Goal: Communication & Community: Answer question/provide support

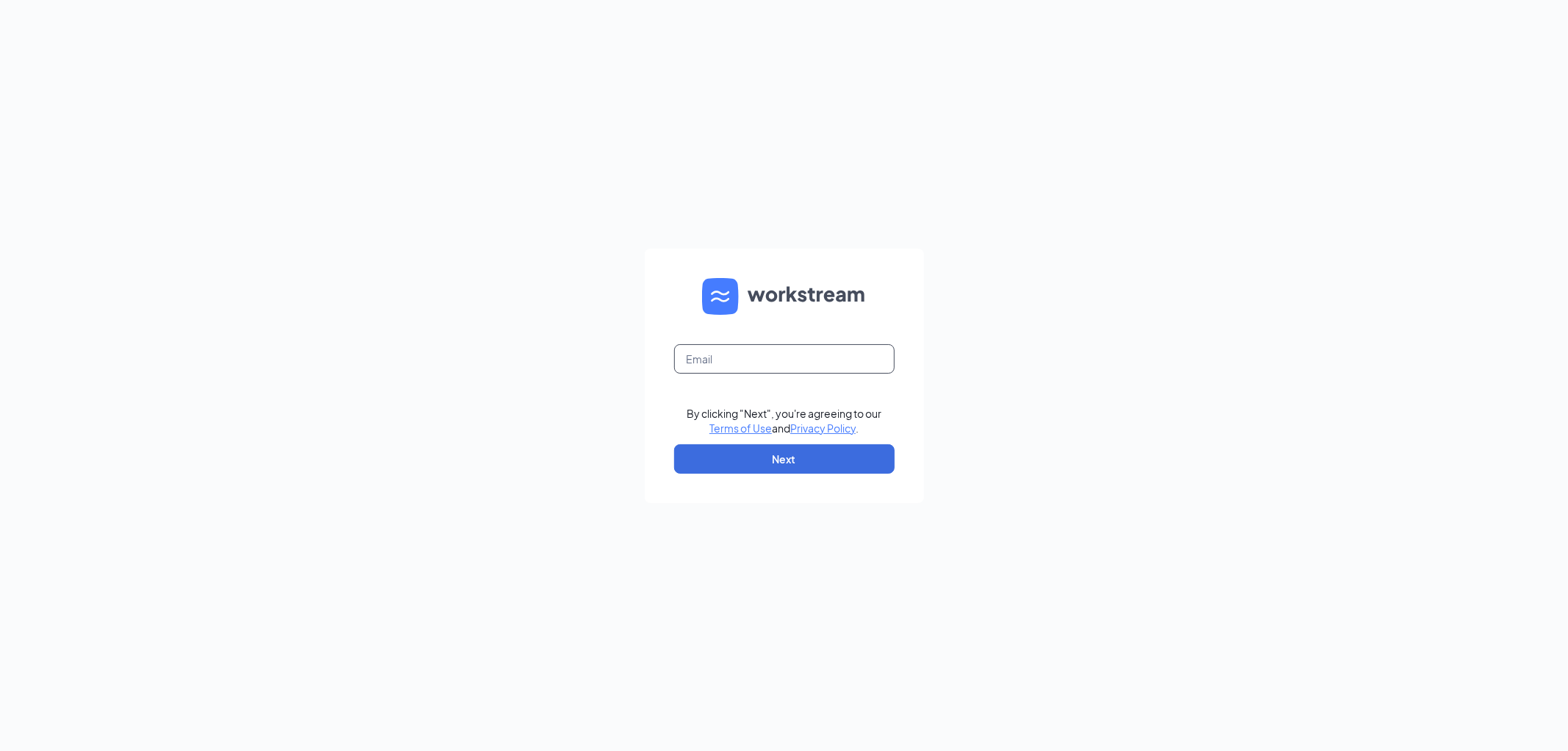
click at [776, 357] on input "text" at bounding box center [785, 358] width 221 height 29
type input "[PERSON_NAME][EMAIL_ADDRESS][DOMAIN_NAME]"
click at [785, 453] on button "Next" at bounding box center [785, 459] width 221 height 29
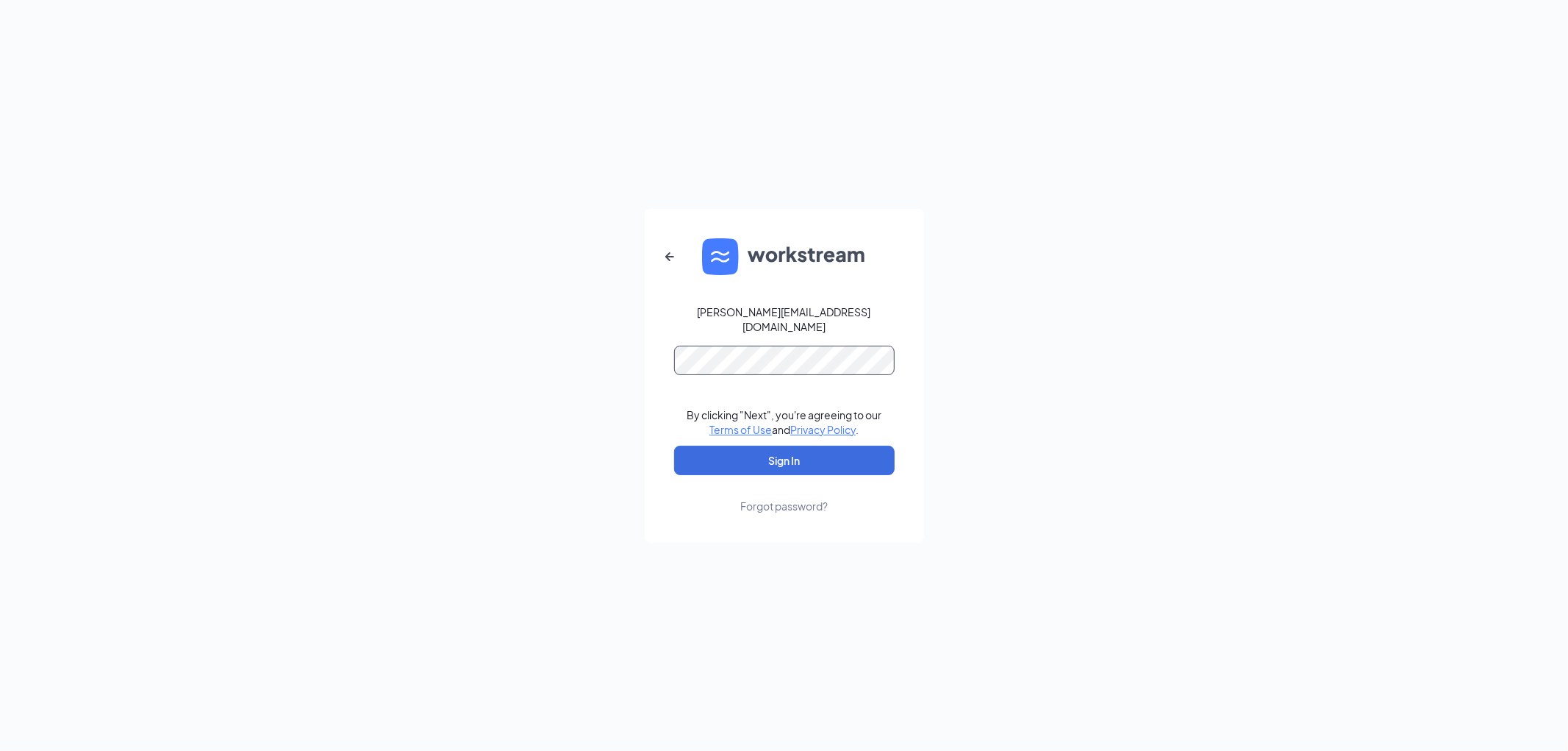
click at [675, 446] on button "Sign In" at bounding box center [785, 461] width 221 height 29
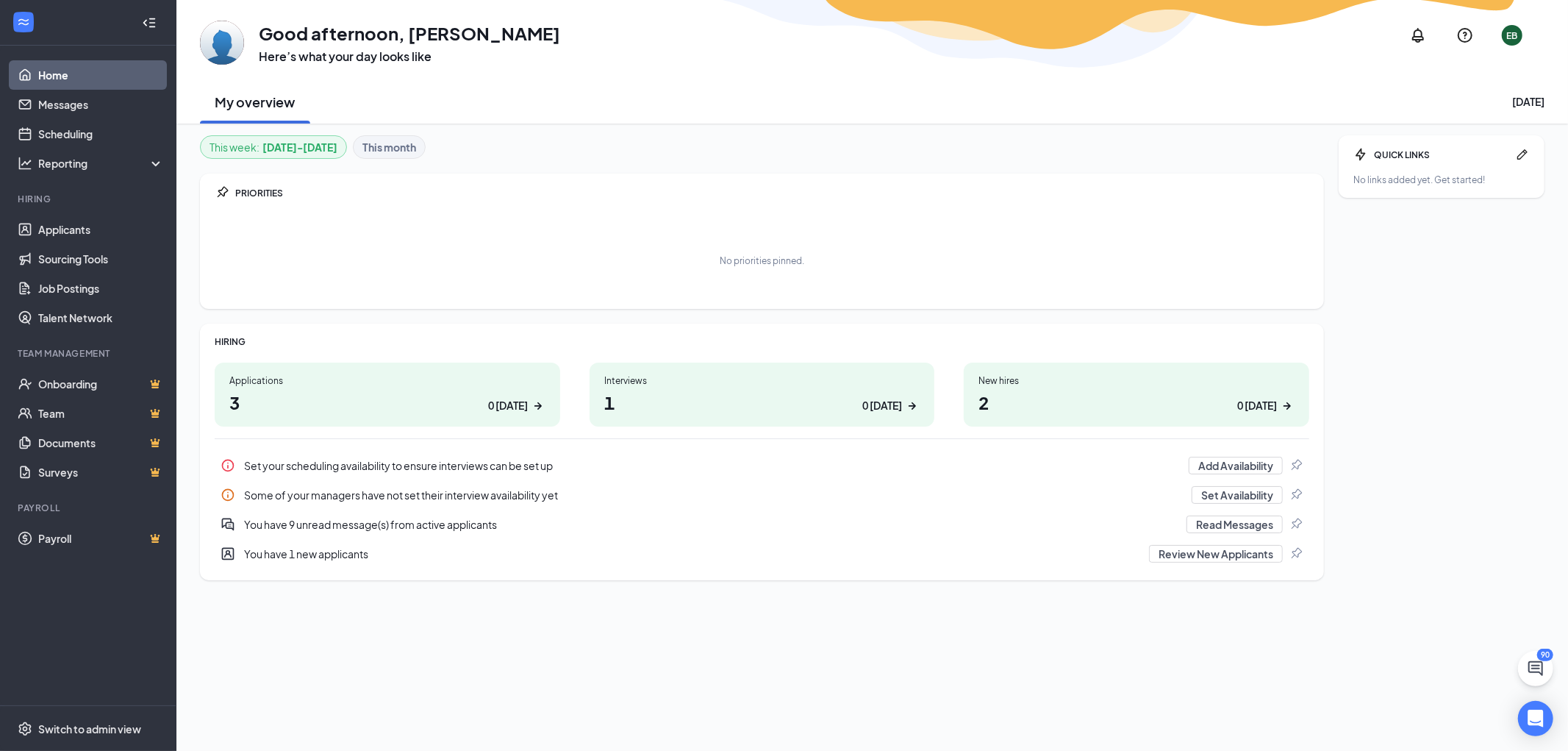
click at [267, 383] on div "Applications" at bounding box center [388, 380] width 316 height 12
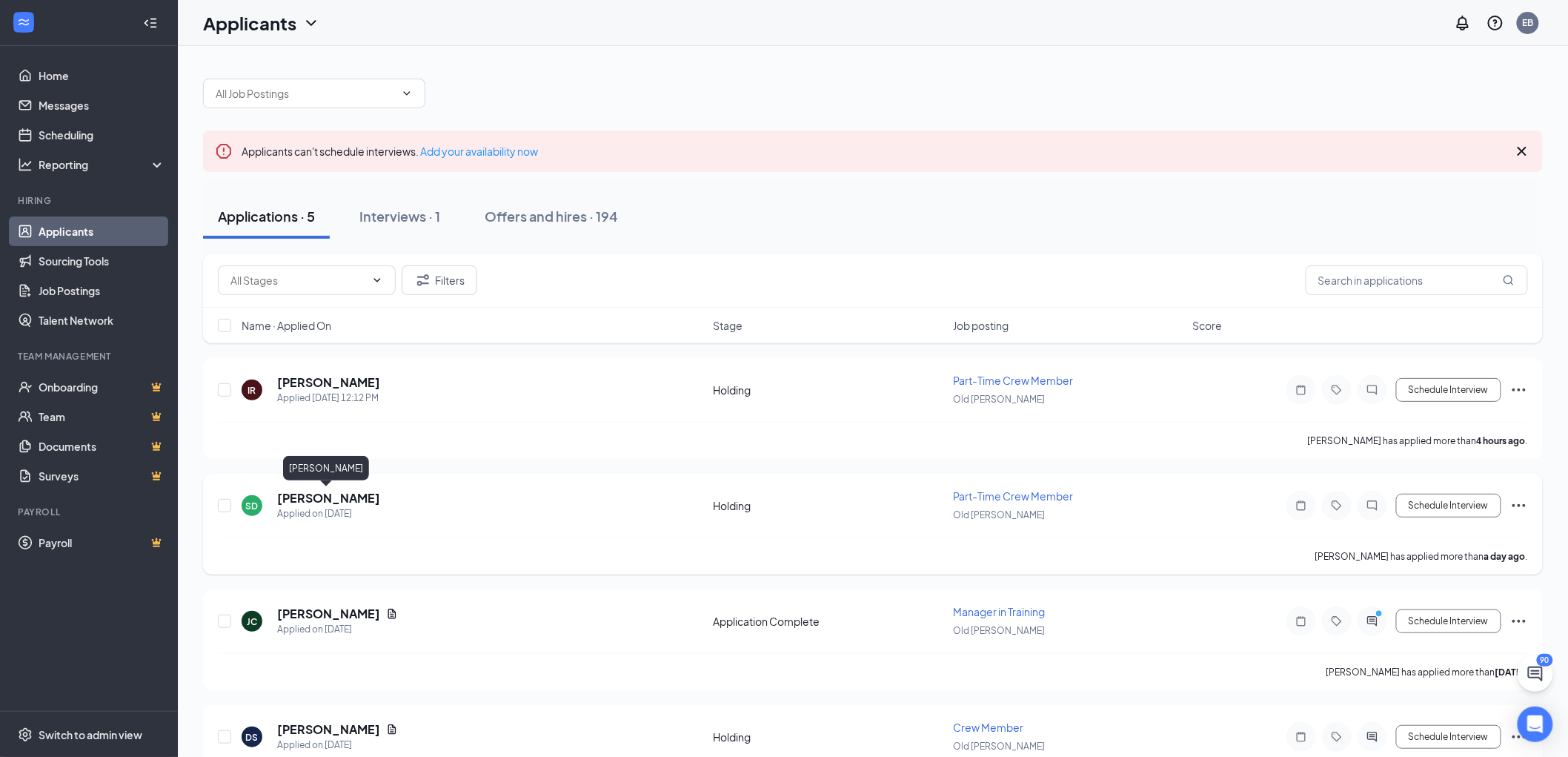
click at [336, 495] on h5 "Samson Daharsh" at bounding box center [328, 498] width 103 height 16
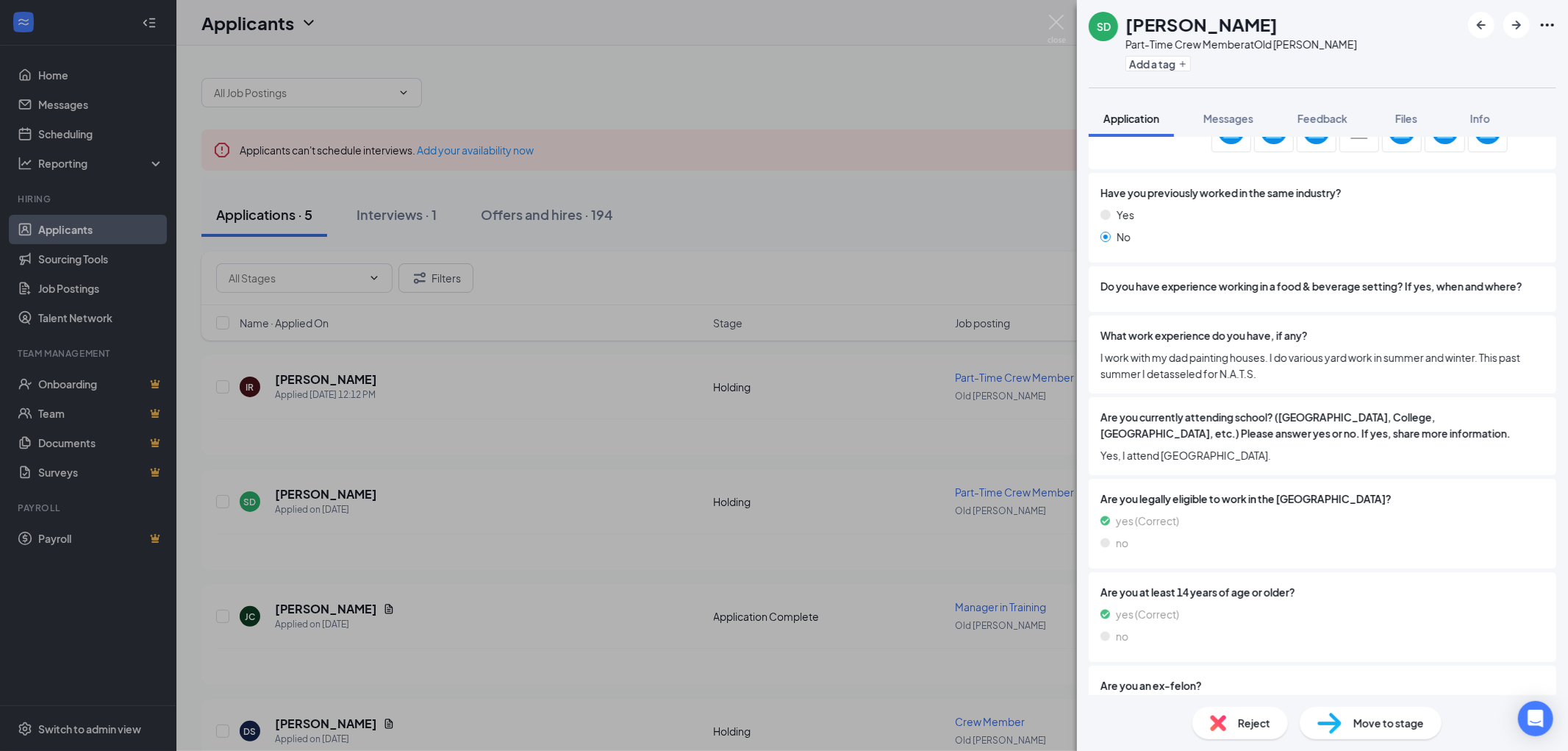
scroll to position [642, 0]
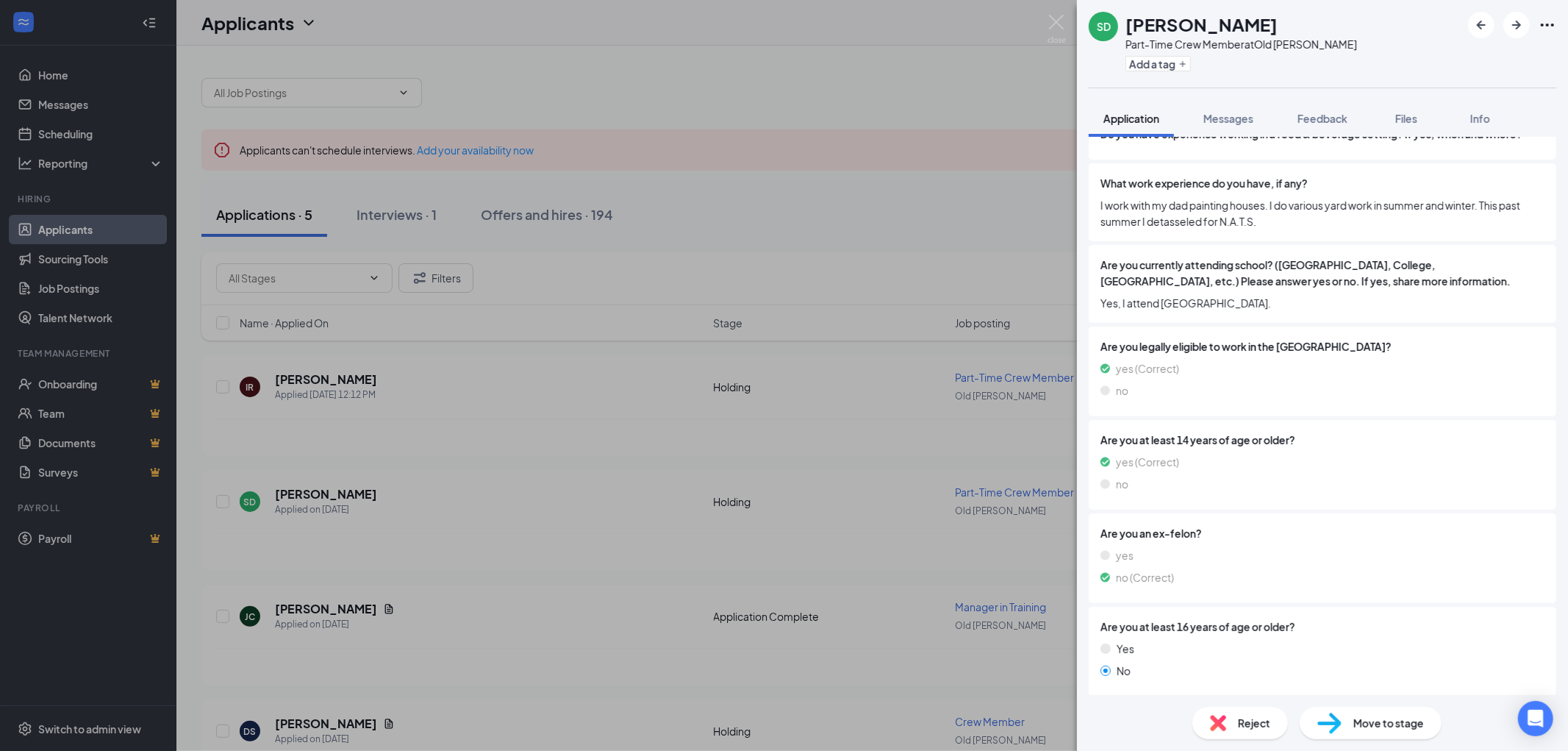
click at [1061, 13] on div "SD Samson Daharsh Part-Time Crew Member at Old Cheney Rd Add a tag Application …" at bounding box center [784, 376] width 1568 height 751
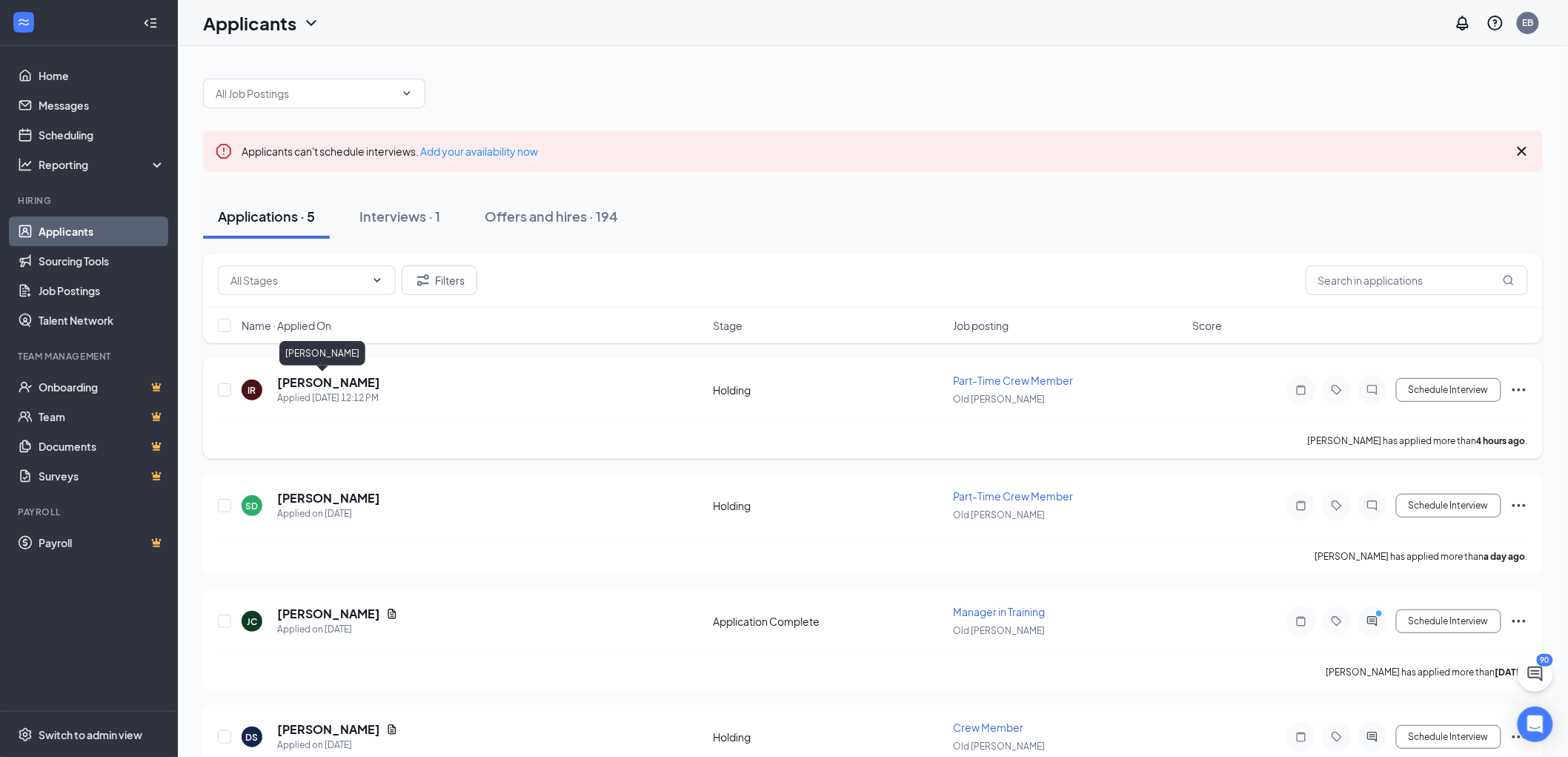
click at [327, 382] on h5 "Isaac Reyes" at bounding box center [328, 383] width 103 height 16
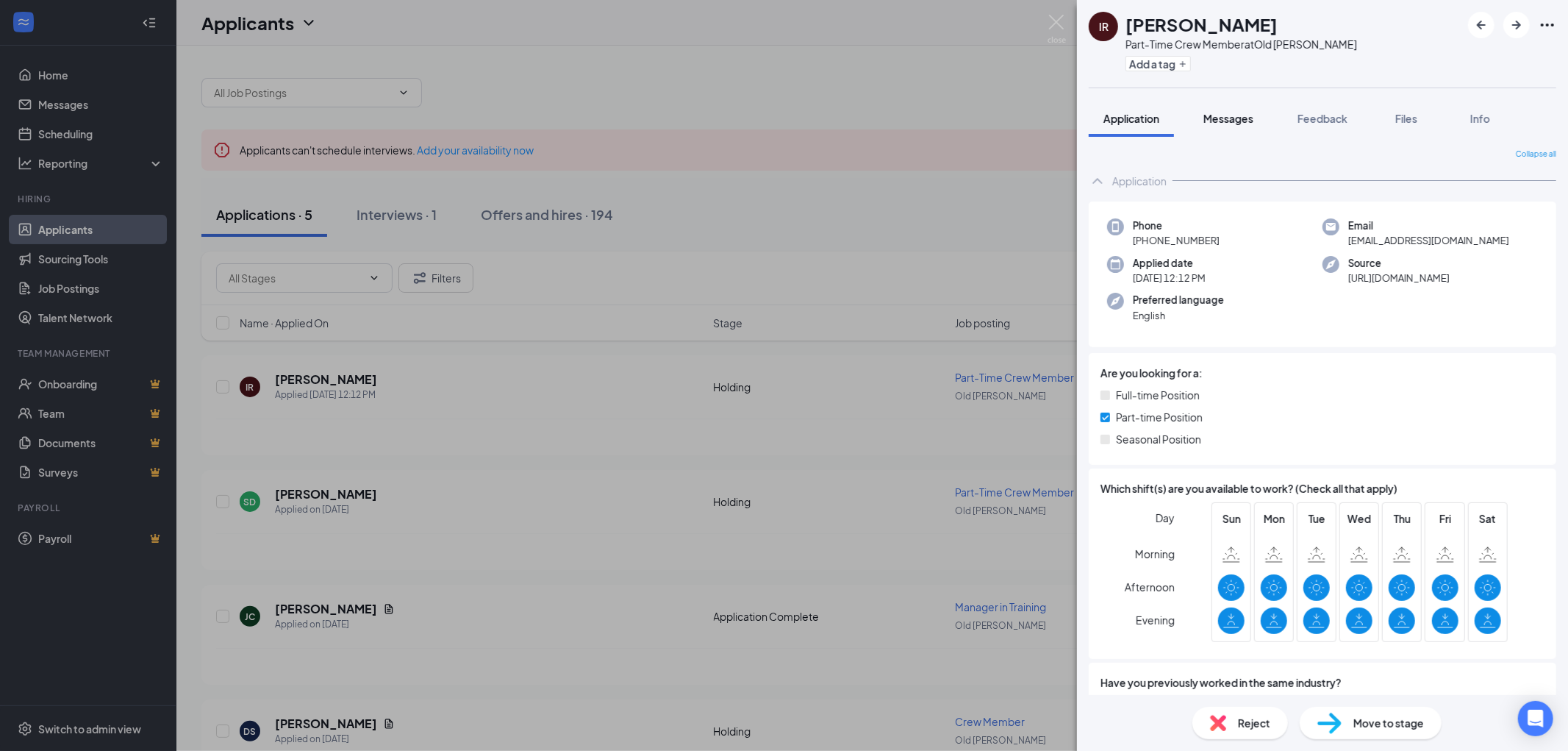
click at [1227, 116] on span "Messages" at bounding box center [1228, 118] width 50 height 13
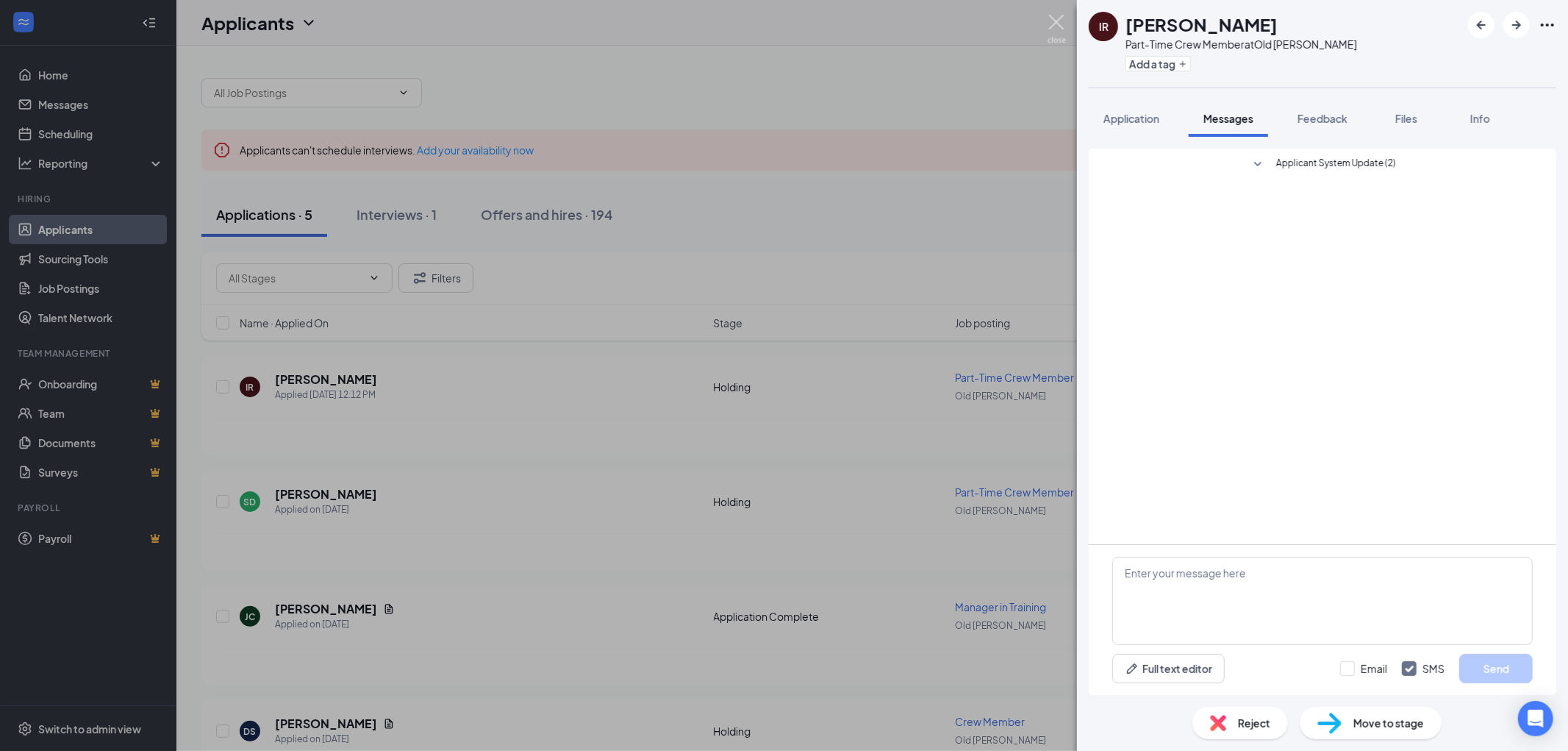
click at [1053, 24] on img at bounding box center [1056, 28] width 19 height 28
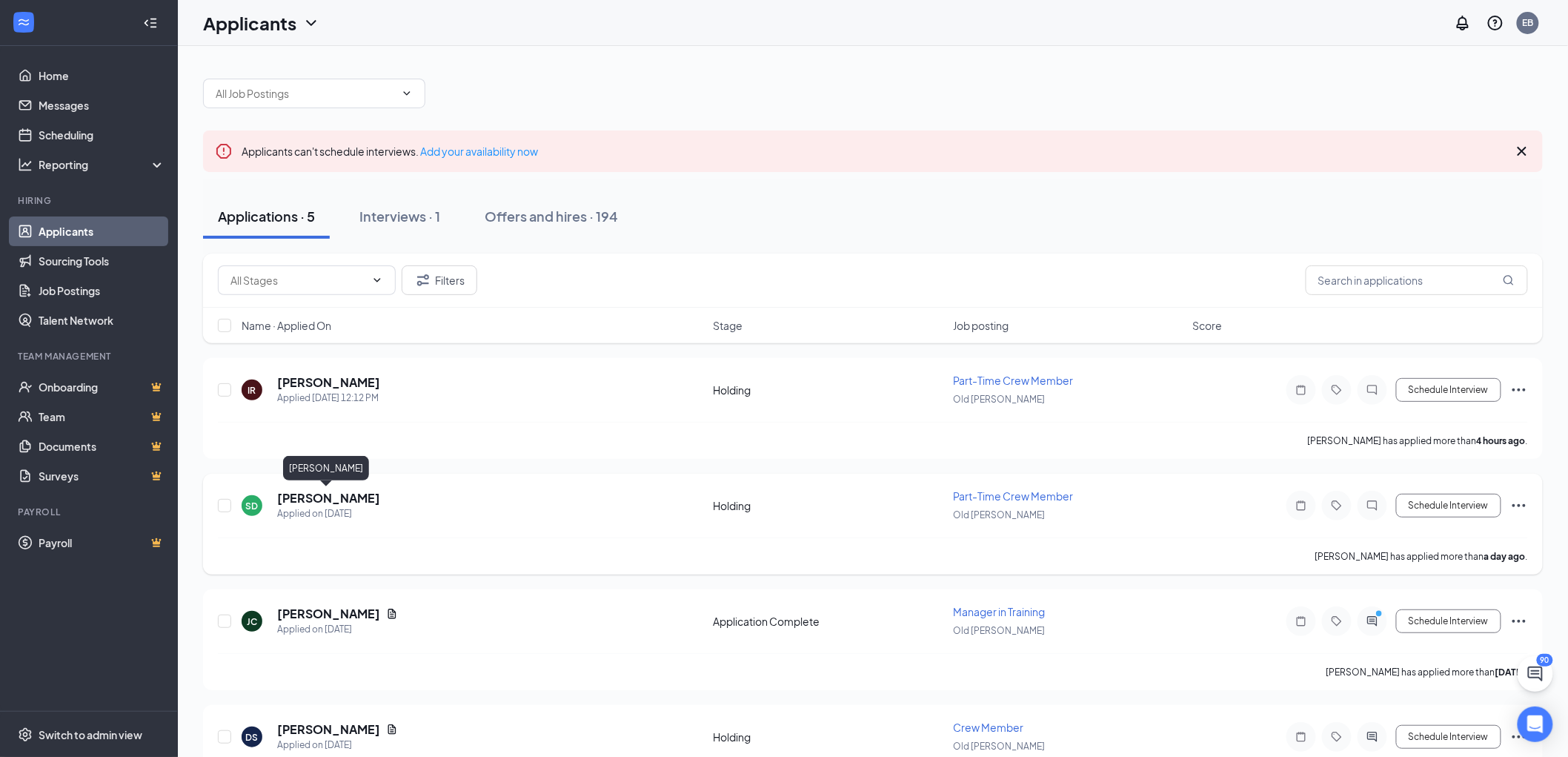
click at [361, 495] on h5 "Samson Daharsh" at bounding box center [328, 498] width 103 height 16
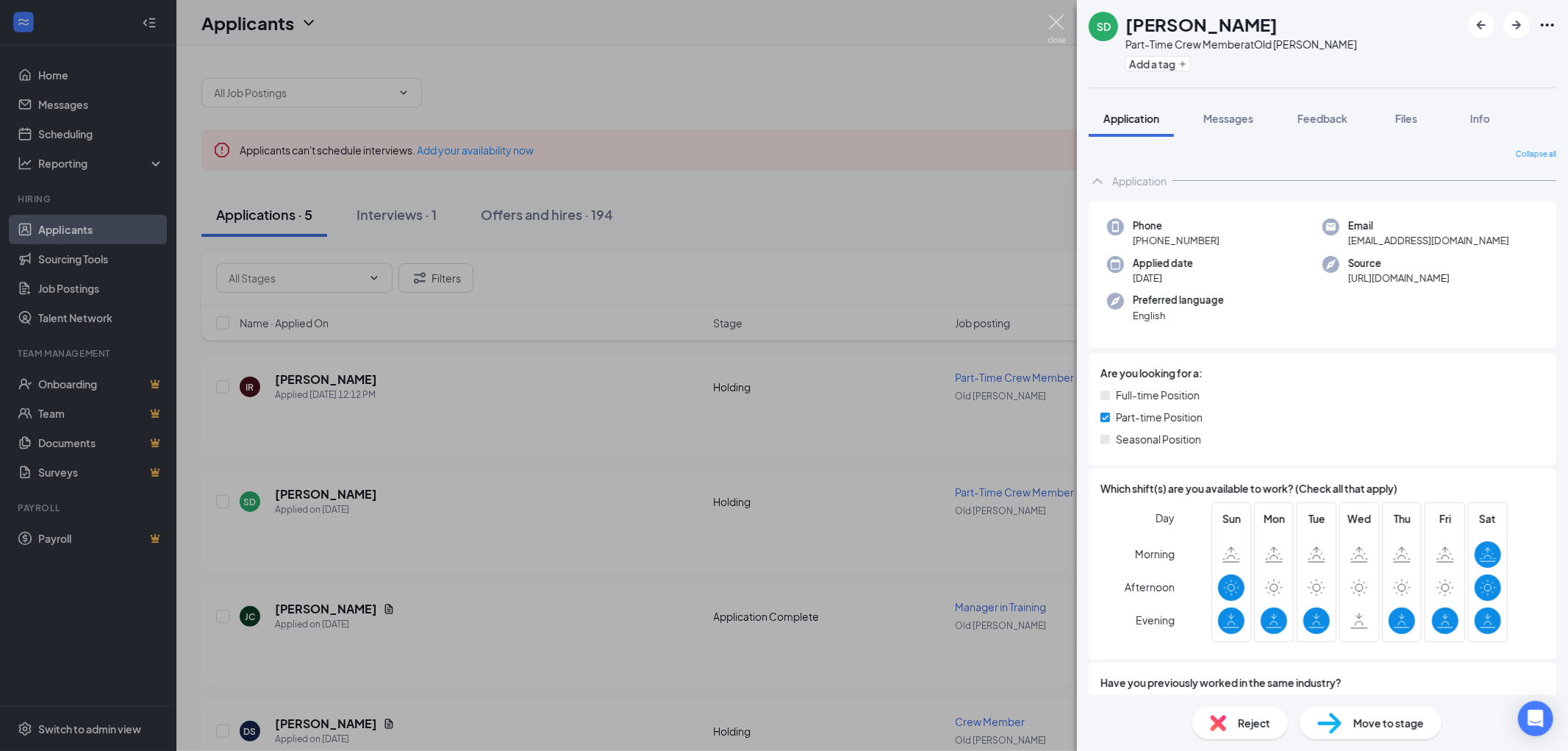
click at [1053, 28] on img at bounding box center [1056, 28] width 19 height 28
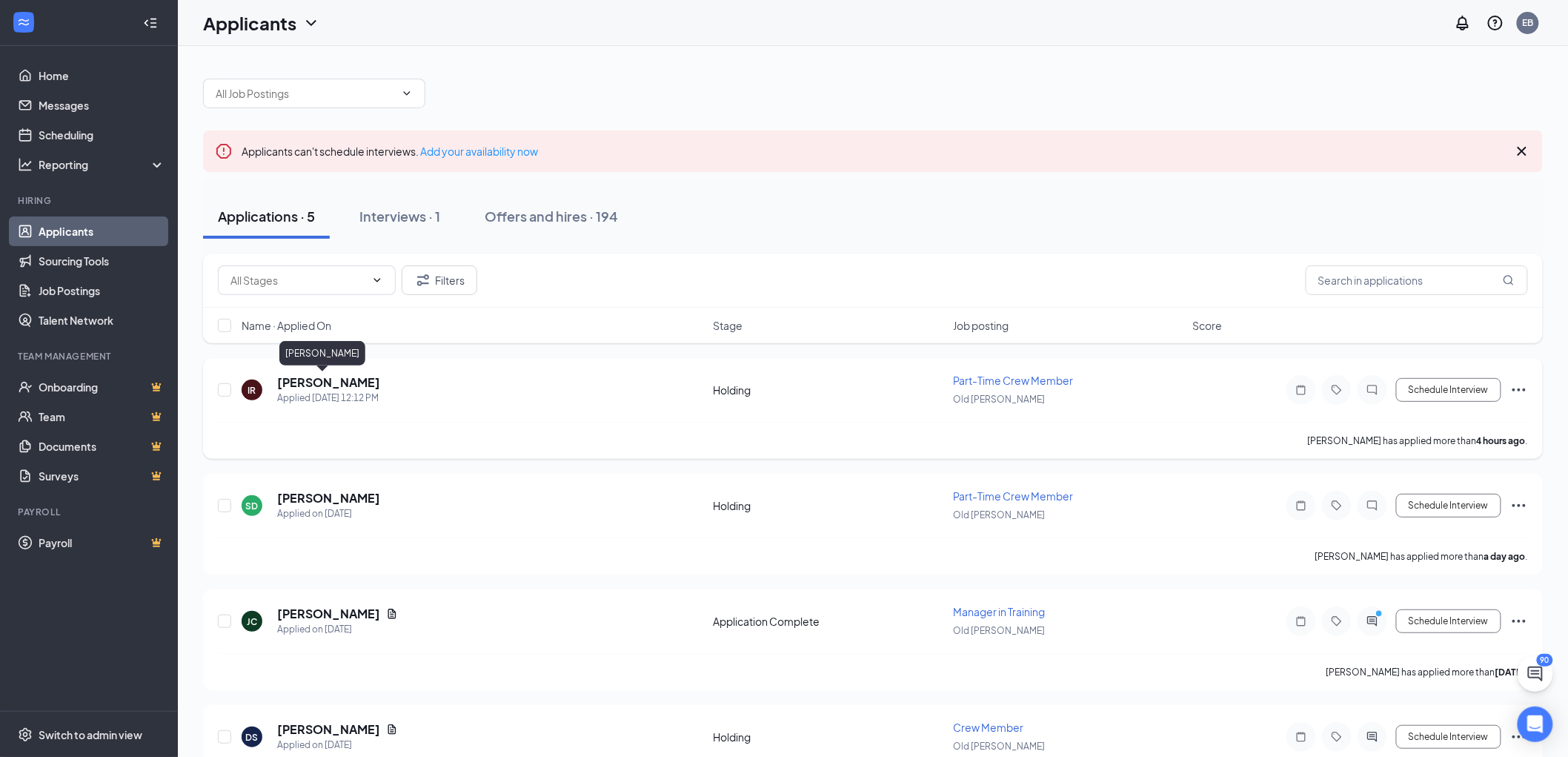
click at [331, 383] on h5 "Isaac Reyes" at bounding box center [328, 383] width 103 height 16
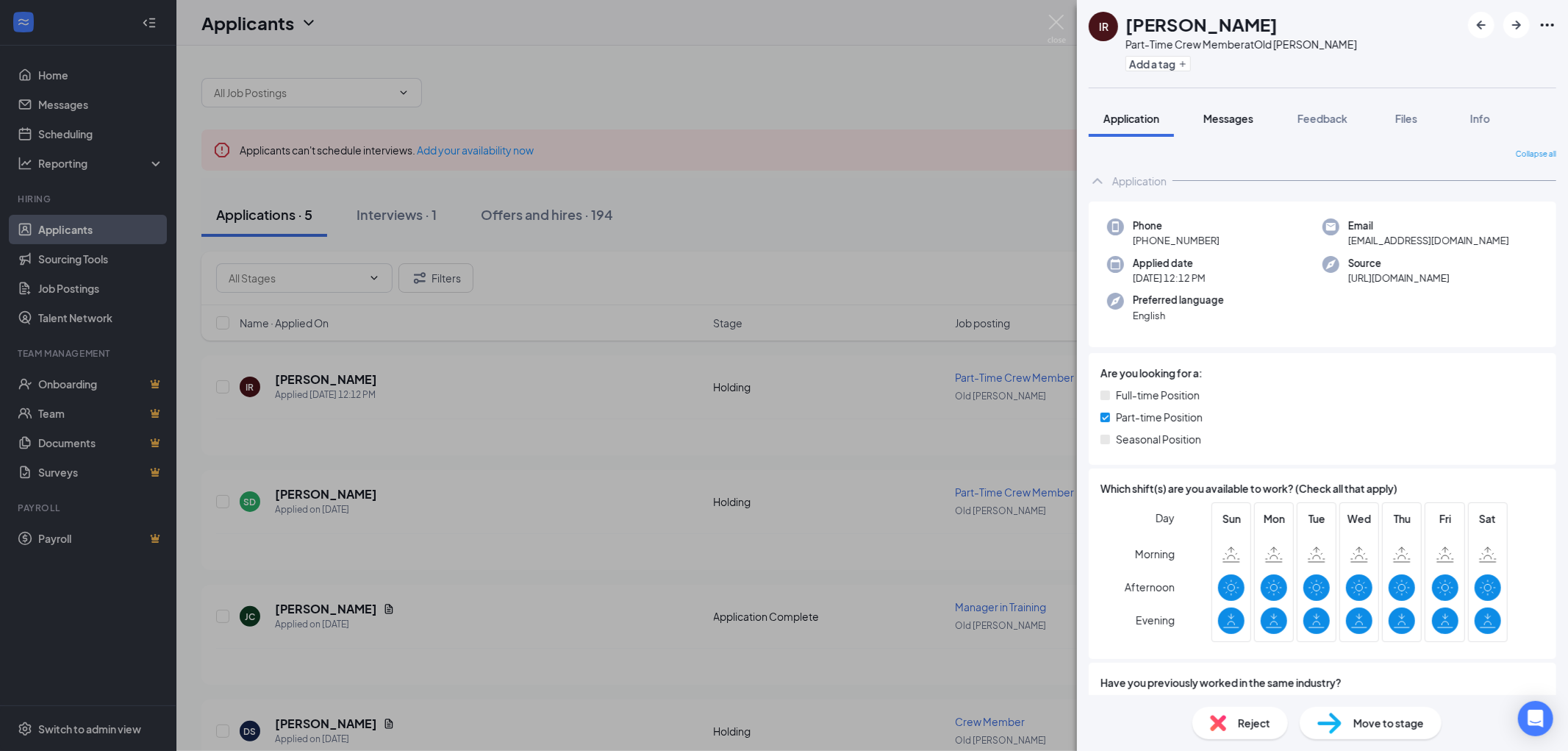
click at [1245, 128] on button "Messages" at bounding box center [1228, 118] width 79 height 36
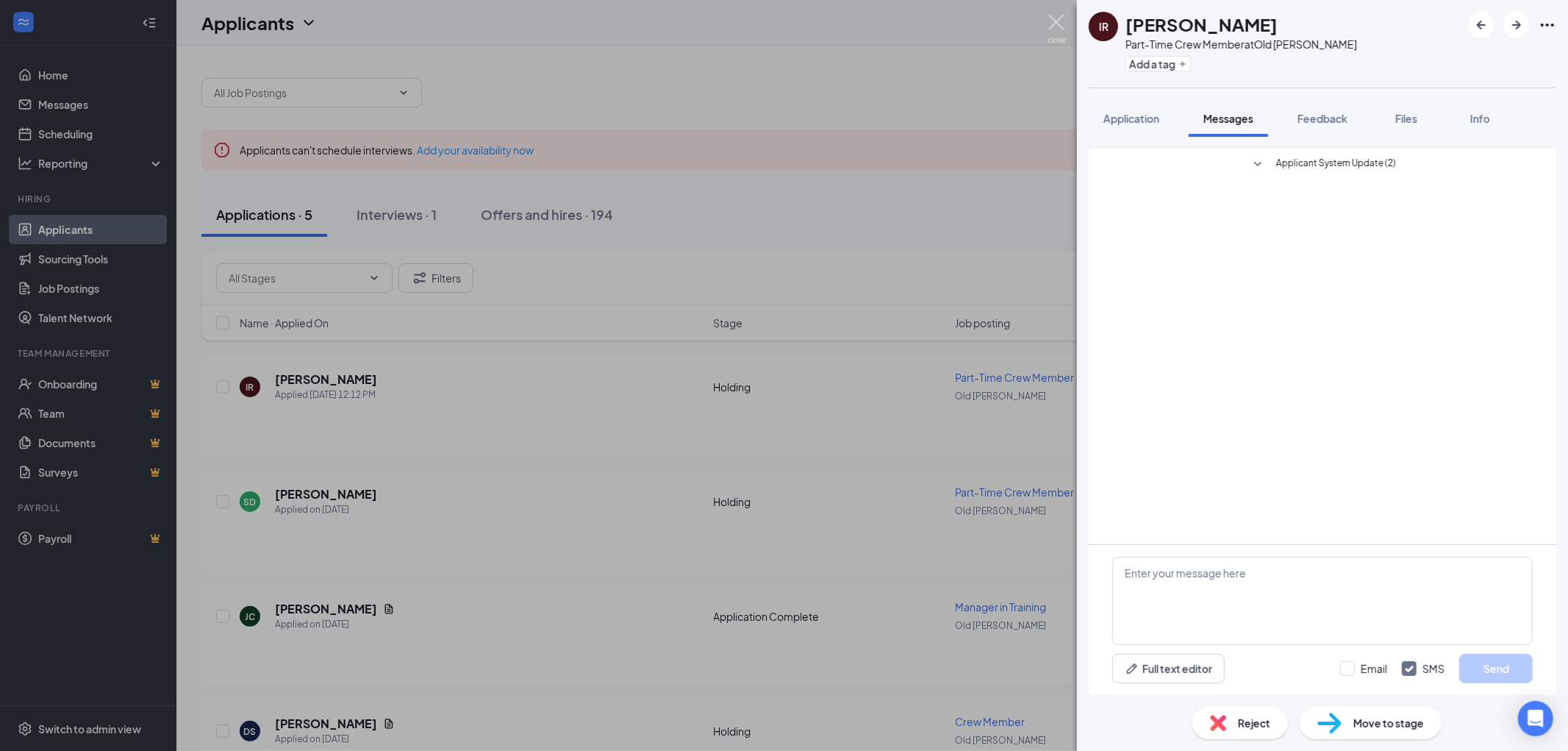
drag, startPoint x: 1061, startPoint y: 27, endPoint x: 1010, endPoint y: 29, distance: 51.0
click at [1061, 26] on img at bounding box center [1056, 28] width 19 height 28
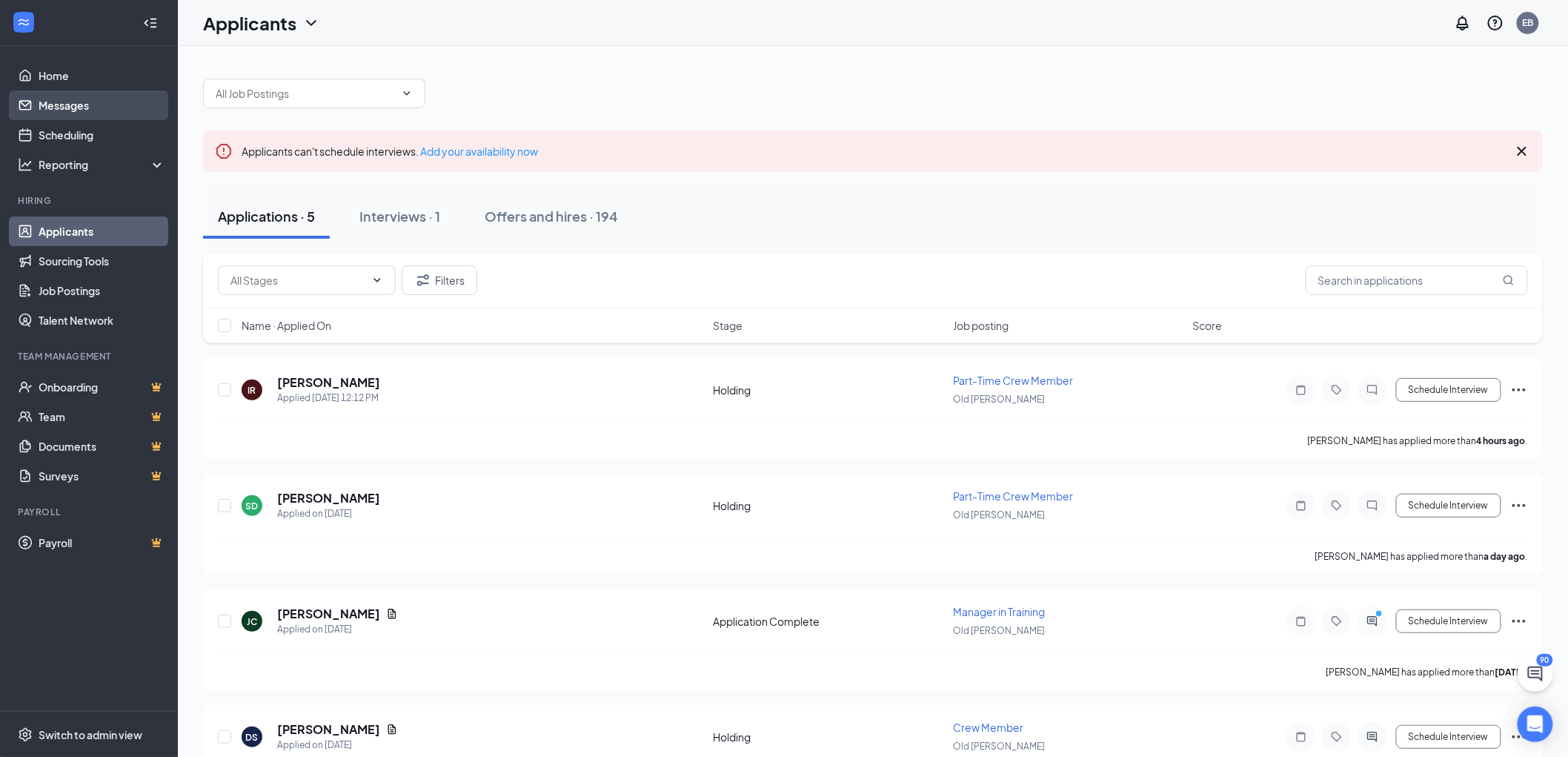
click at [52, 101] on link "Messages" at bounding box center [101, 105] width 127 height 29
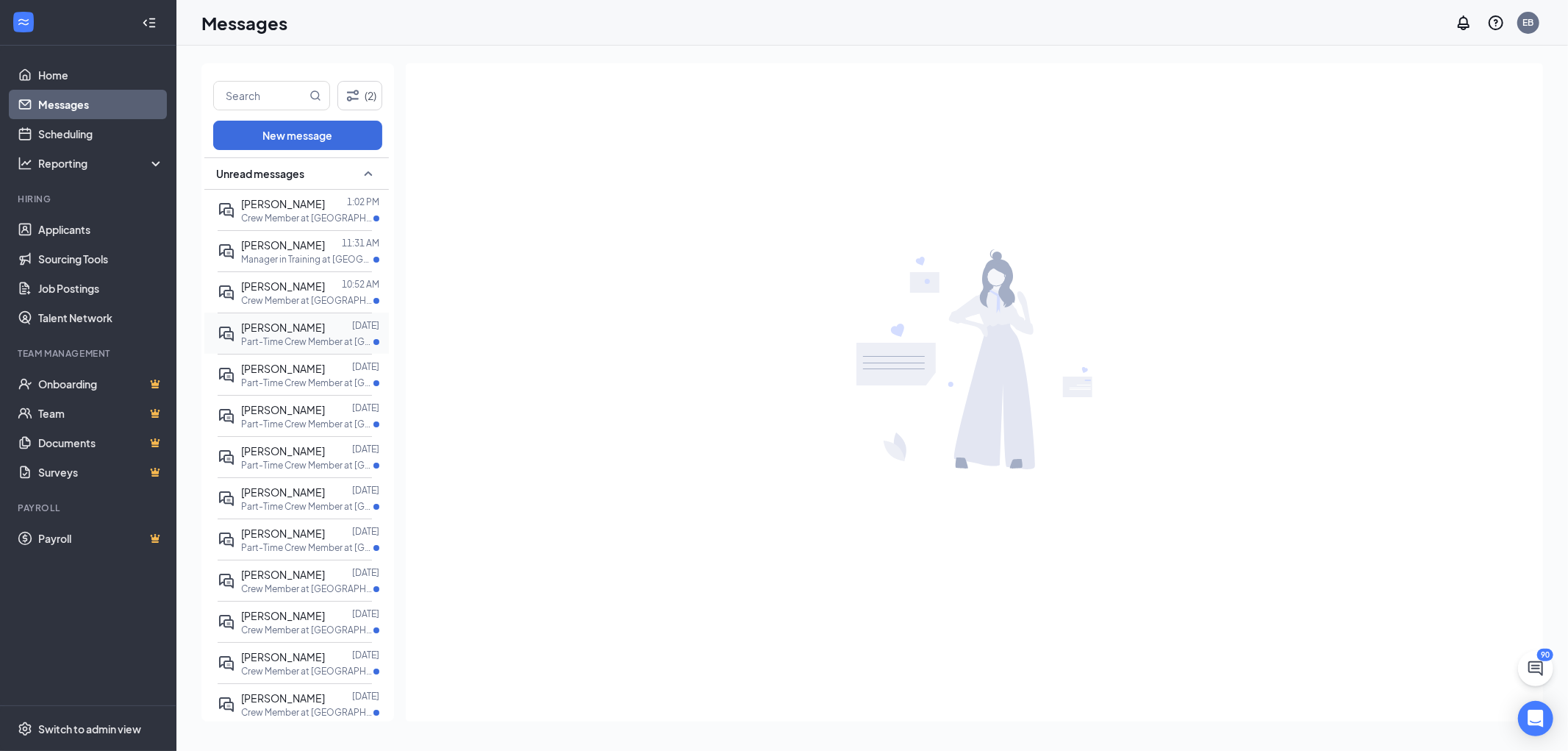
click at [299, 332] on span "Dawson Kleinsasser" at bounding box center [282, 327] width 84 height 13
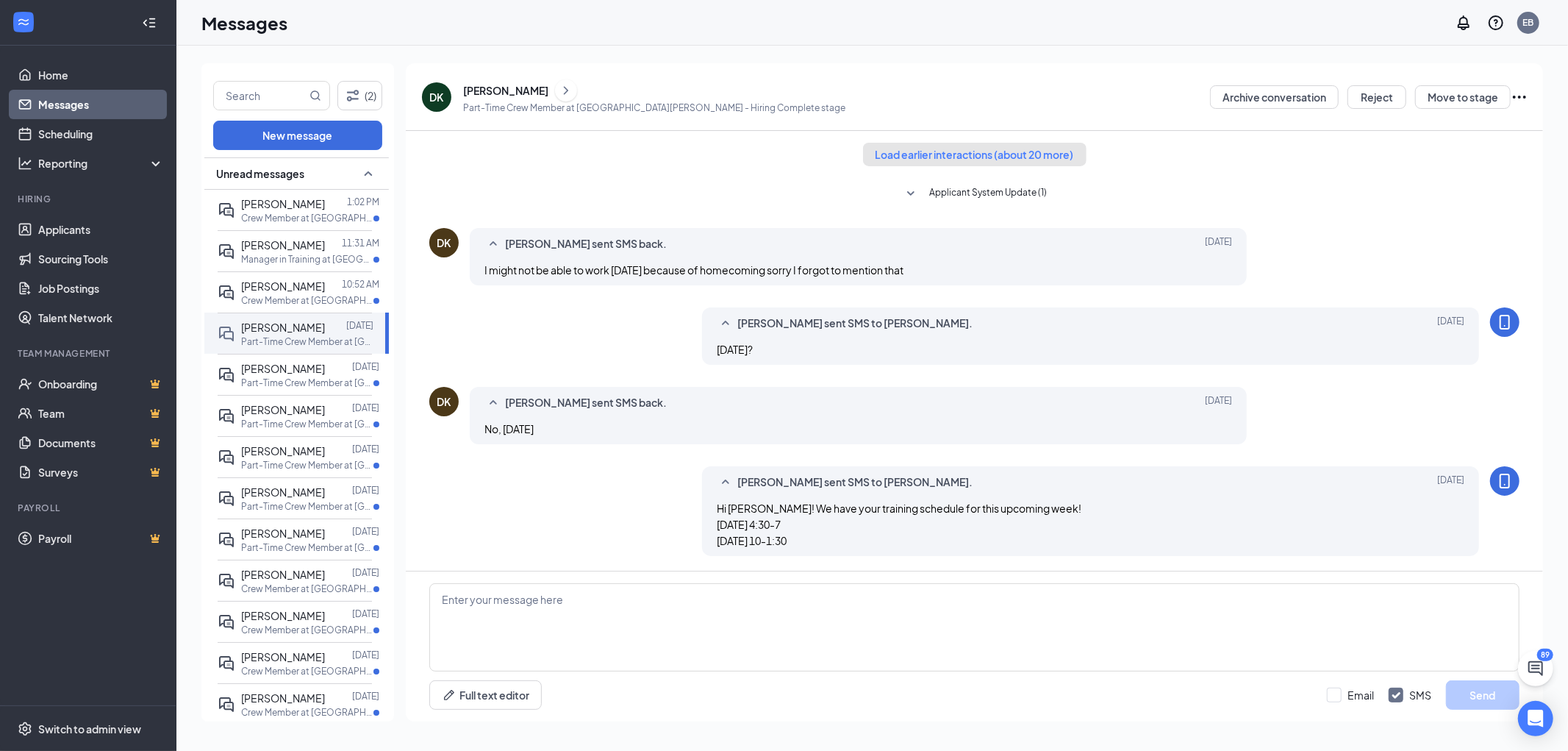
click at [1031, 157] on button "Load earlier interactions (about 20 more)" at bounding box center [975, 154] width 224 height 24
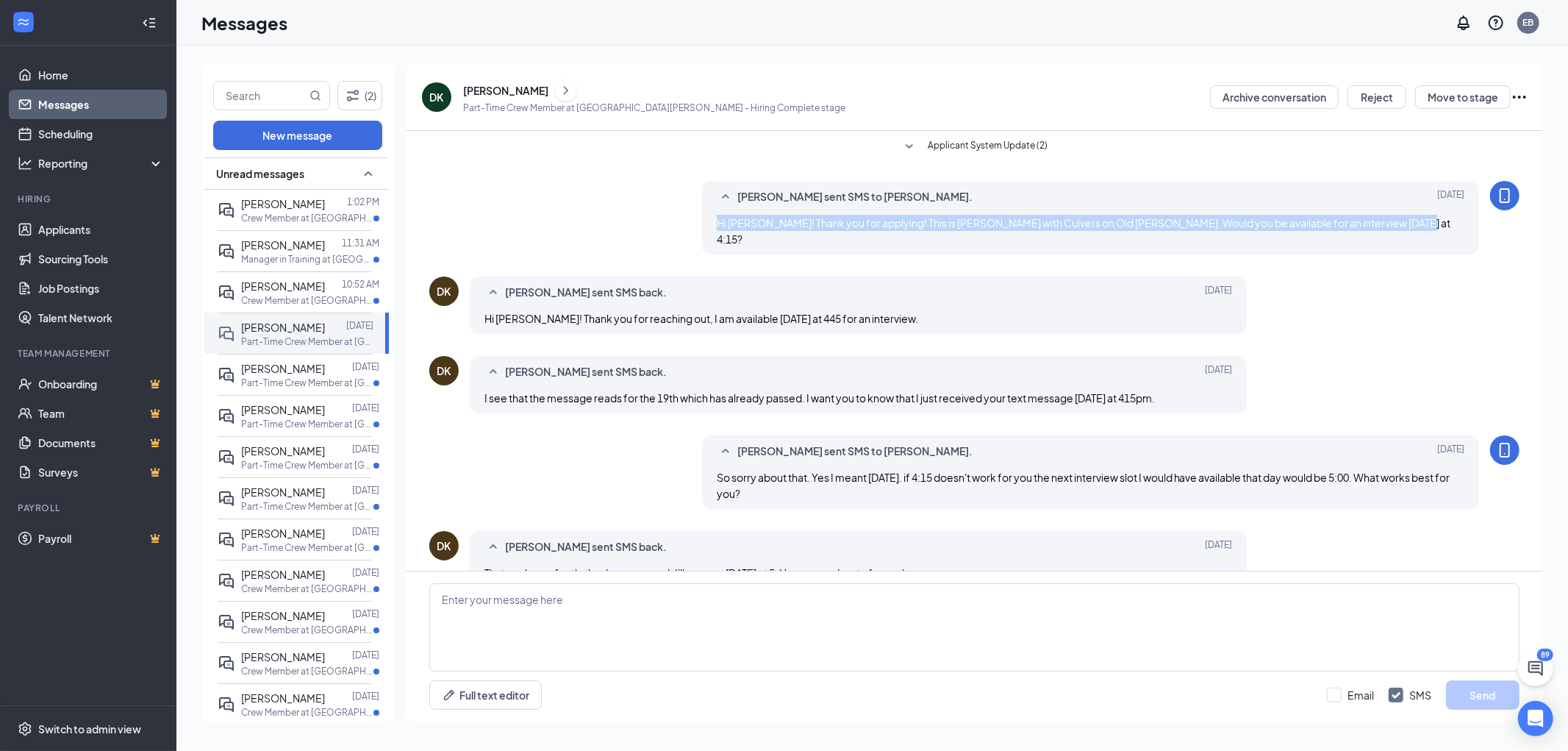
drag, startPoint x: 709, startPoint y: 225, endPoint x: 1409, endPoint y: 225, distance: 700.0
click at [1409, 225] on div "Emily Blaser sent SMS to Dawson Kleinsasser. Sep 21 Hi Dawson! Thank you for ap…" at bounding box center [1090, 217] width 777 height 74
copy span "Hi Dawson! Thank you for applying! This is Emily with Culvers on Old Cheney. Wo…"
drag, startPoint x: 28, startPoint y: 76, endPoint x: 41, endPoint y: 78, distance: 13.2
click at [38, 75] on link "Home" at bounding box center [101, 75] width 126 height 29
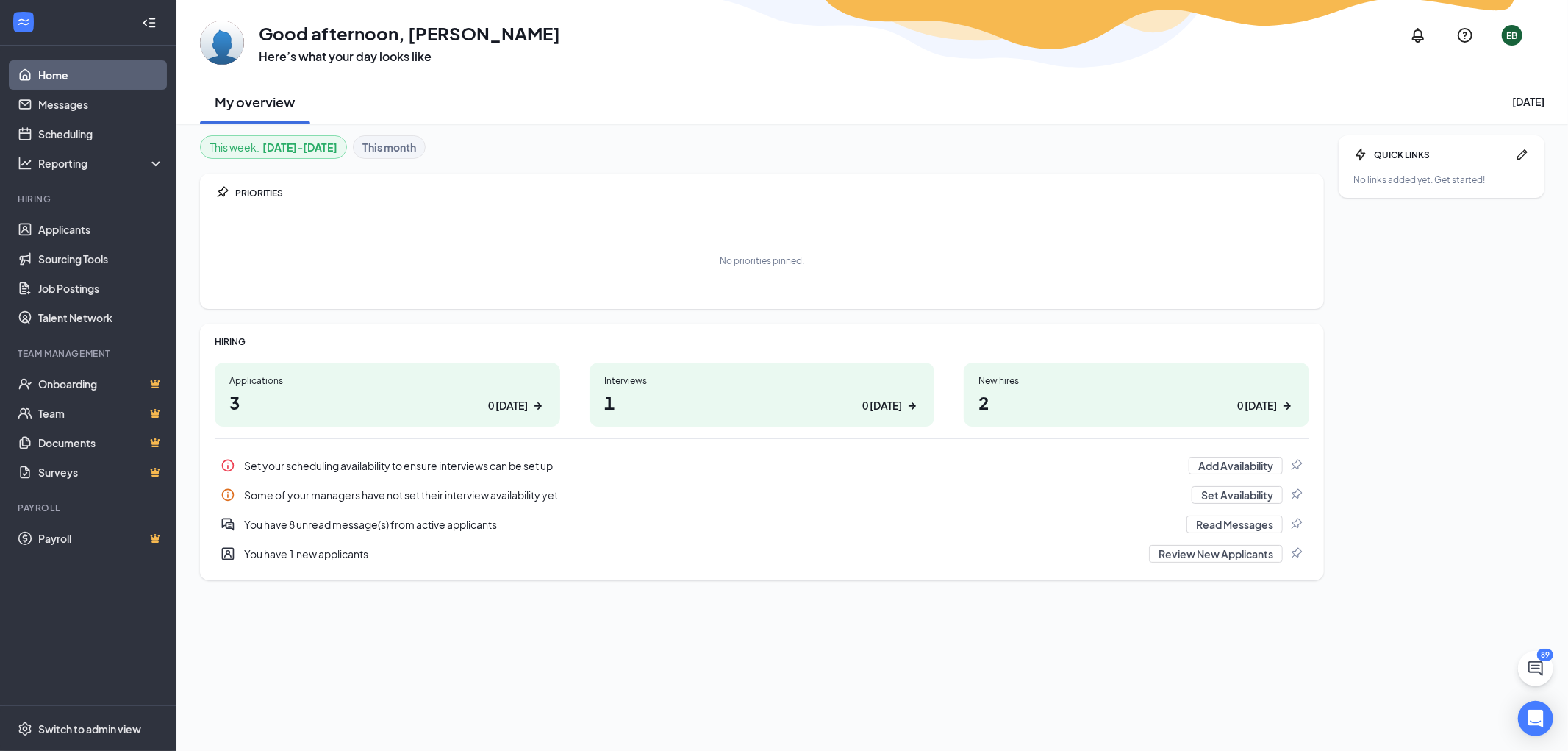
click at [258, 379] on div "Applications" at bounding box center [388, 380] width 316 height 12
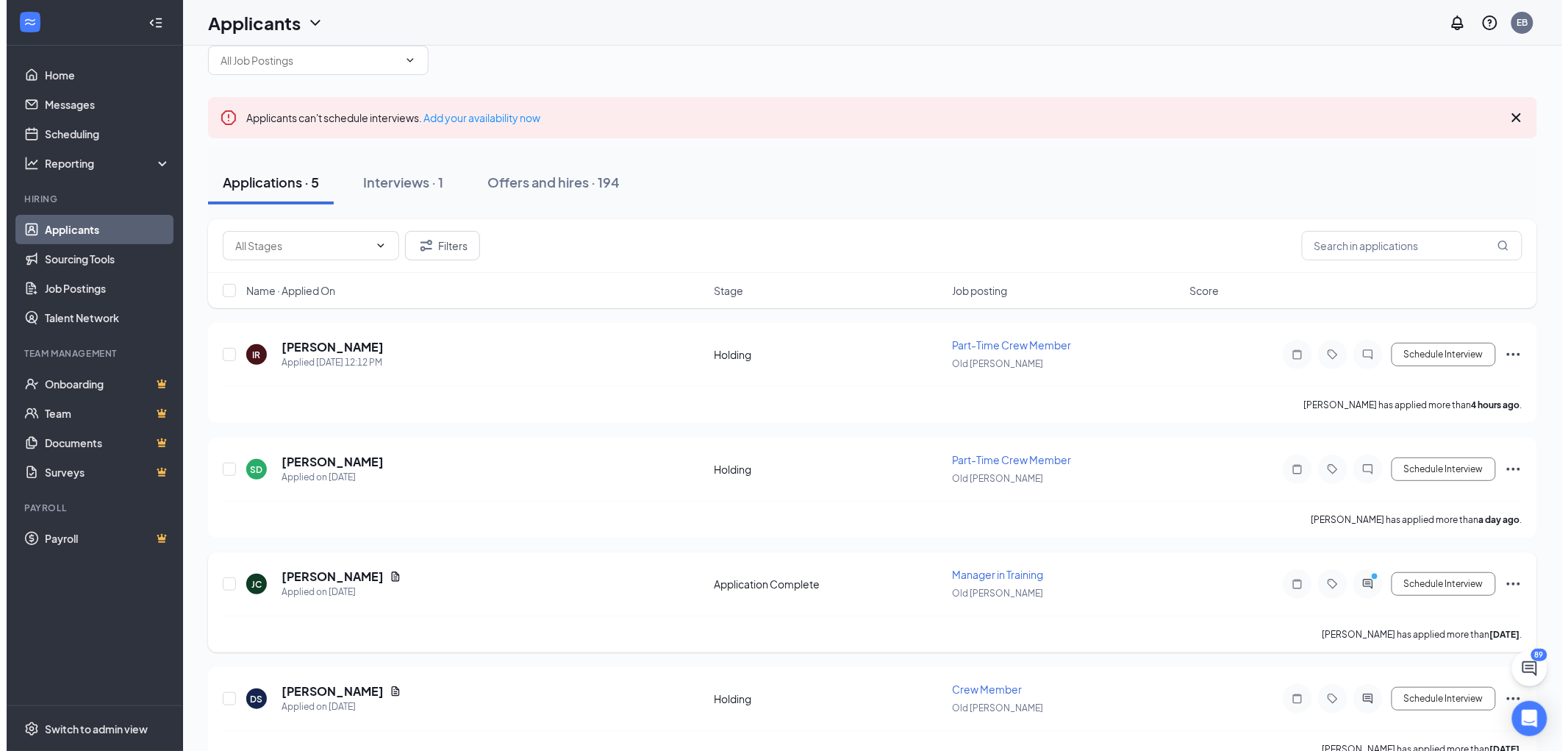
scroll to position [13, 0]
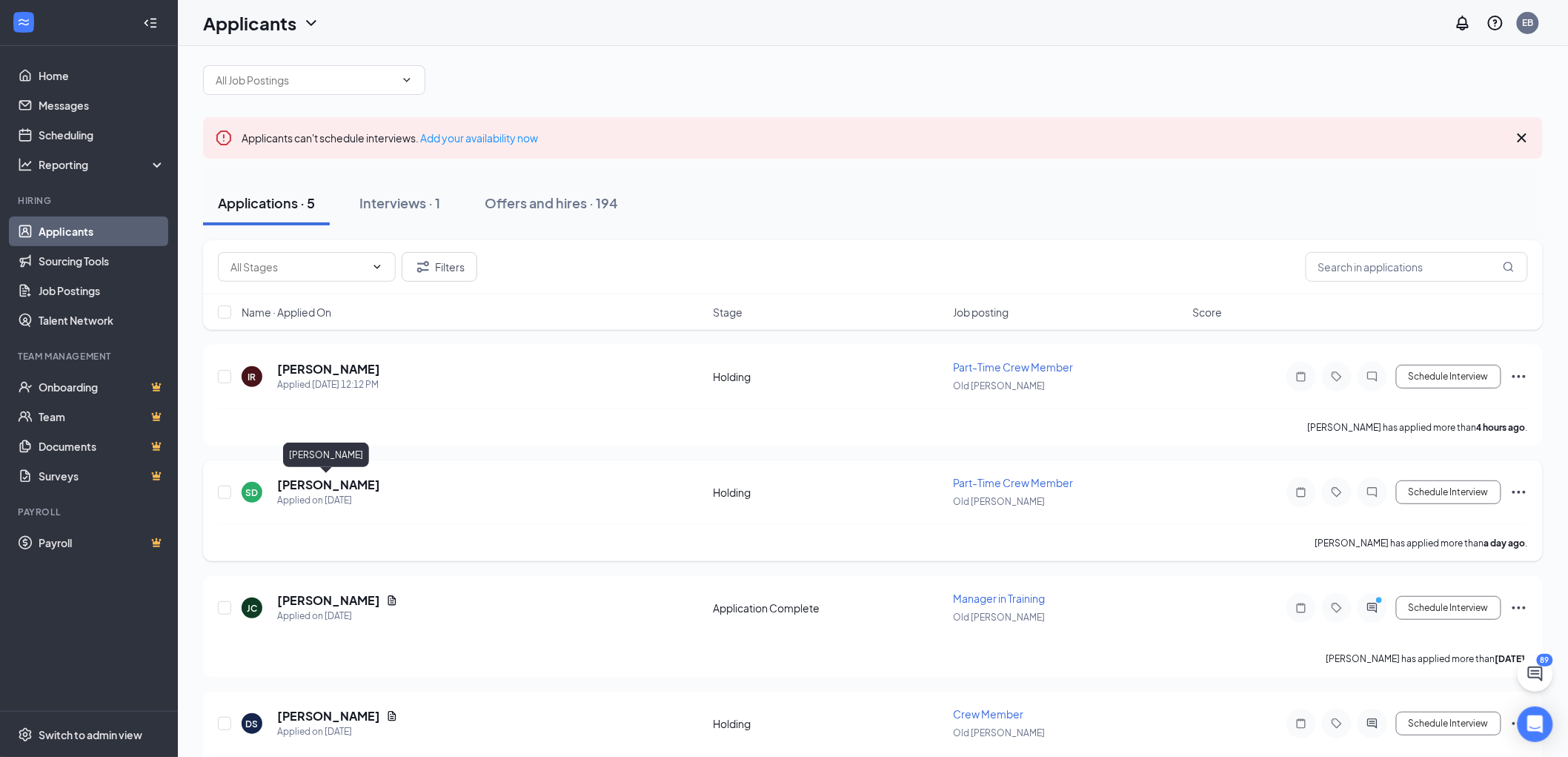
click at [342, 485] on h5 "Samson Daharsh" at bounding box center [328, 485] width 103 height 16
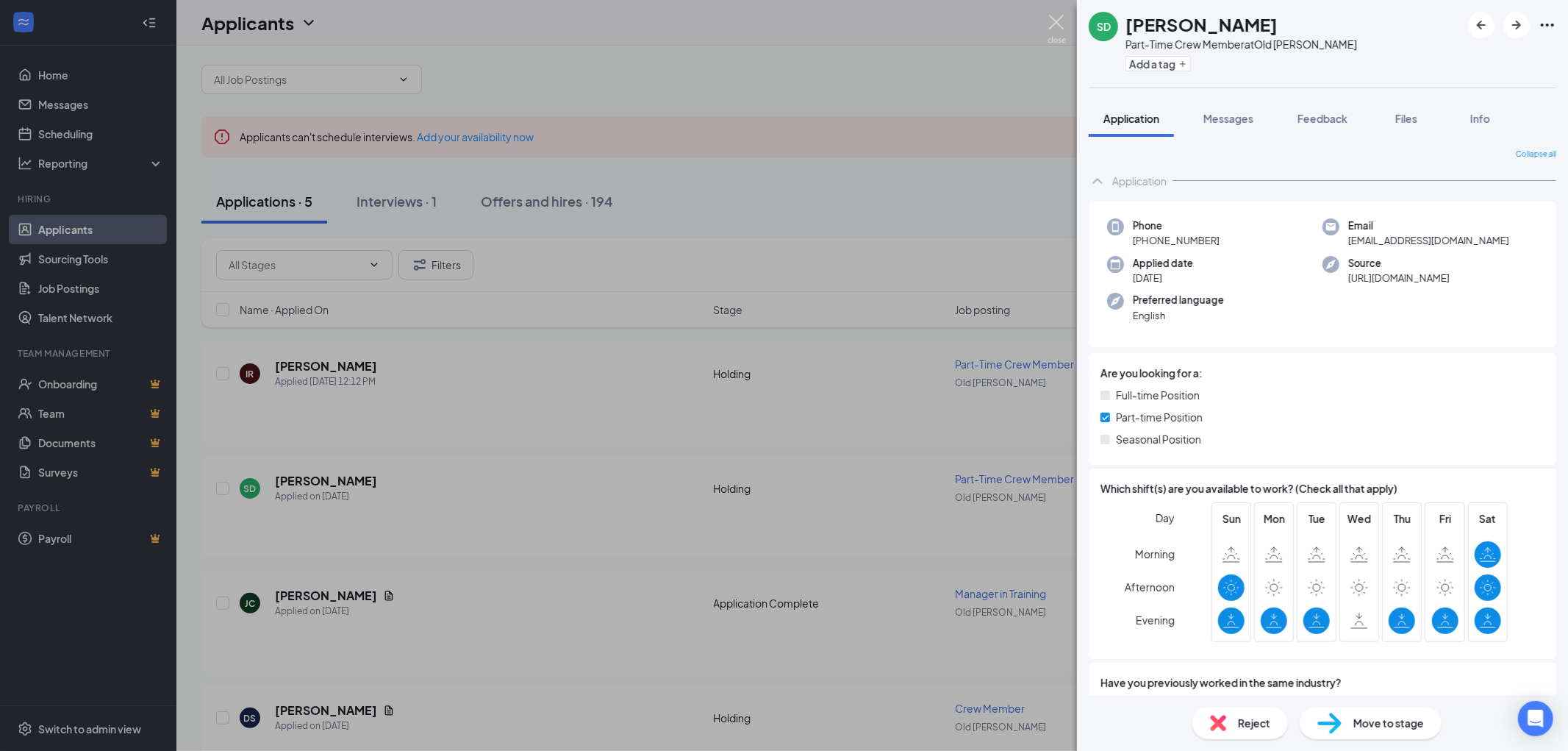
click at [1054, 19] on img at bounding box center [1056, 28] width 19 height 28
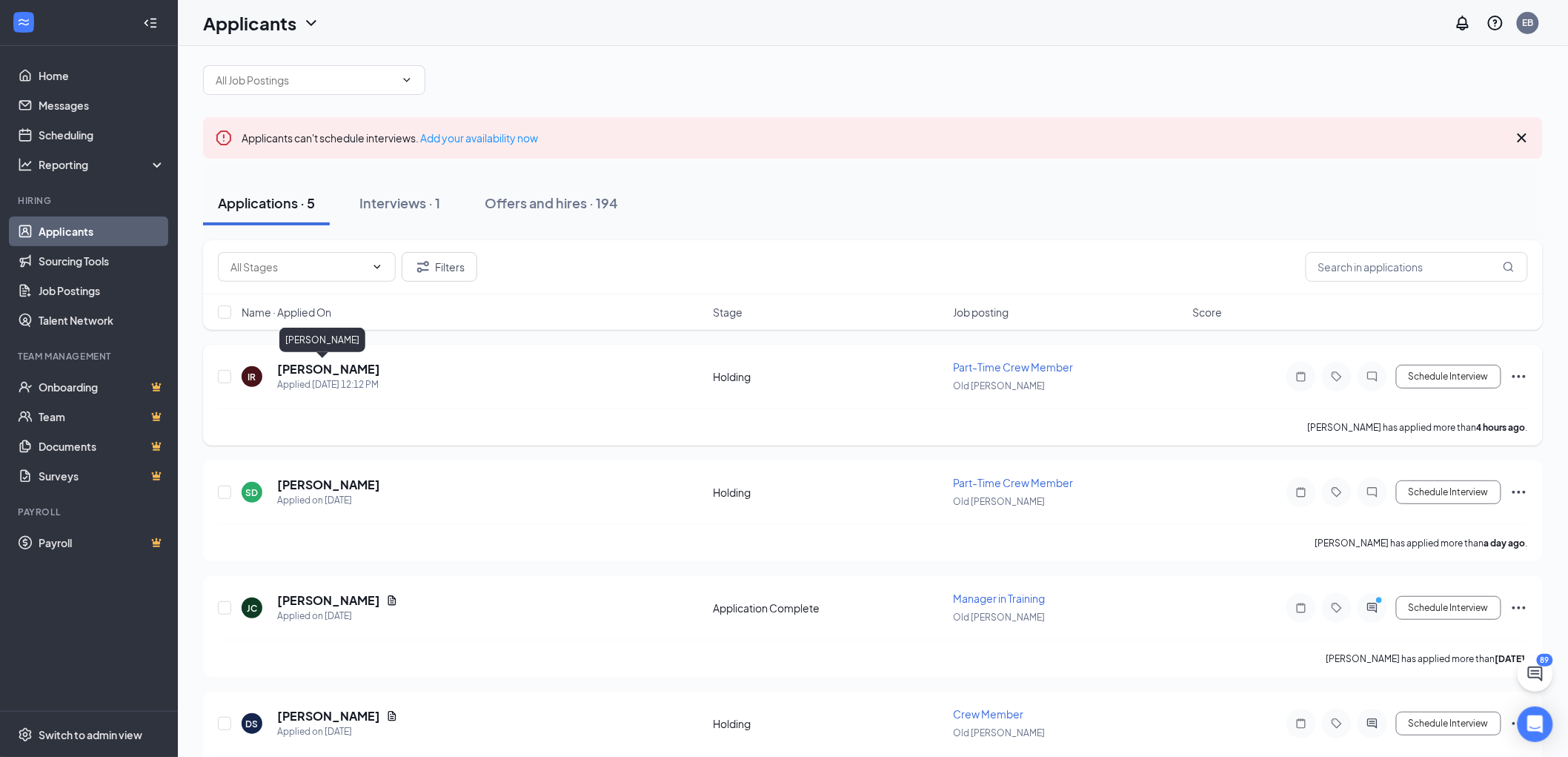
click at [320, 365] on h5 "Isaac Reyes" at bounding box center [328, 370] width 103 height 16
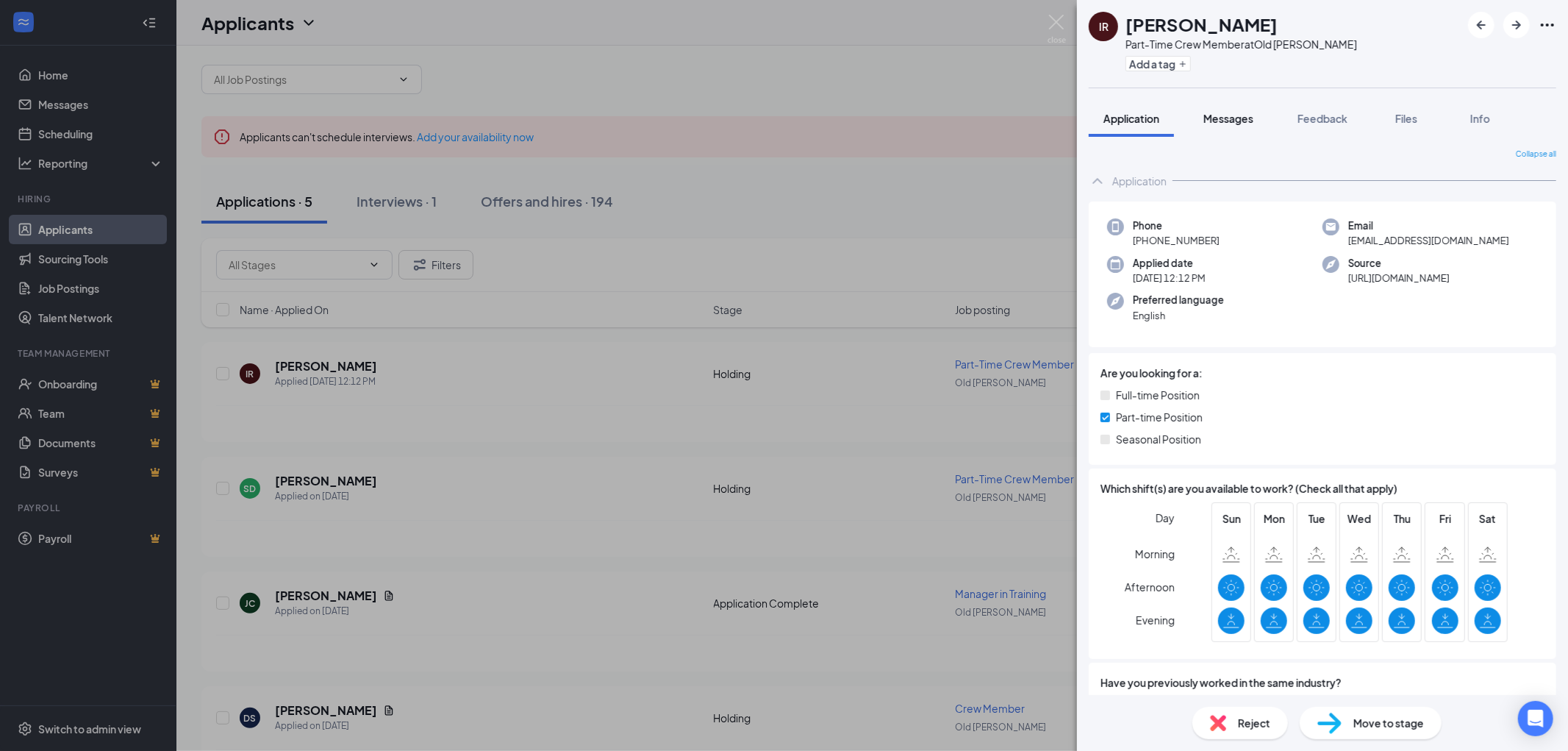
click at [1248, 118] on span "Messages" at bounding box center [1228, 118] width 50 height 13
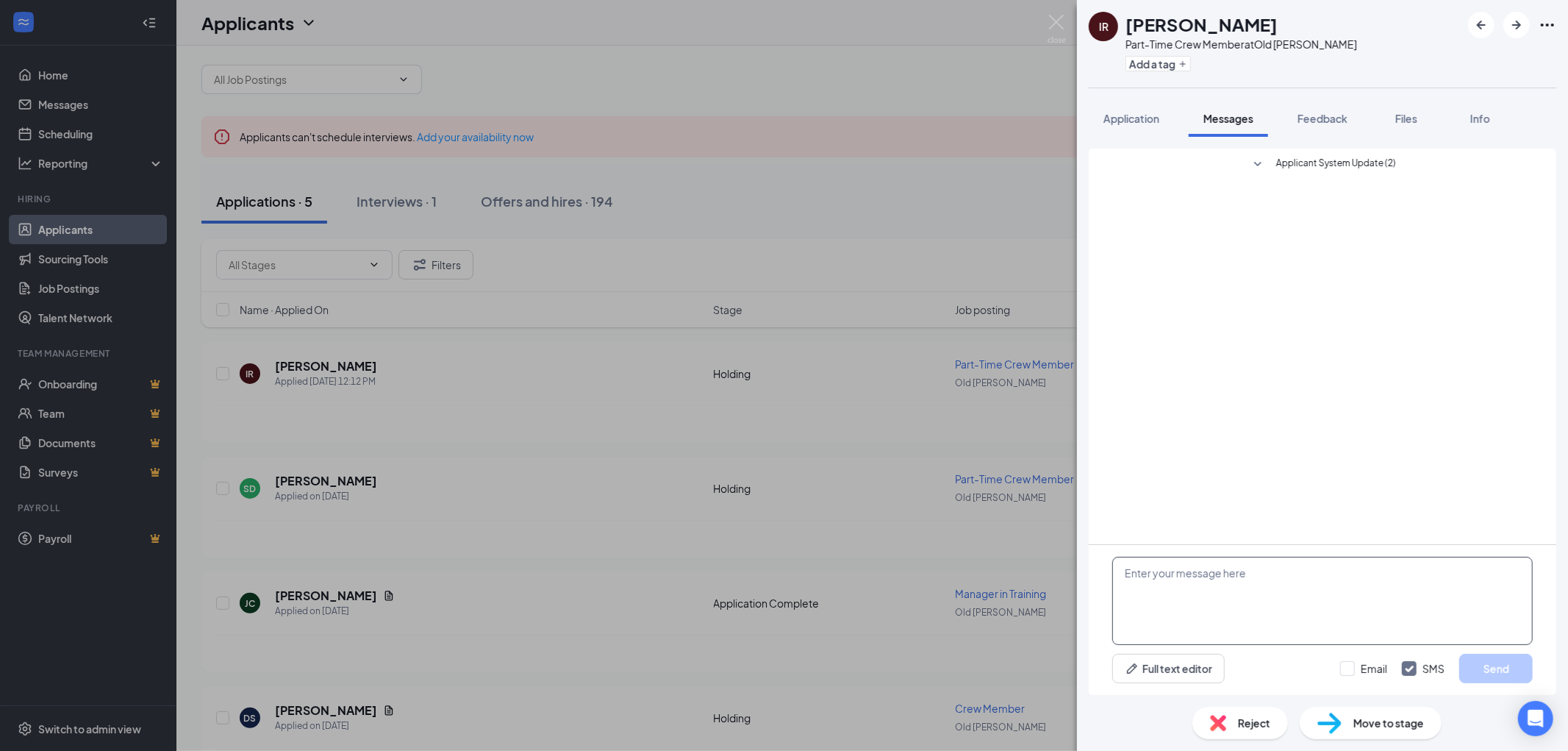
click at [1226, 584] on textarea at bounding box center [1322, 600] width 421 height 88
paste textarea "Hi Dawson! Thank you for applying! This is Emily with Culvers on Old Cheney. Wo…"
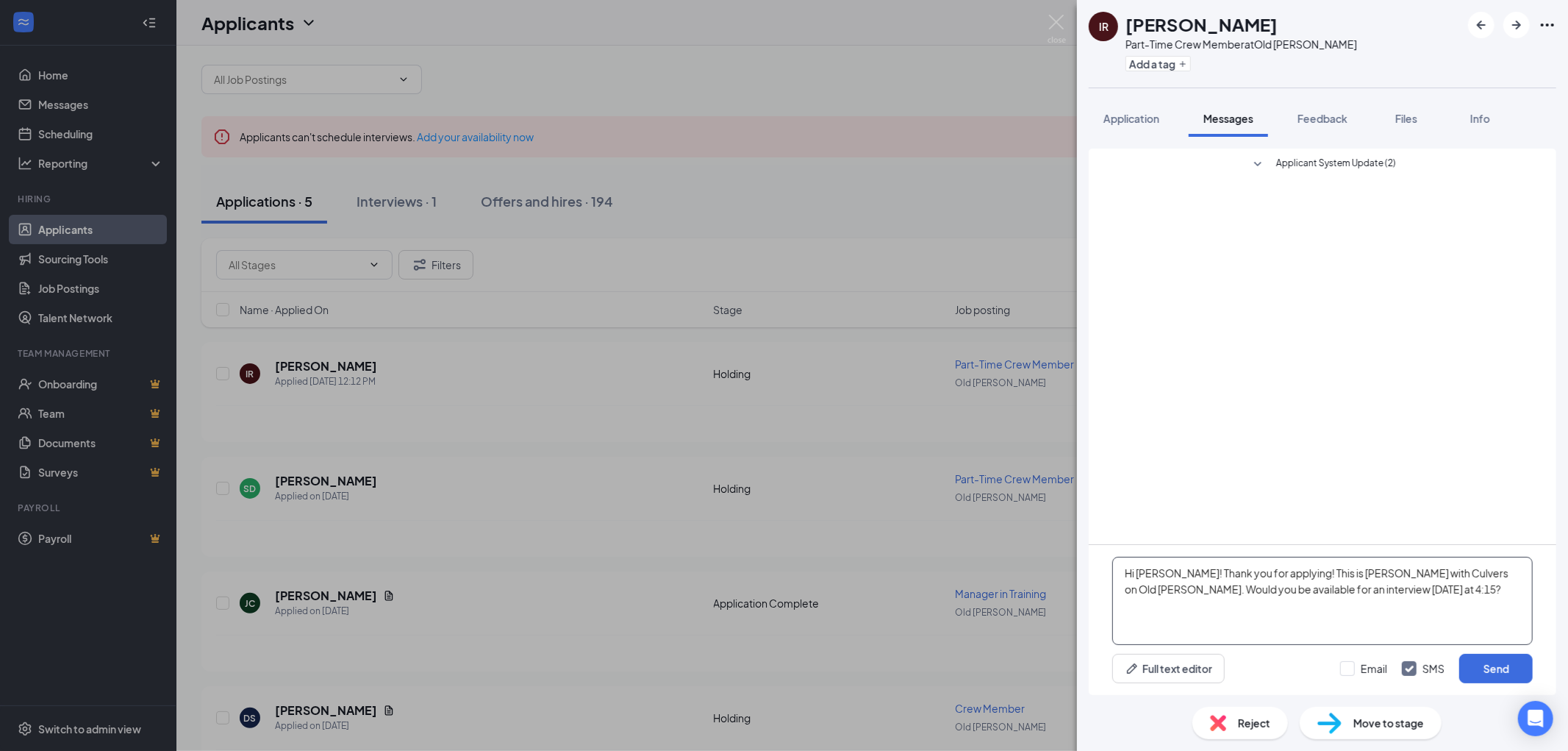
click at [1173, 568] on textarea "Hi Dawson! Thank you for applying! This is Emily with Culvers on Old Cheney. Wo…" at bounding box center [1322, 600] width 421 height 88
drag, startPoint x: 1295, startPoint y: 594, endPoint x: 1400, endPoint y: 594, distance: 105.0
click at [1400, 594] on textarea "Hi Isaac! Thank you for applying! This is Emily with Culvers on Old Cheney. Wou…" at bounding box center [1322, 600] width 421 height 88
type textarea "Hi Isaac! Thank you for applying! This is Emily with Culvers on Old Cheney. Wou…"
click at [1493, 672] on button "Send" at bounding box center [1496, 668] width 74 height 29
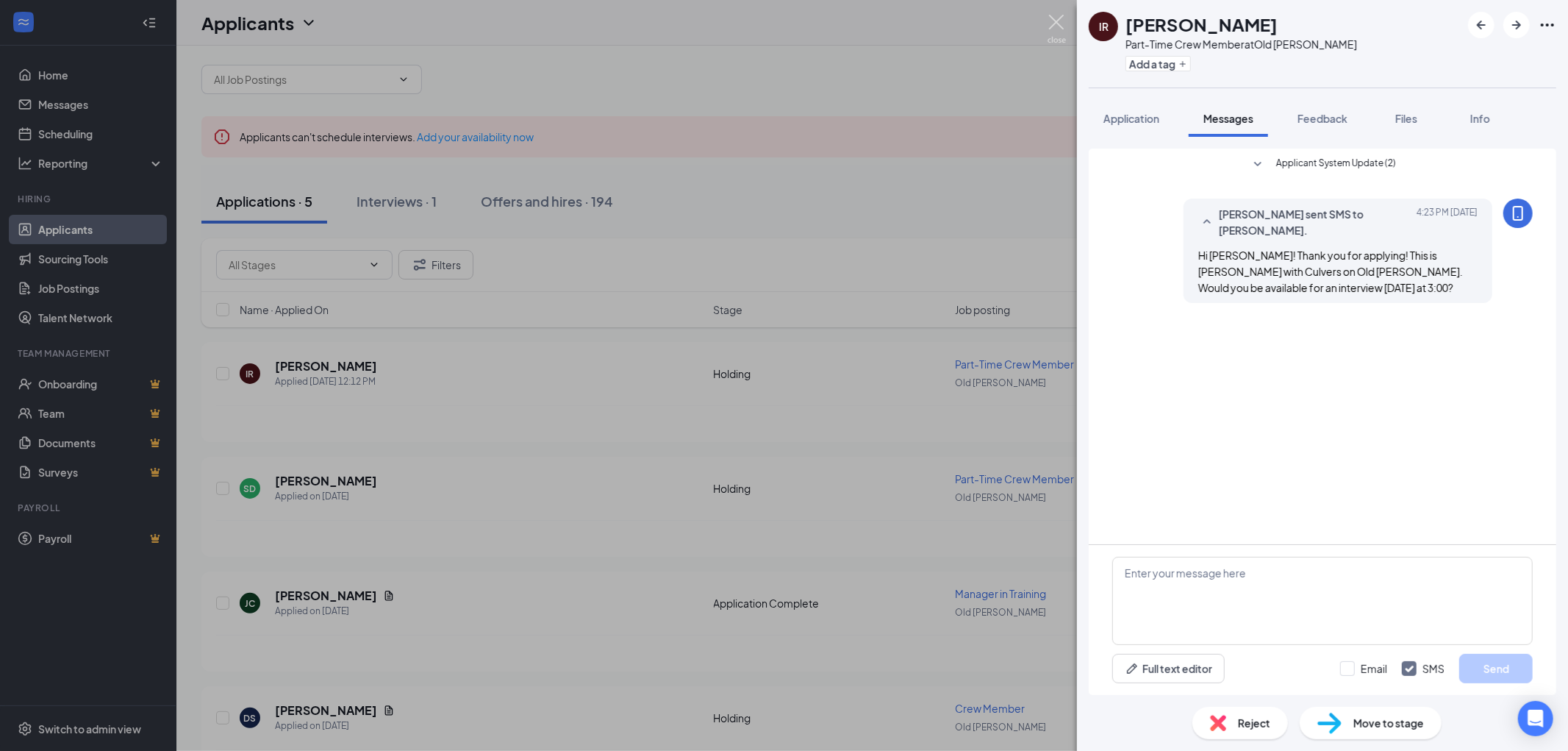
click at [1061, 24] on img at bounding box center [1056, 28] width 19 height 28
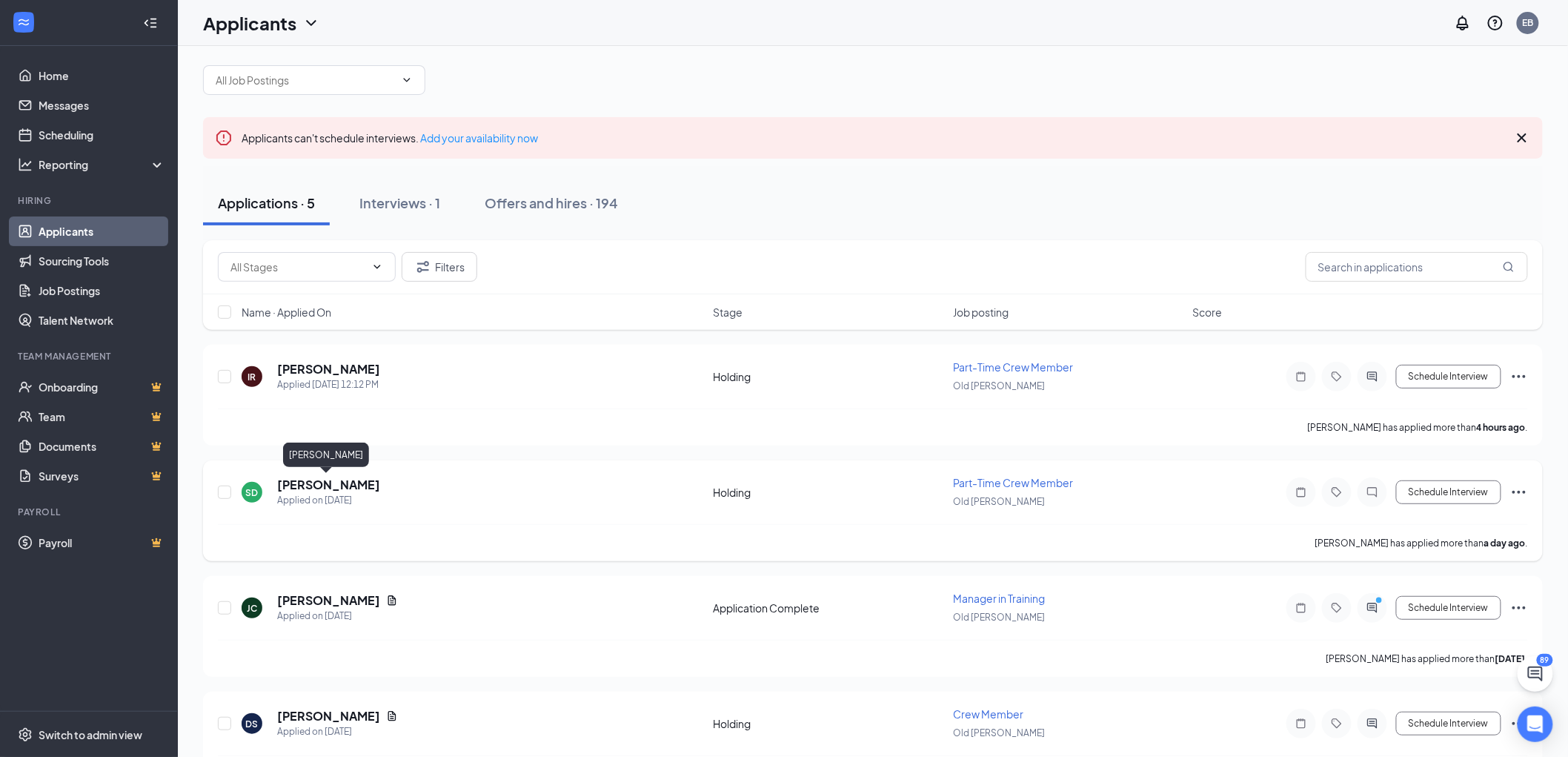
click at [353, 478] on h5 "Samson Daharsh" at bounding box center [328, 485] width 103 height 16
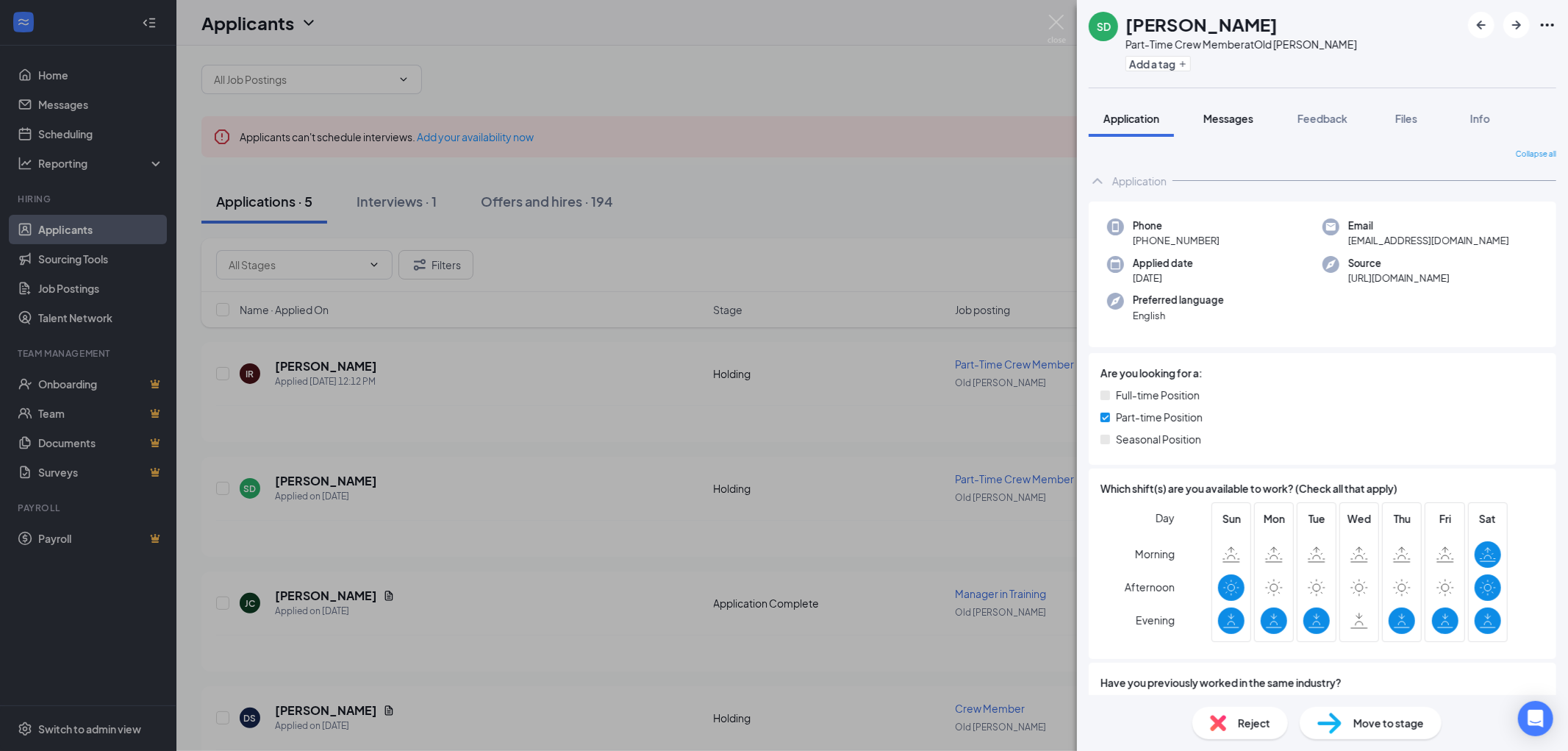
click at [1246, 119] on span "Messages" at bounding box center [1228, 118] width 50 height 13
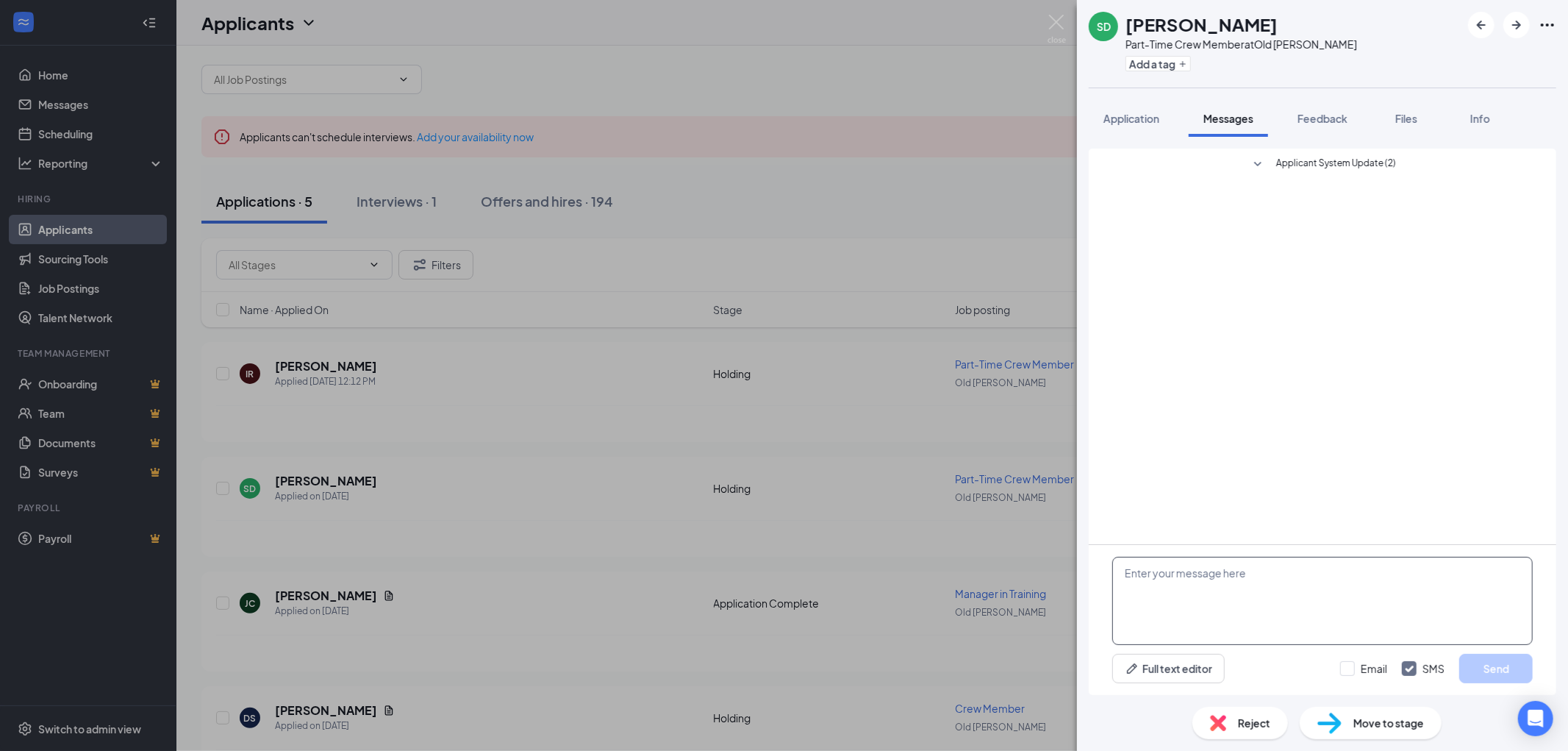
click at [1240, 567] on textarea at bounding box center [1322, 600] width 421 height 88
paste textarea "Hi Dawson! Thank you for applying! This is Emily with Culvers on Old Cheney. Wo…"
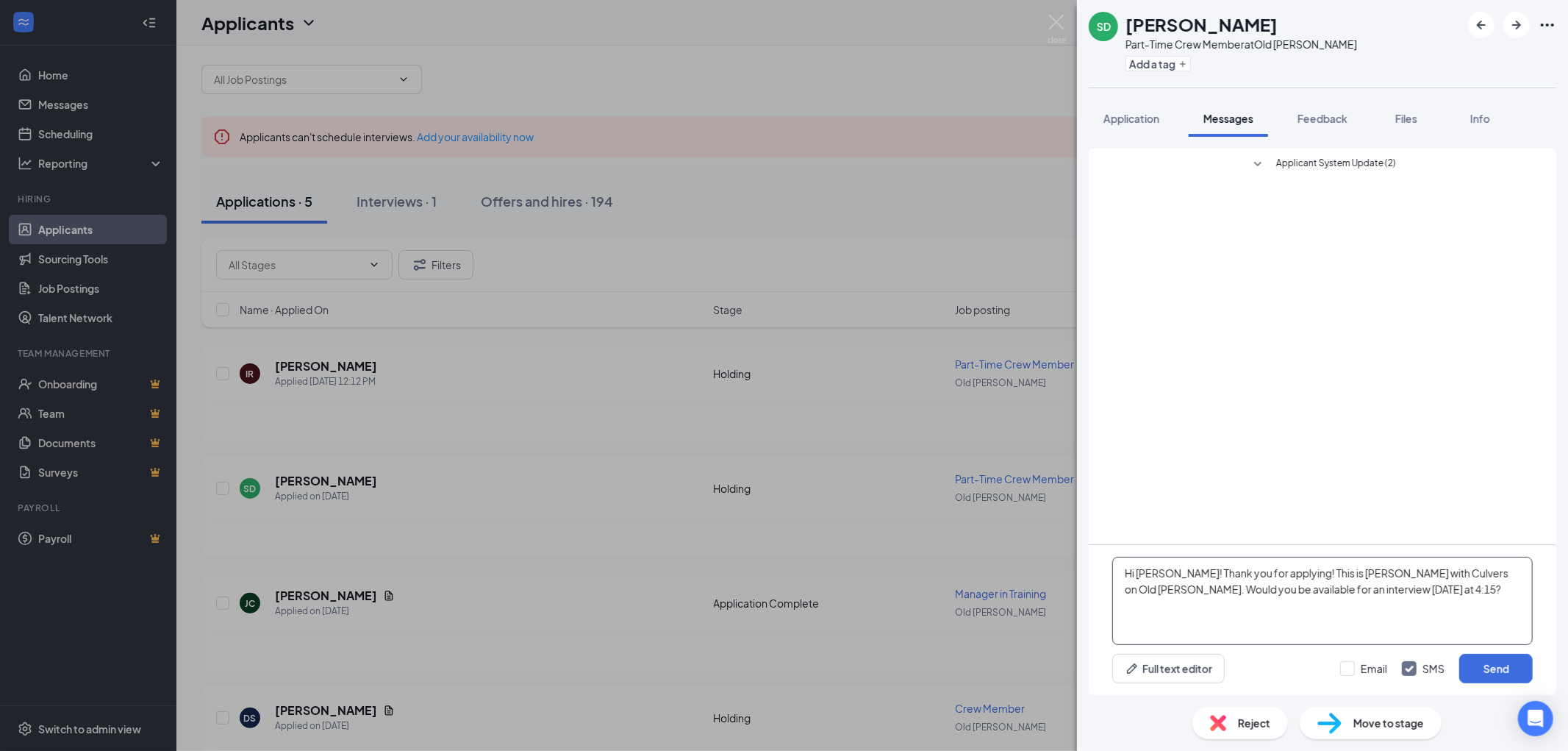
click at [1176, 566] on textarea "Hi Dawson! Thank you for applying! This is Emily with Culvers on Old Cheney. Wo…" at bounding box center [1322, 600] width 421 height 88
drag, startPoint x: 1295, startPoint y: 589, endPoint x: 1399, endPoint y: 601, distance: 104.7
click at [1399, 601] on textarea "Hi Samson! Thank you for applying! This is Emily with Culvers on Old Cheney. Wo…" at bounding box center [1322, 600] width 421 height 88
type textarea "Hi Samson! Thank you for applying! This is Emily with Culvers on Old Cheney. Wo…"
click at [1504, 664] on button "Send" at bounding box center [1496, 668] width 74 height 29
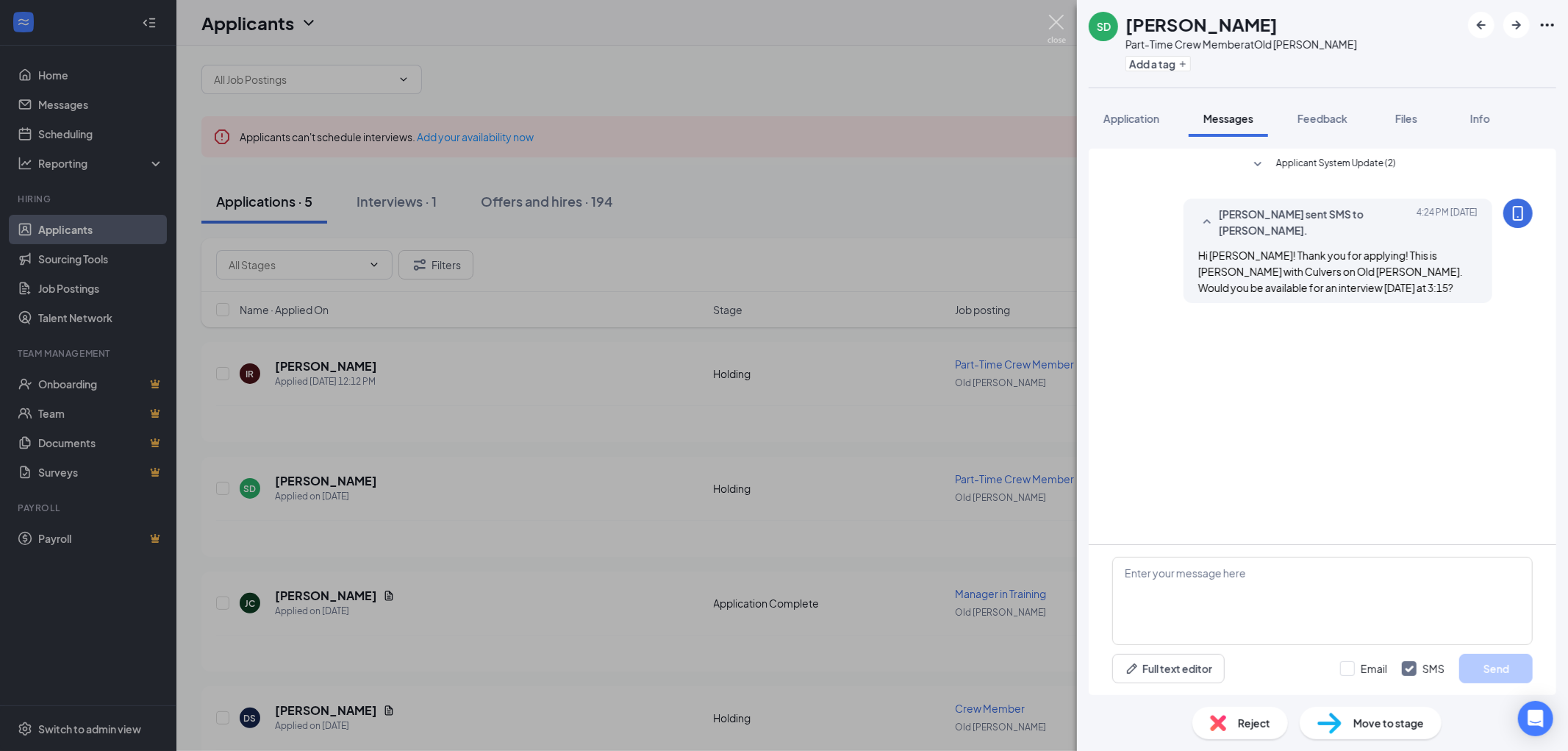
click at [1059, 25] on img at bounding box center [1056, 28] width 19 height 28
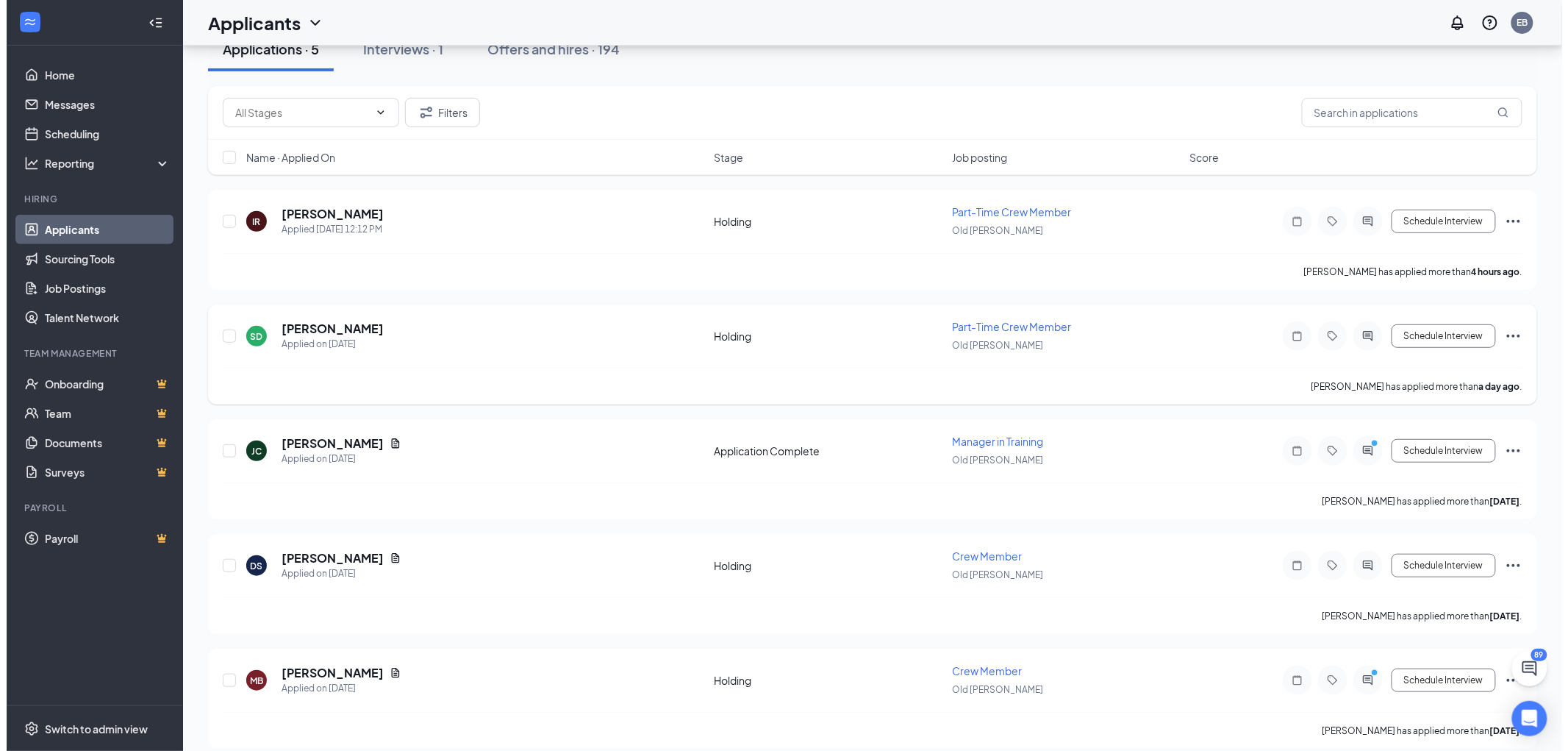
scroll to position [178, 0]
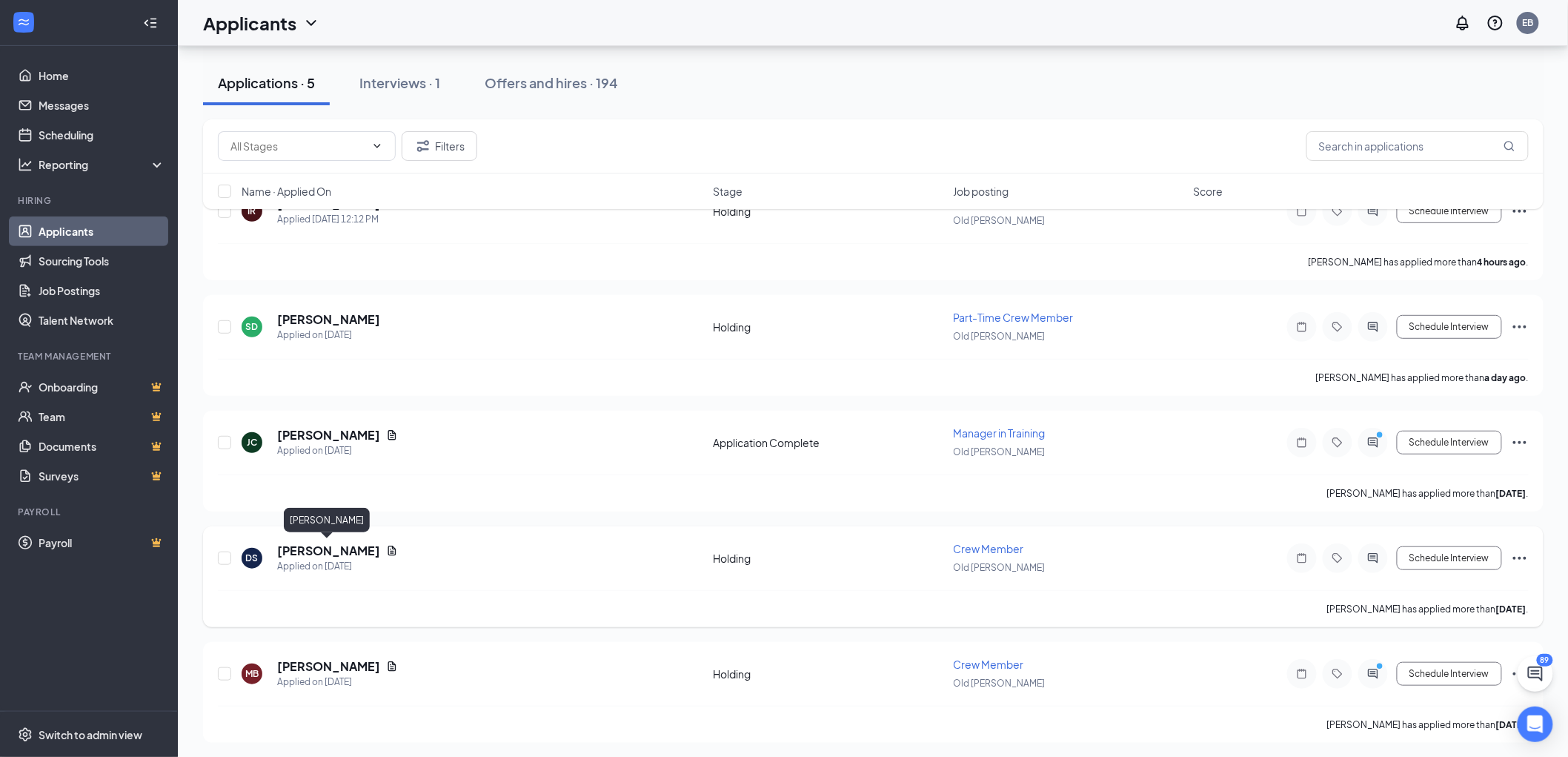
click at [351, 549] on h5 "Devon Segoviano" at bounding box center [328, 551] width 103 height 16
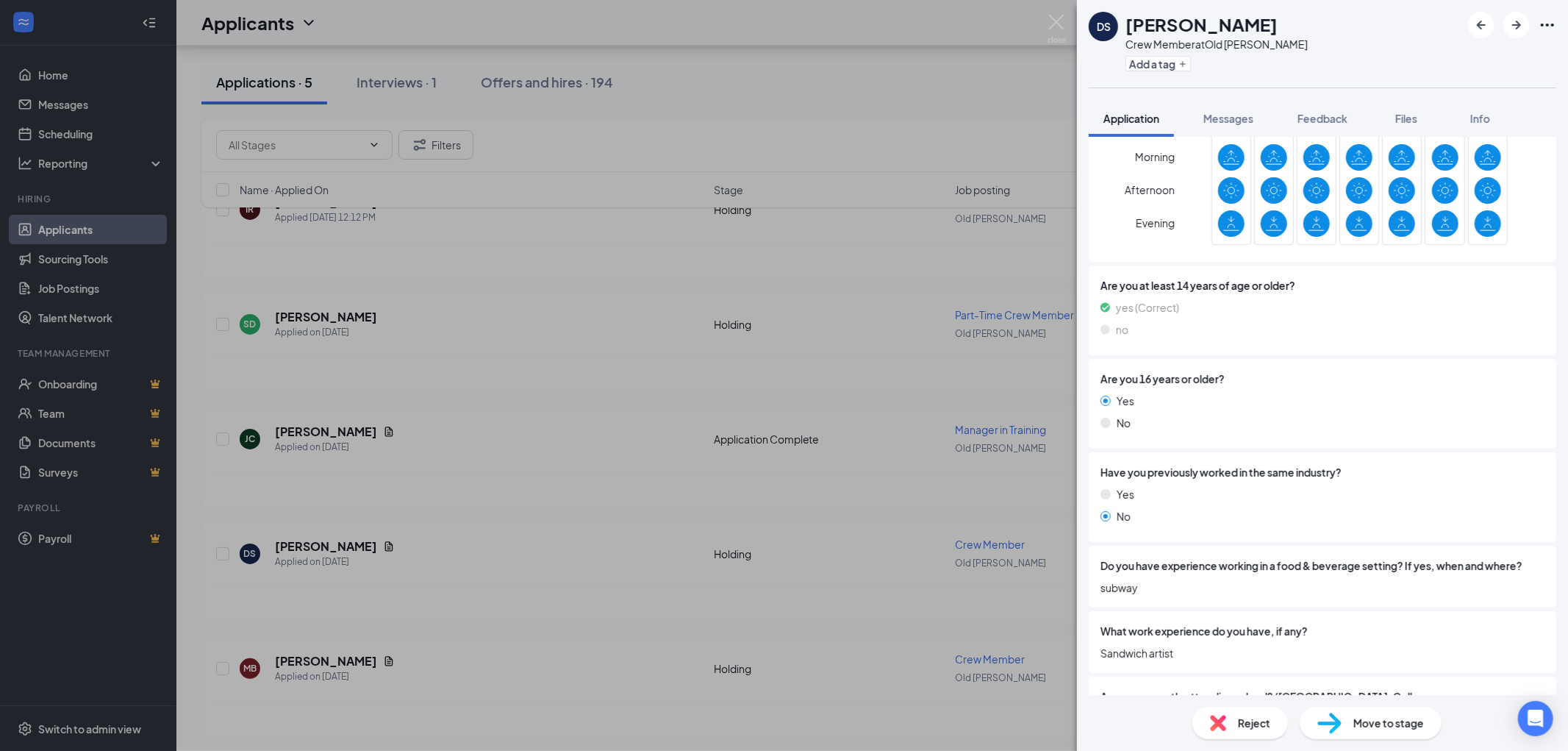
scroll to position [702, 0]
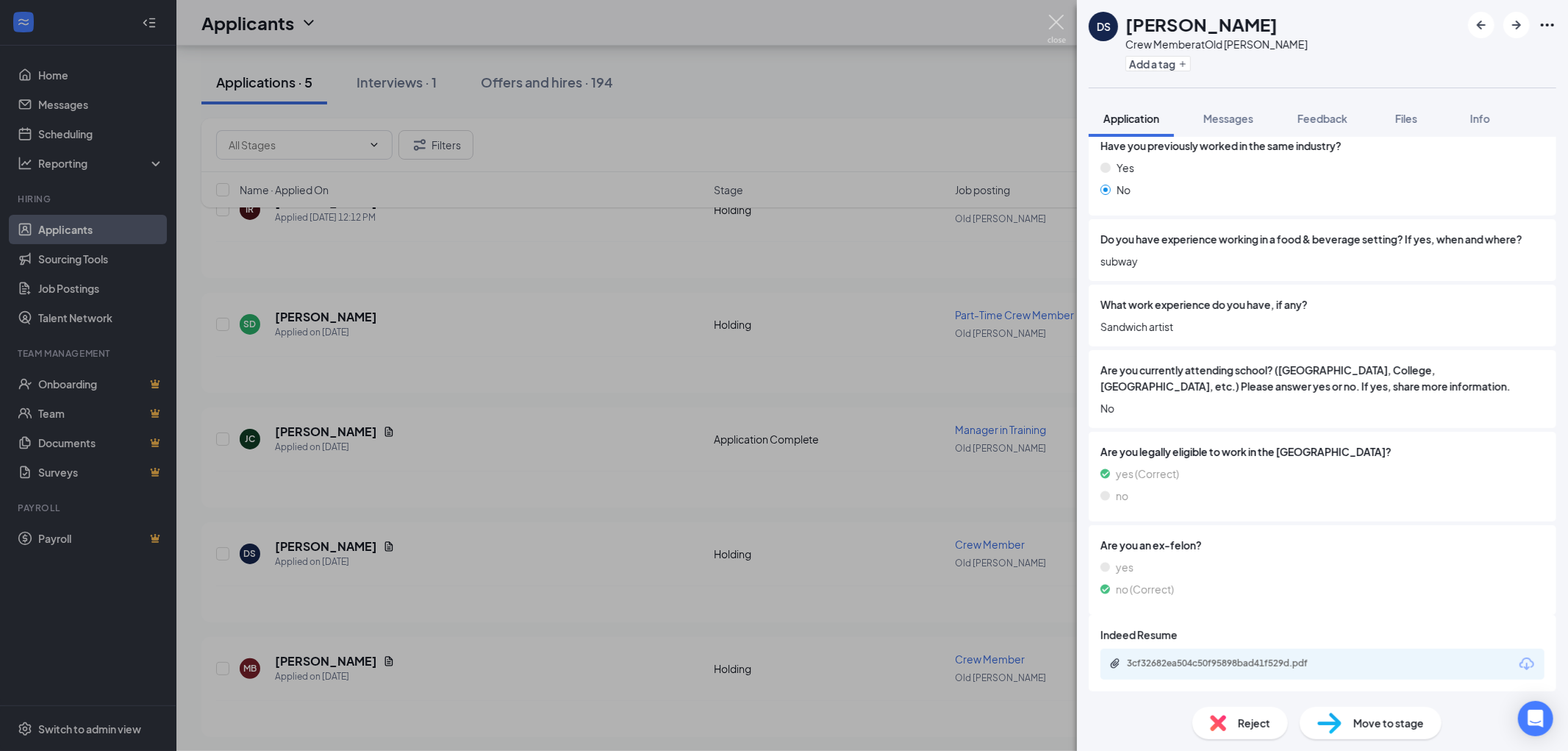
click at [1060, 24] on img at bounding box center [1056, 28] width 19 height 28
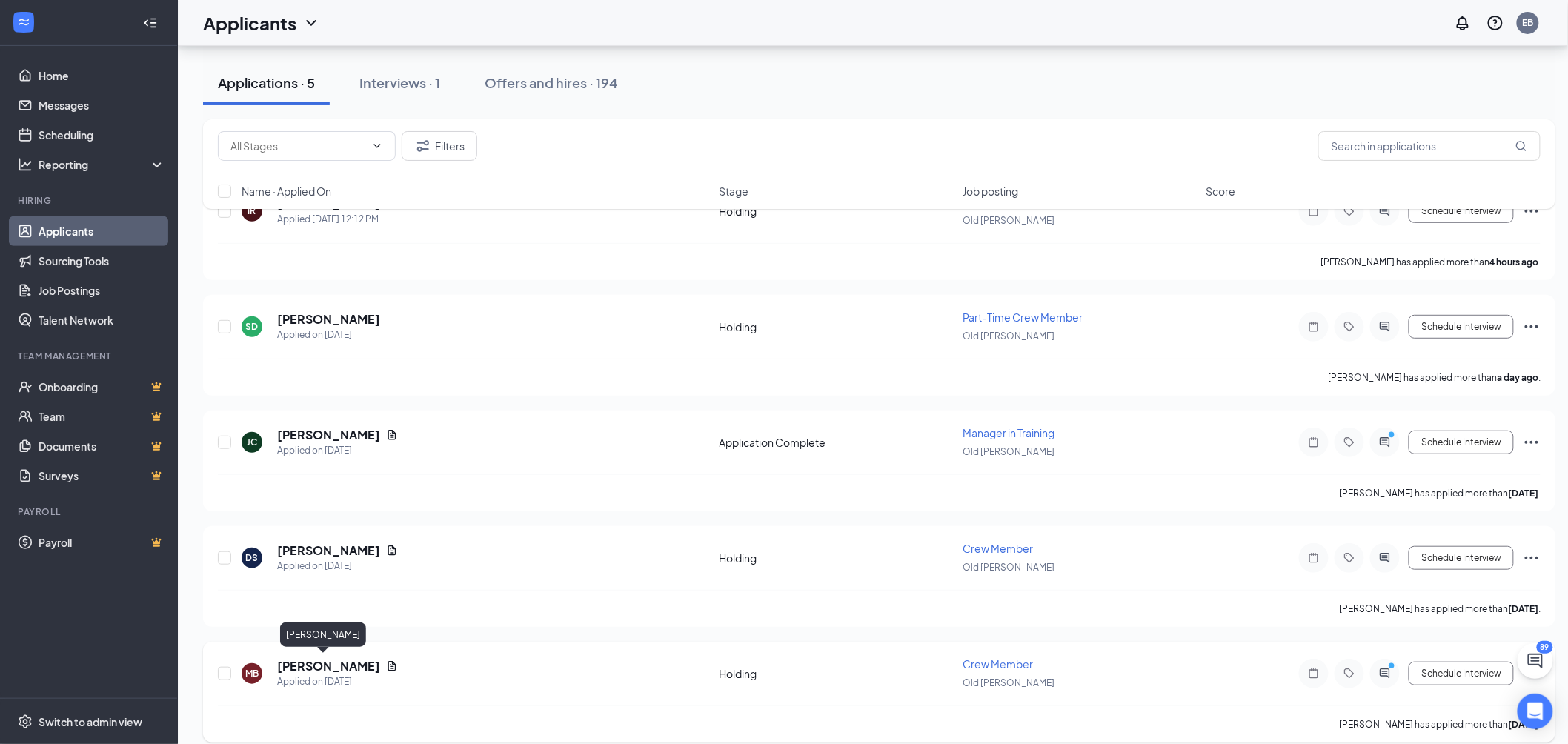
click at [315, 664] on h5 "Mick Bianco" at bounding box center [328, 666] width 103 height 16
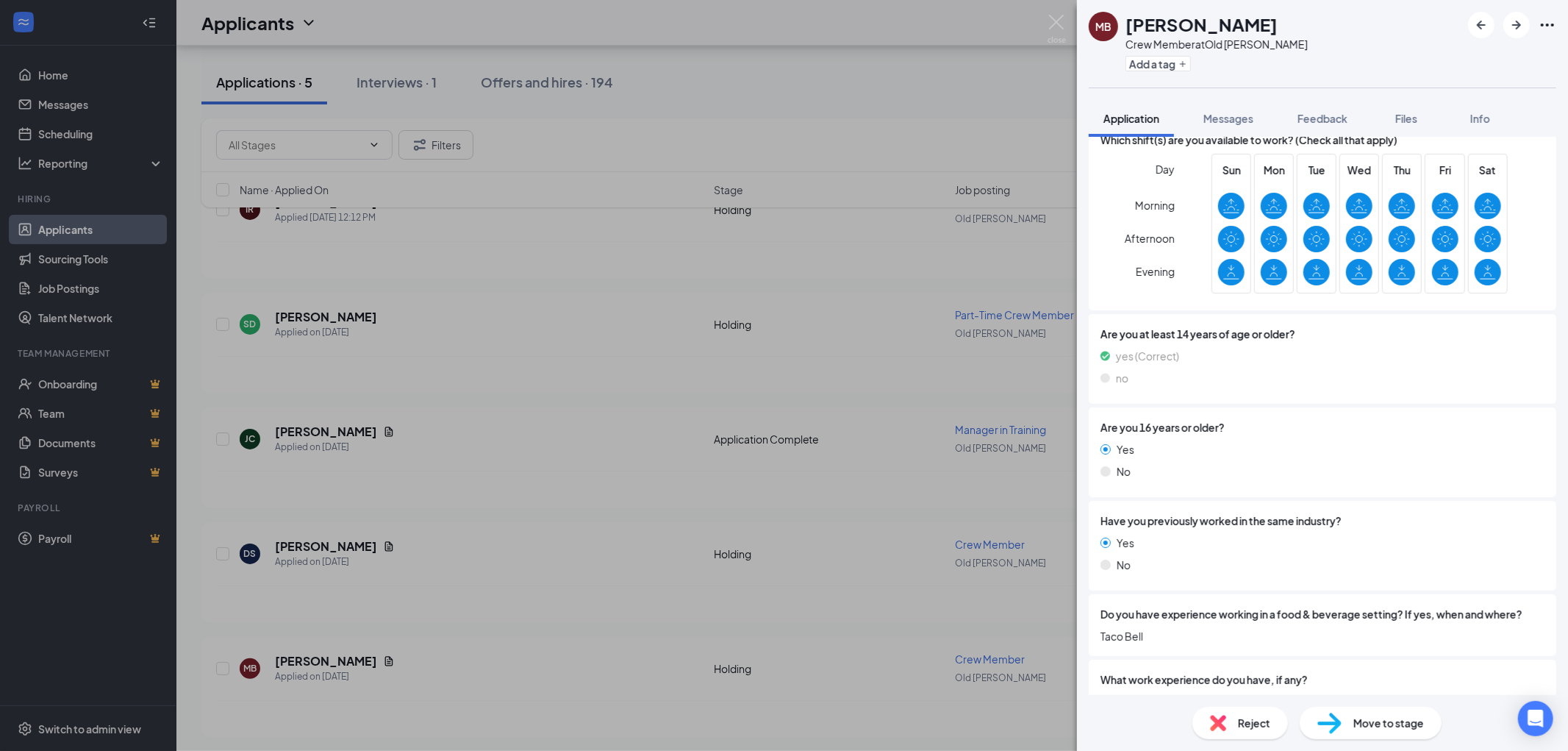
scroll to position [408, 0]
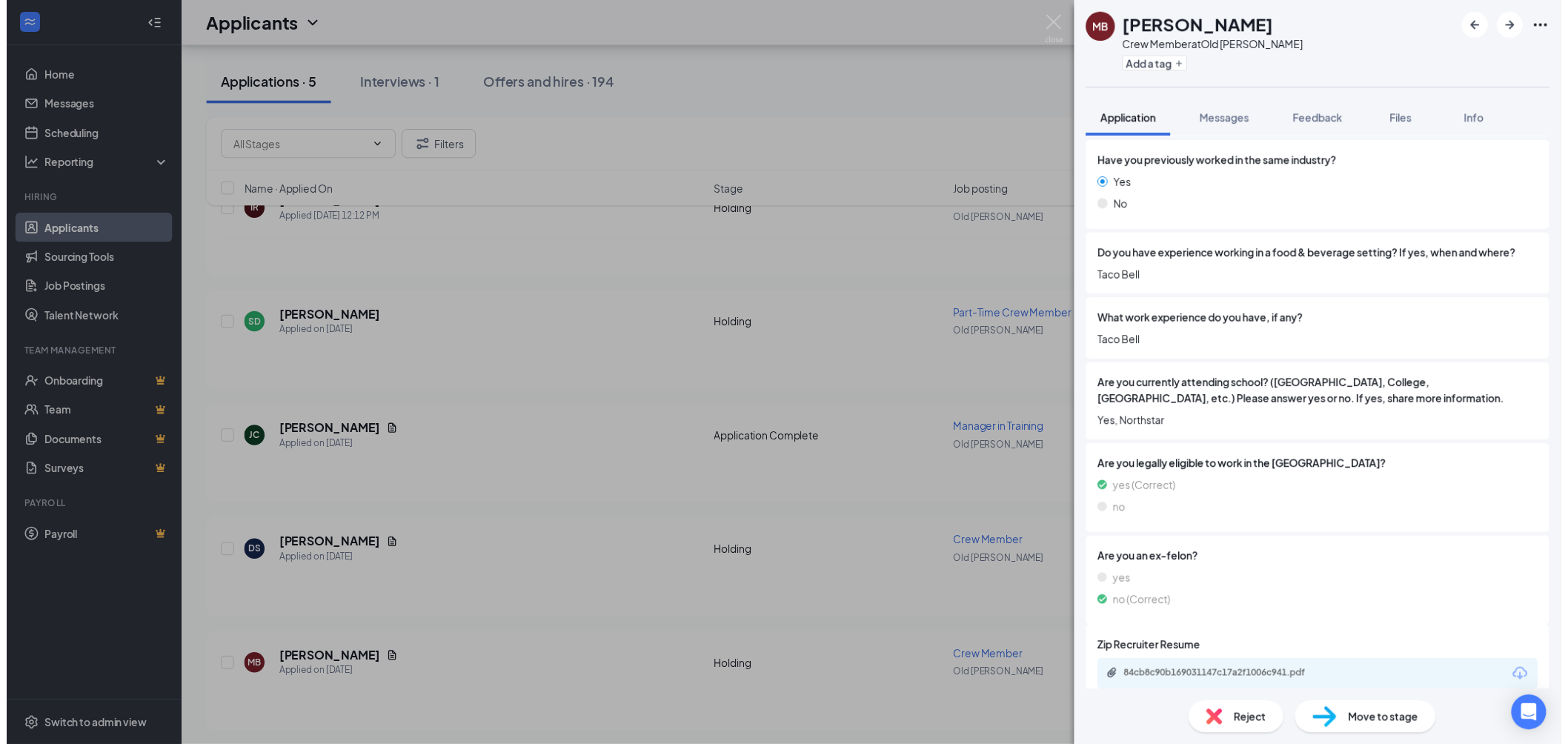
scroll to position [707, 0]
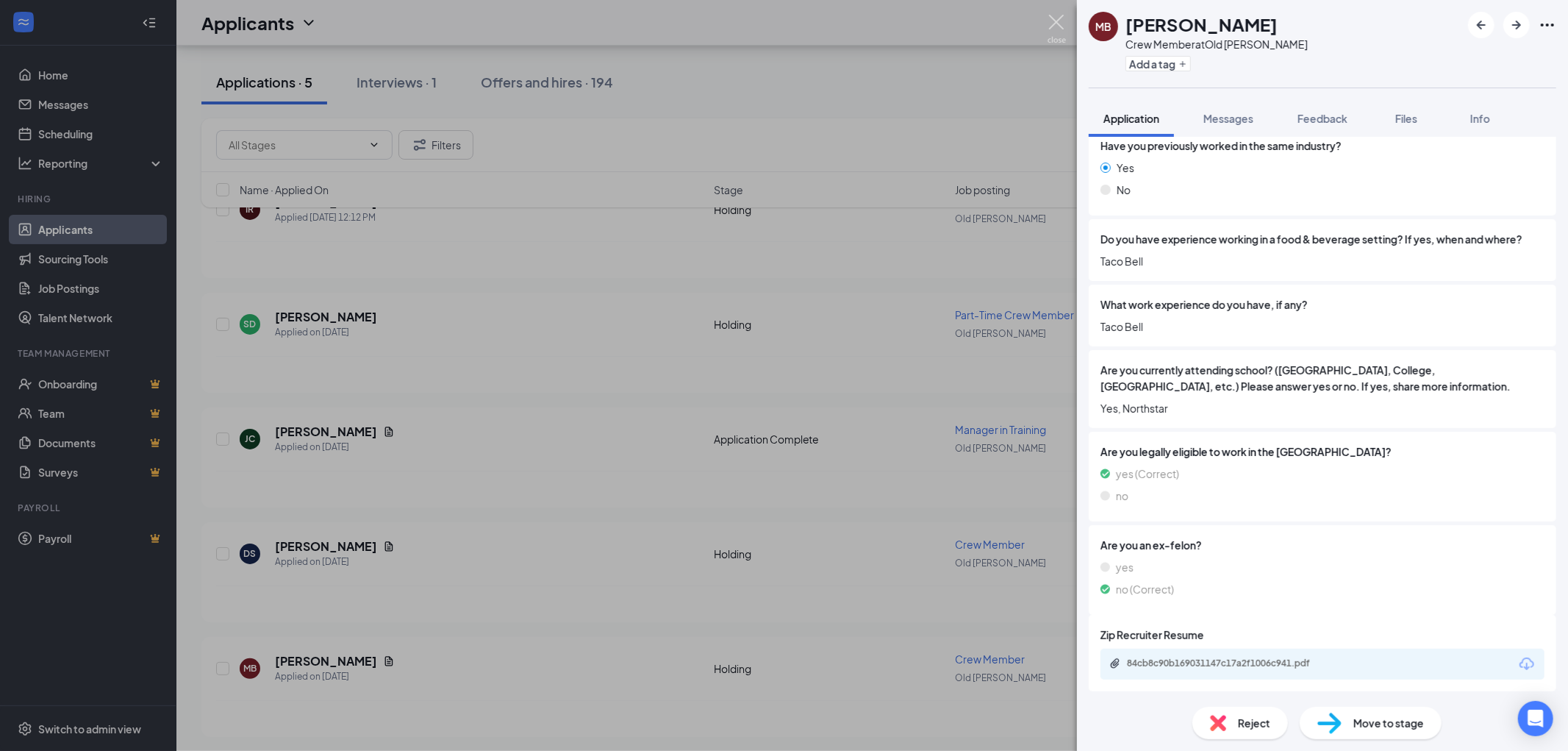
click at [1054, 22] on img at bounding box center [1056, 28] width 19 height 28
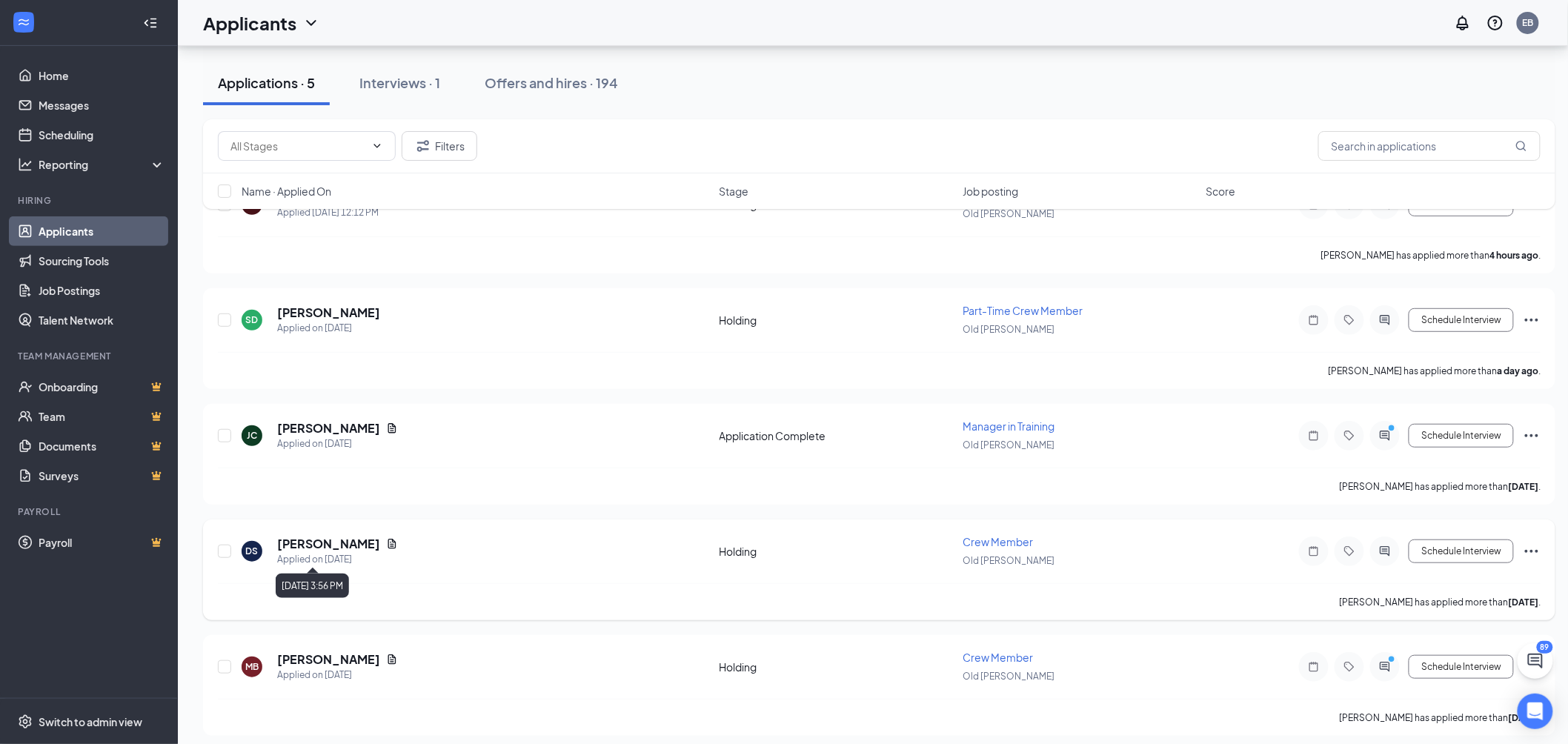
scroll to position [190, 0]
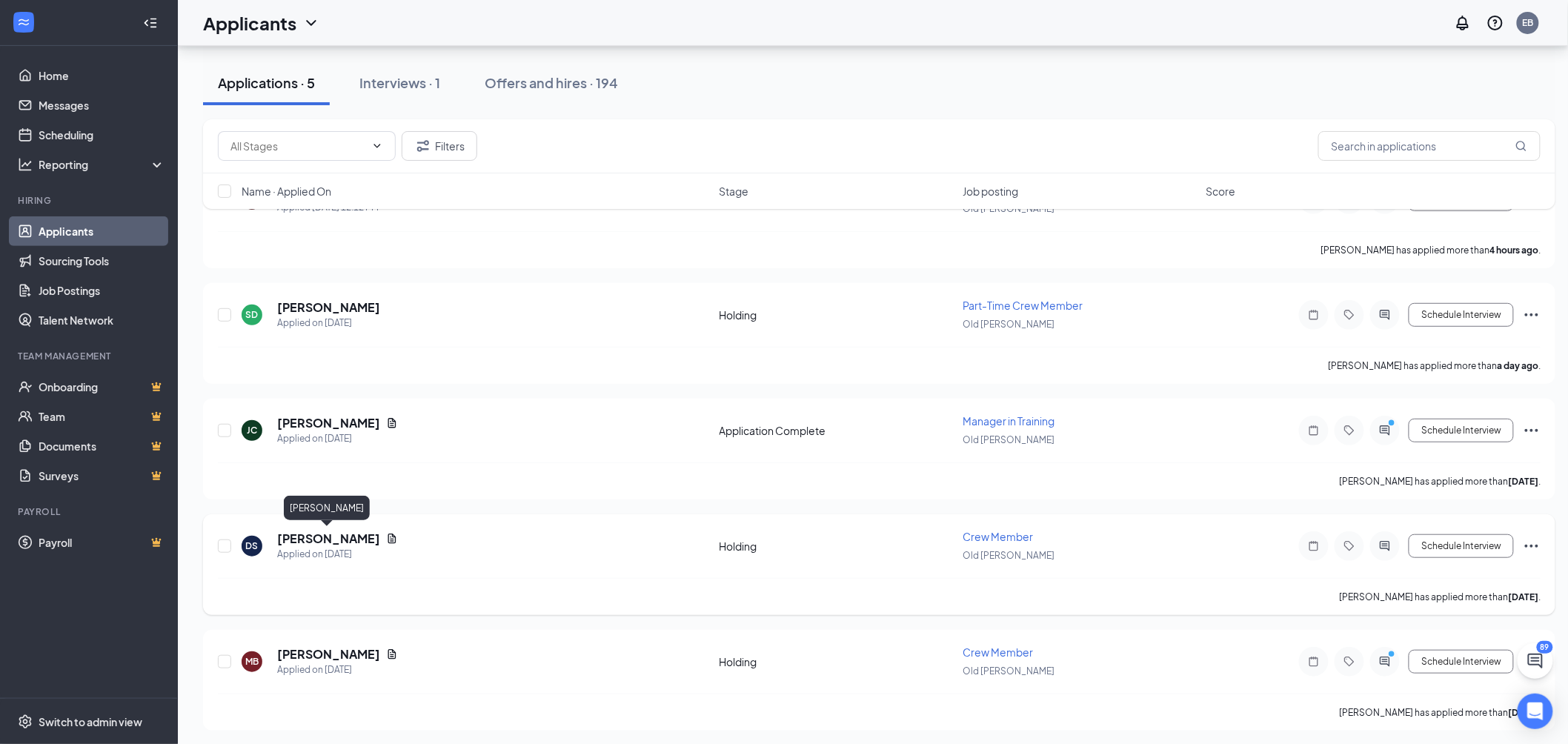
click at [343, 531] on h5 "Devon Segoviano" at bounding box center [328, 539] width 103 height 16
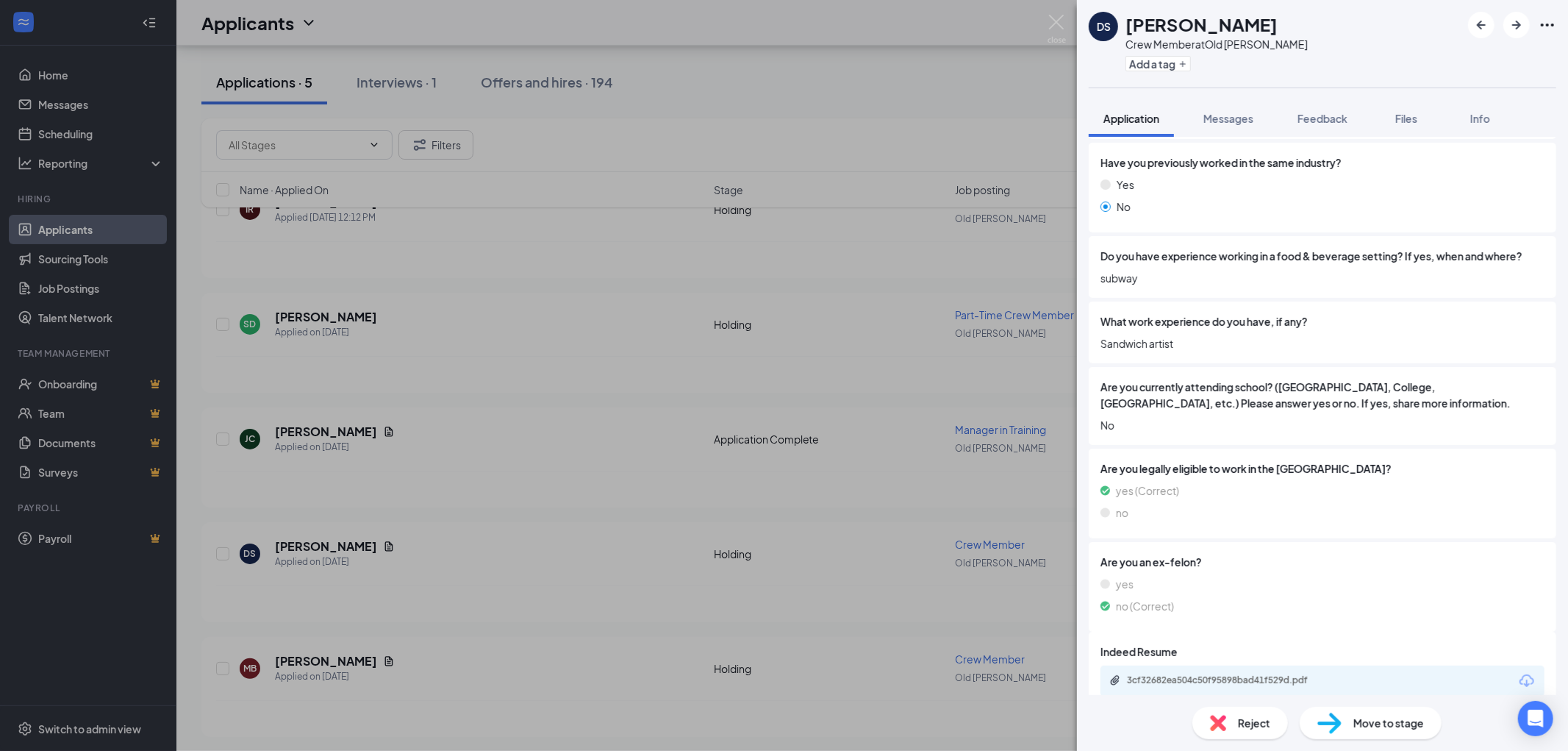
scroll to position [702, 0]
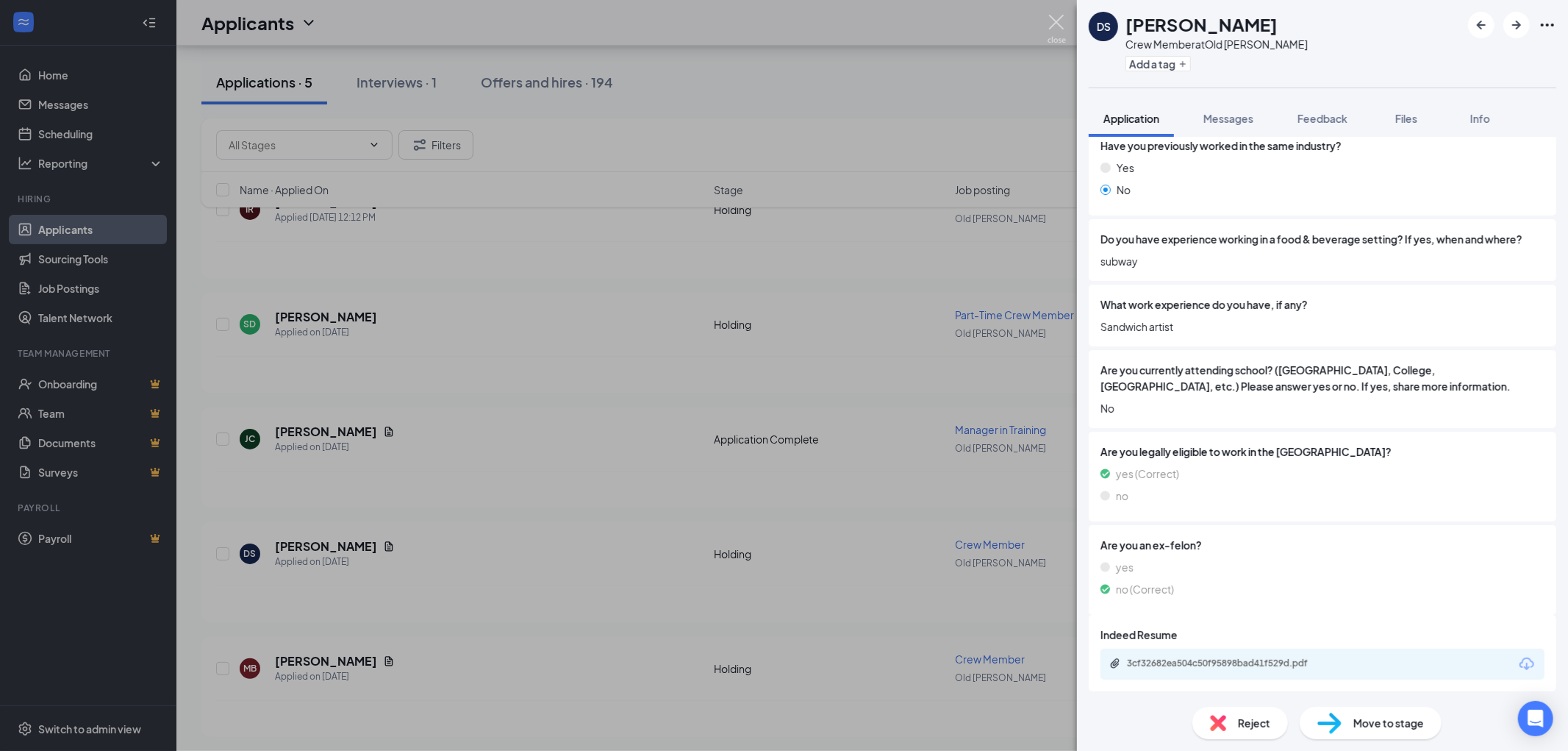
click at [1050, 27] on img at bounding box center [1056, 28] width 19 height 28
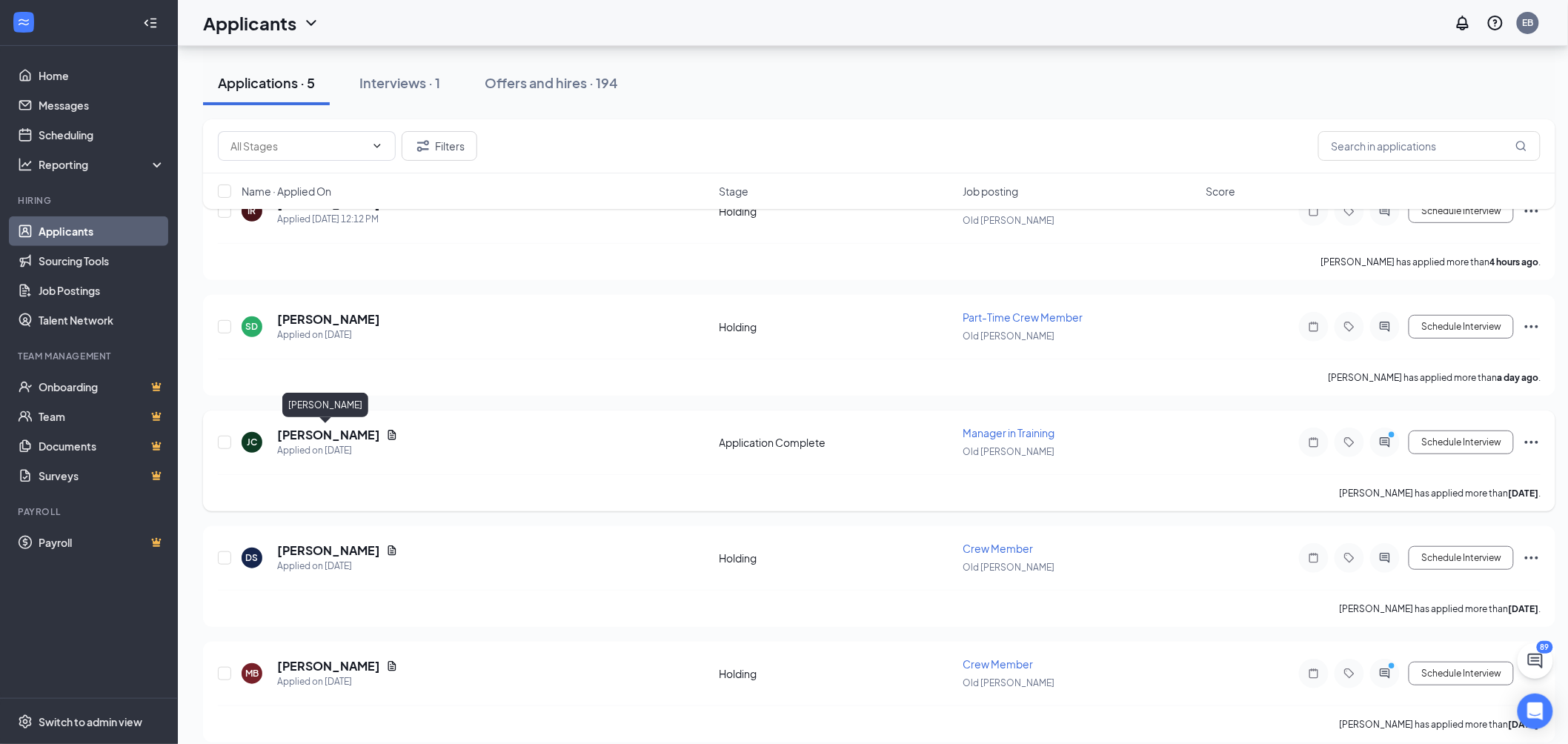
click at [346, 427] on h5 "Joshua Camara" at bounding box center [328, 435] width 103 height 16
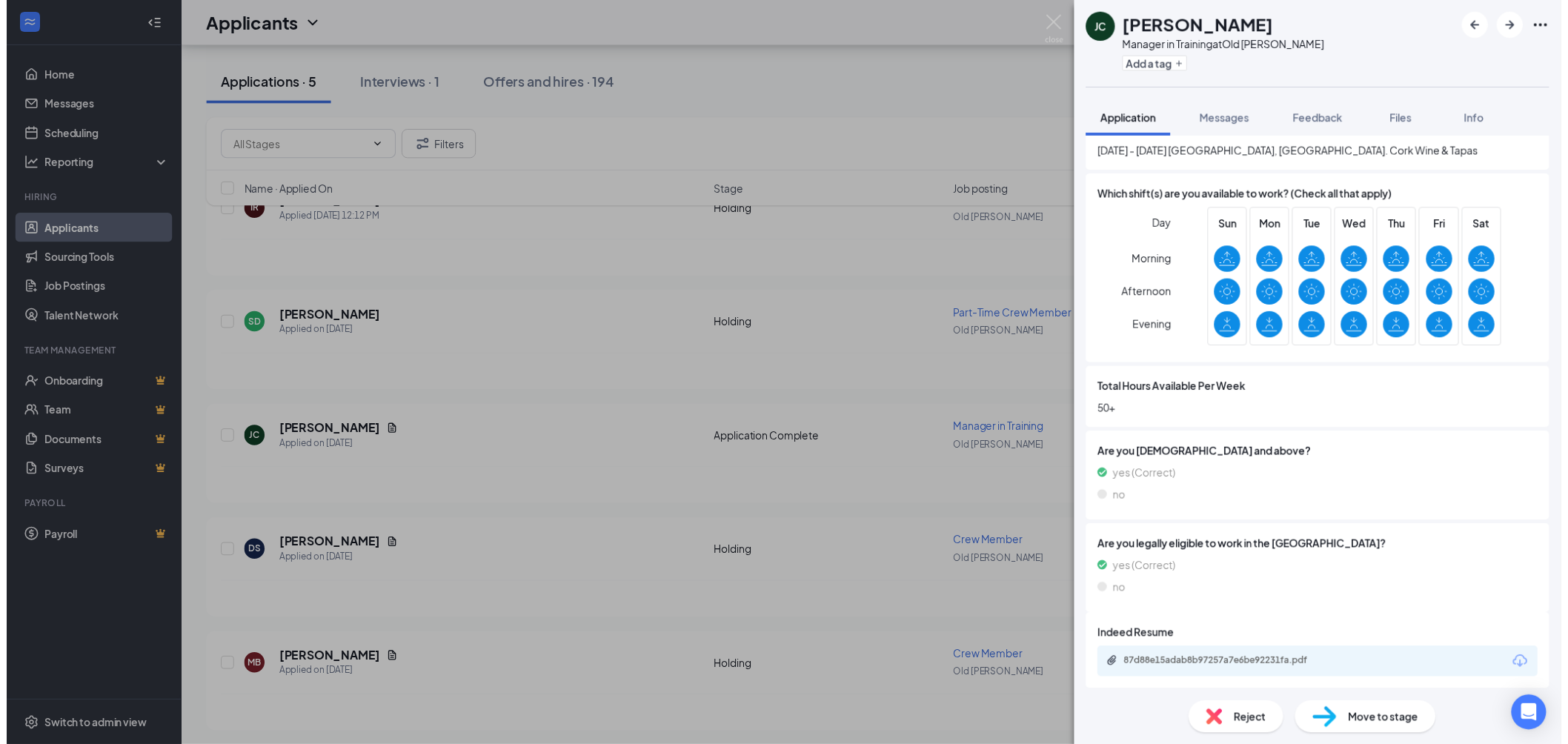
scroll to position [437, 0]
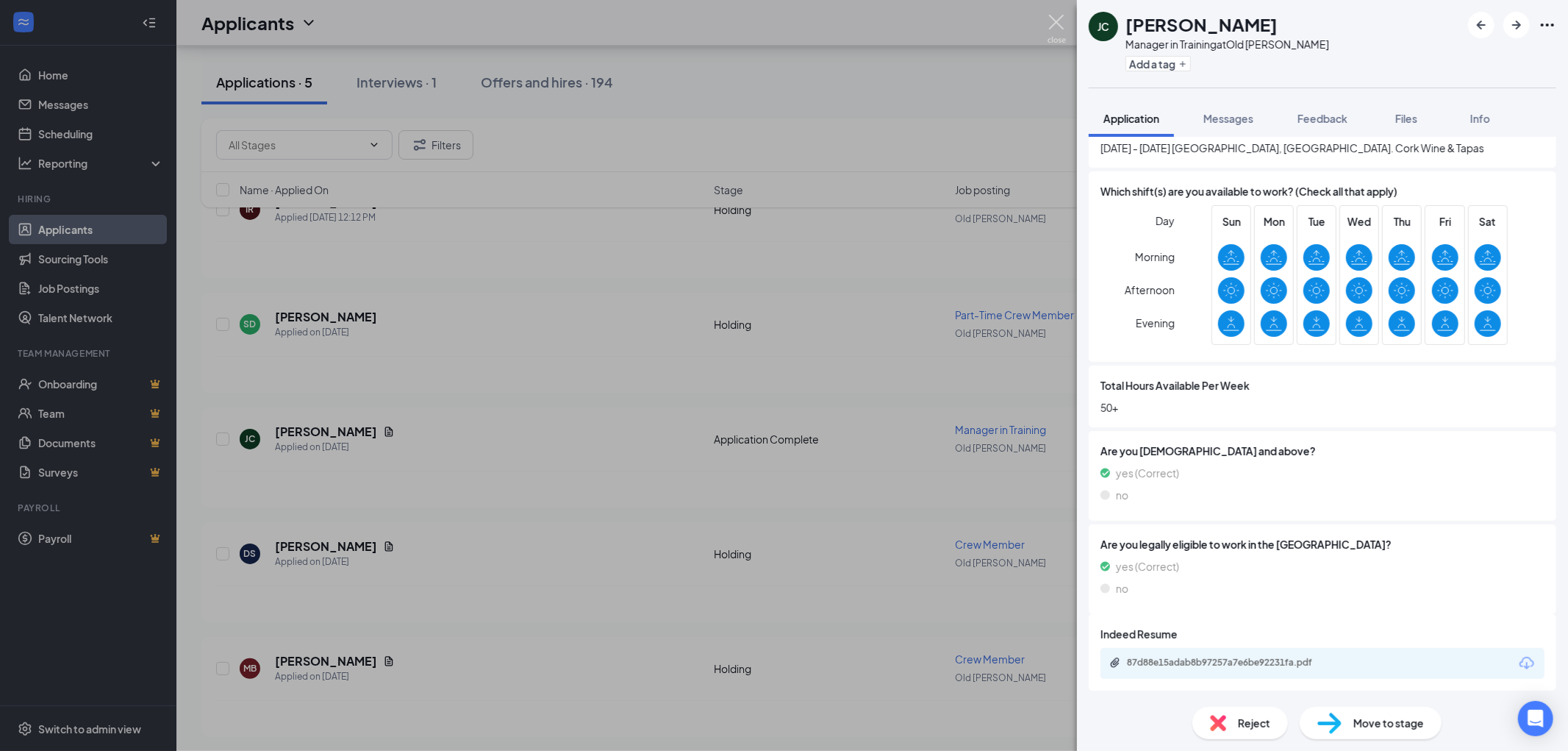
click at [1055, 20] on img at bounding box center [1056, 28] width 19 height 28
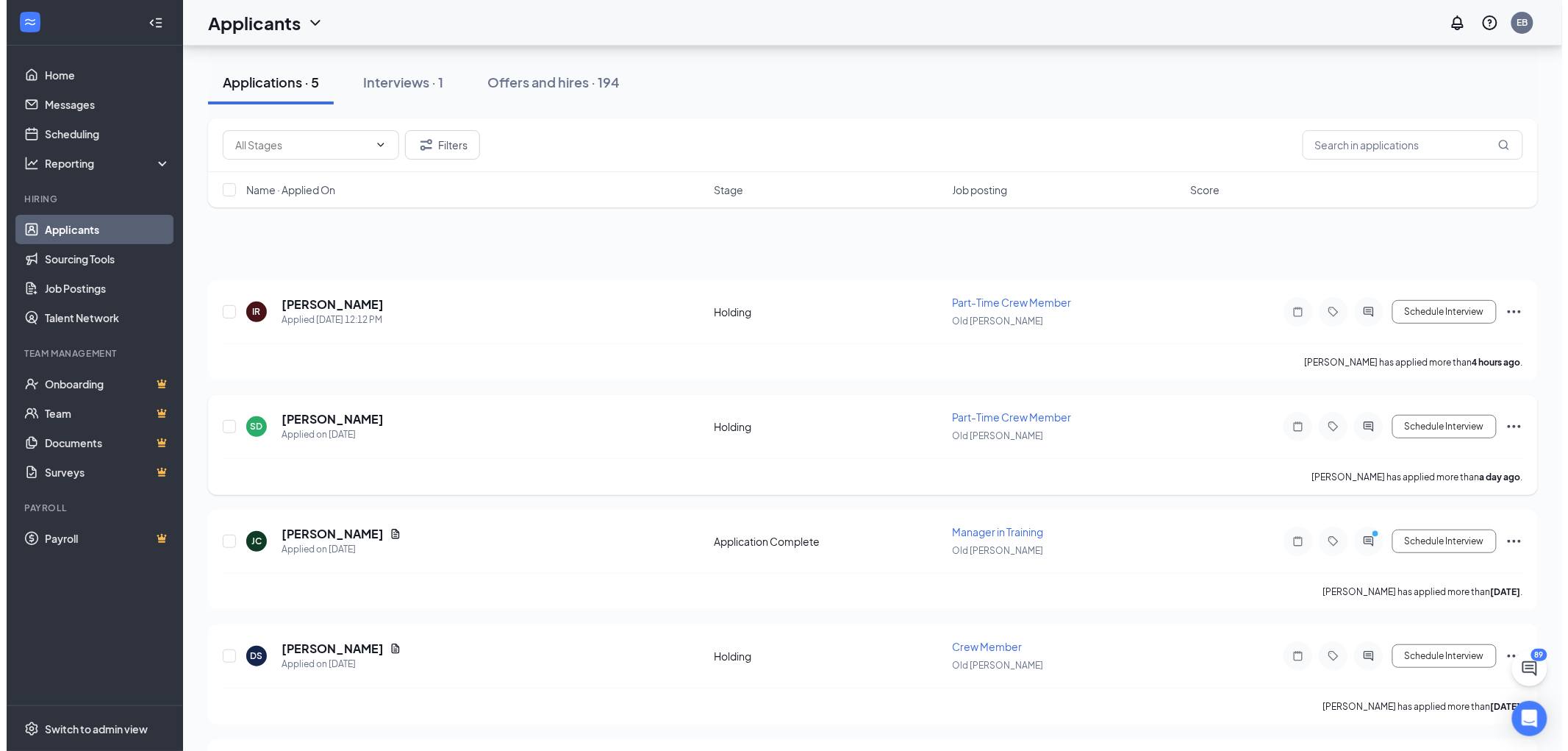
scroll to position [178, 0]
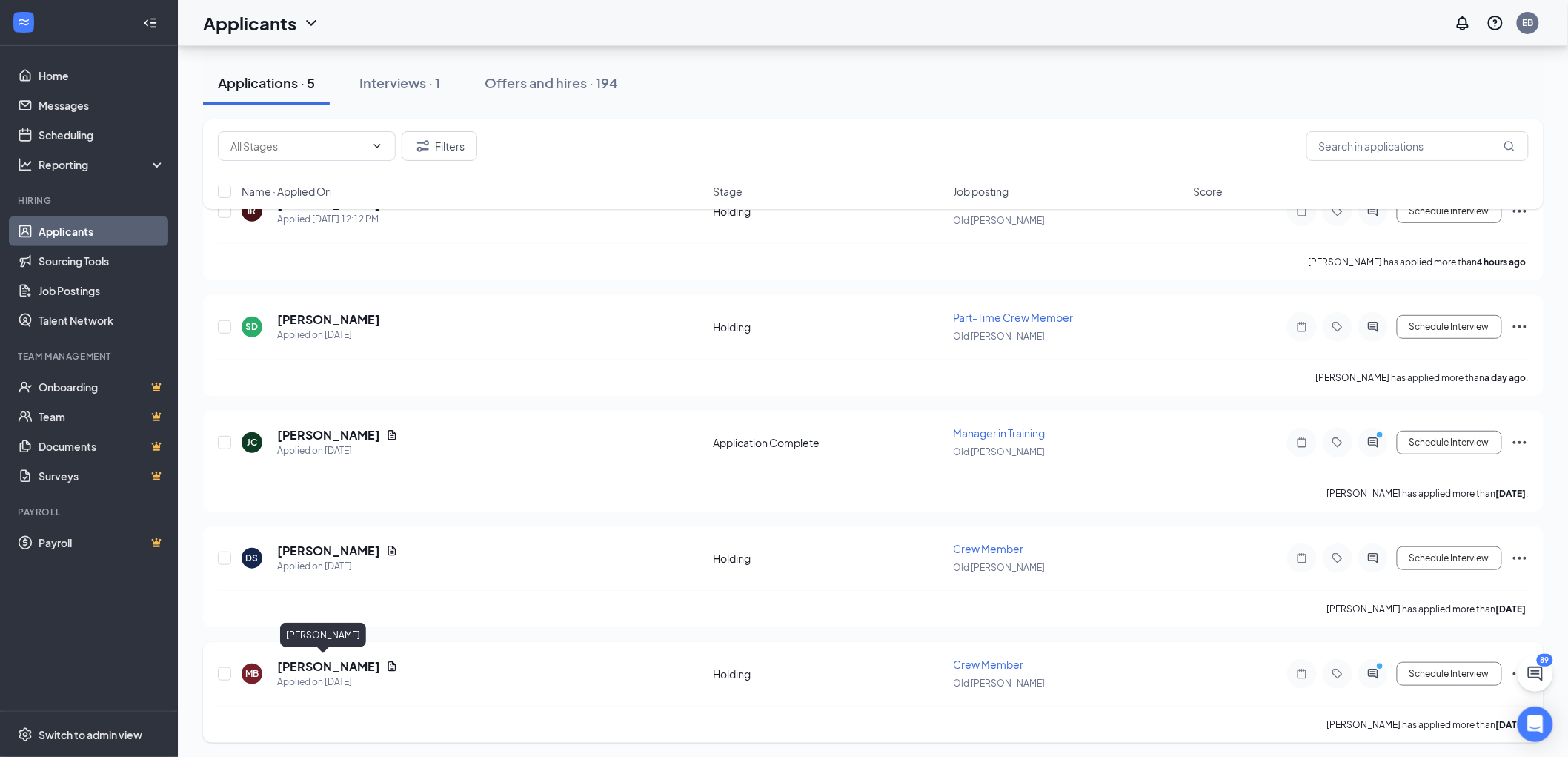
click at [315, 664] on h5 "Mick Bianco" at bounding box center [328, 666] width 103 height 16
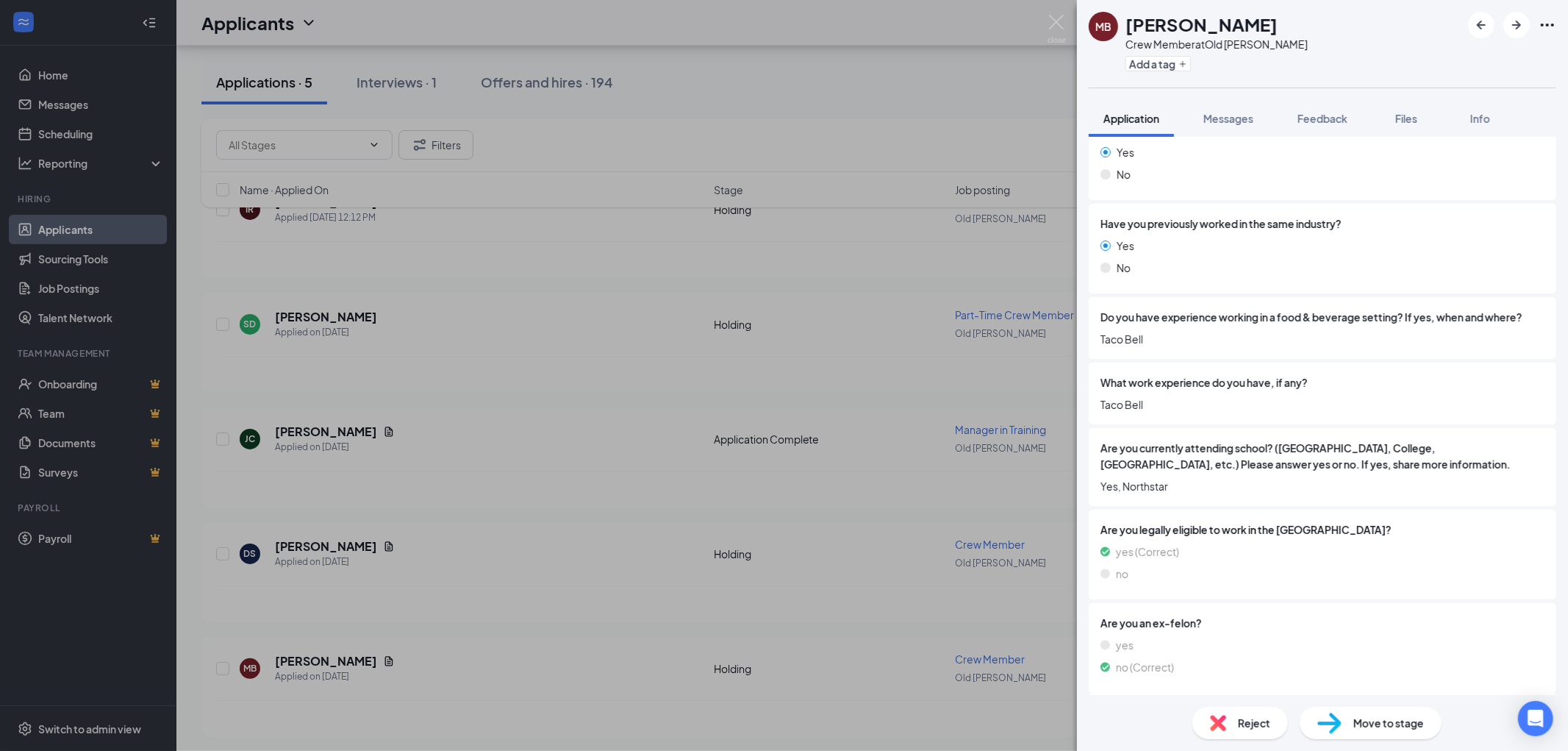
scroll to position [653, 0]
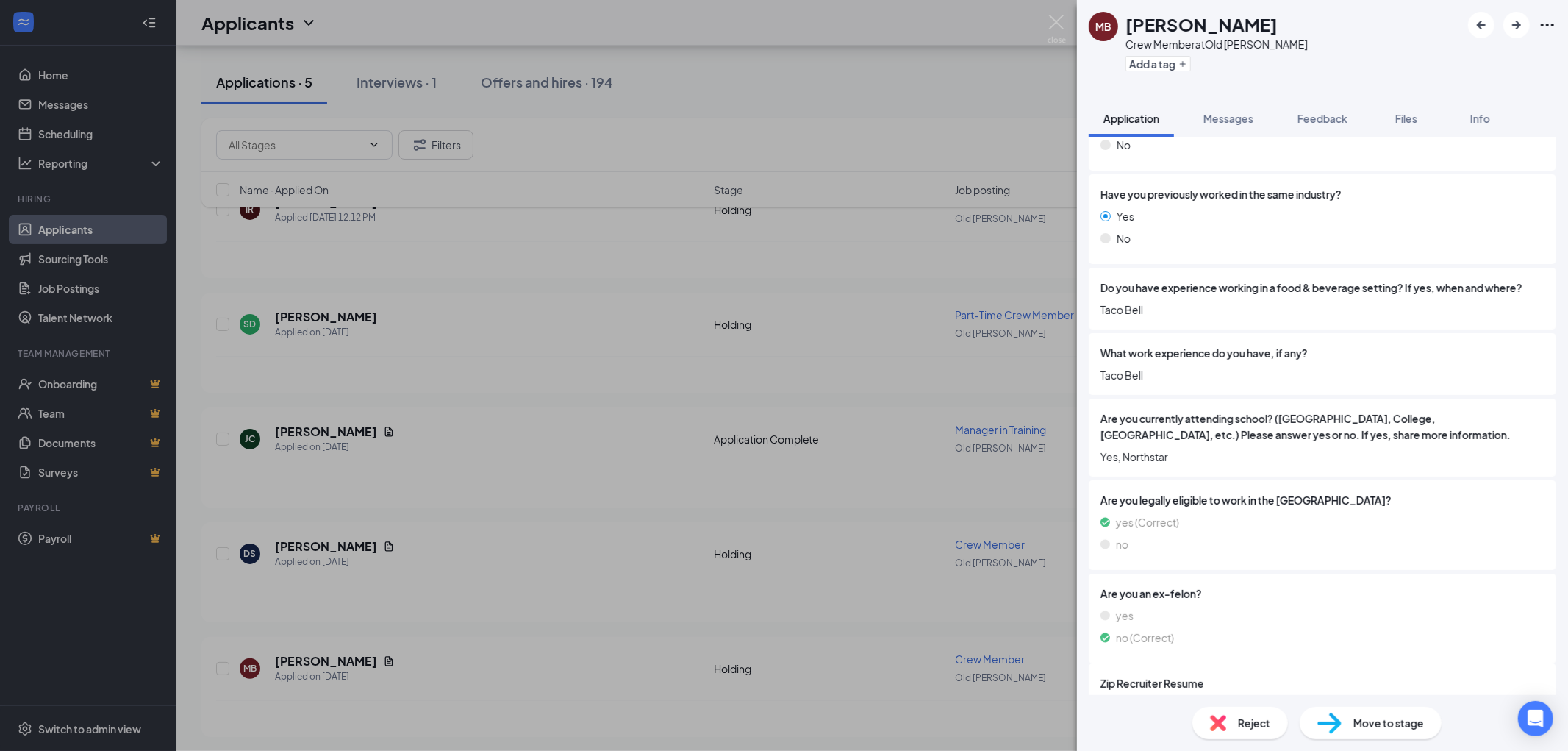
click at [1046, 29] on div "MB Mick Bianco Crew Member at Old Cheney Rd Add a tag Application Messages Feed…" at bounding box center [784, 376] width 1568 height 751
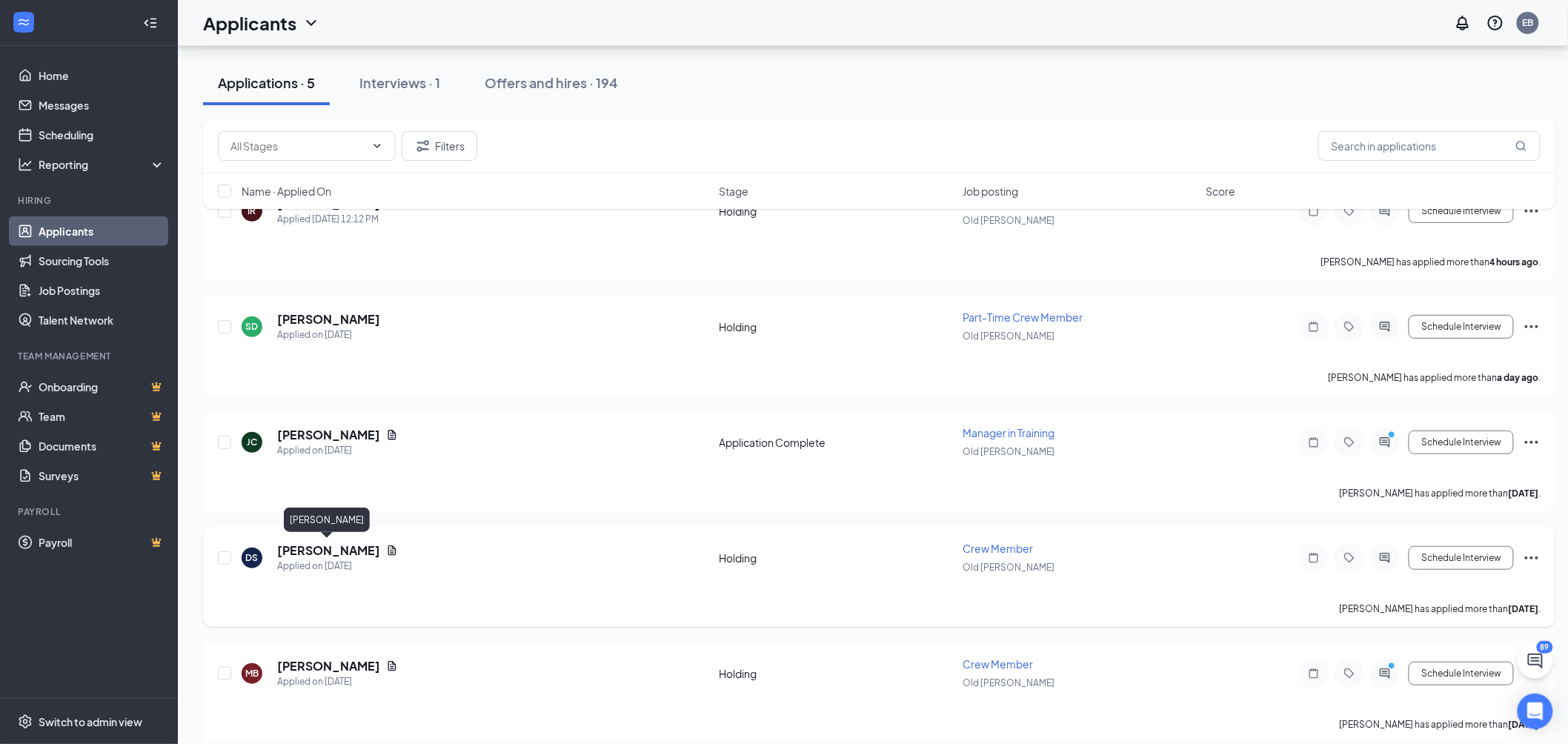
click at [333, 543] on h5 "Devon Segoviano" at bounding box center [328, 551] width 103 height 16
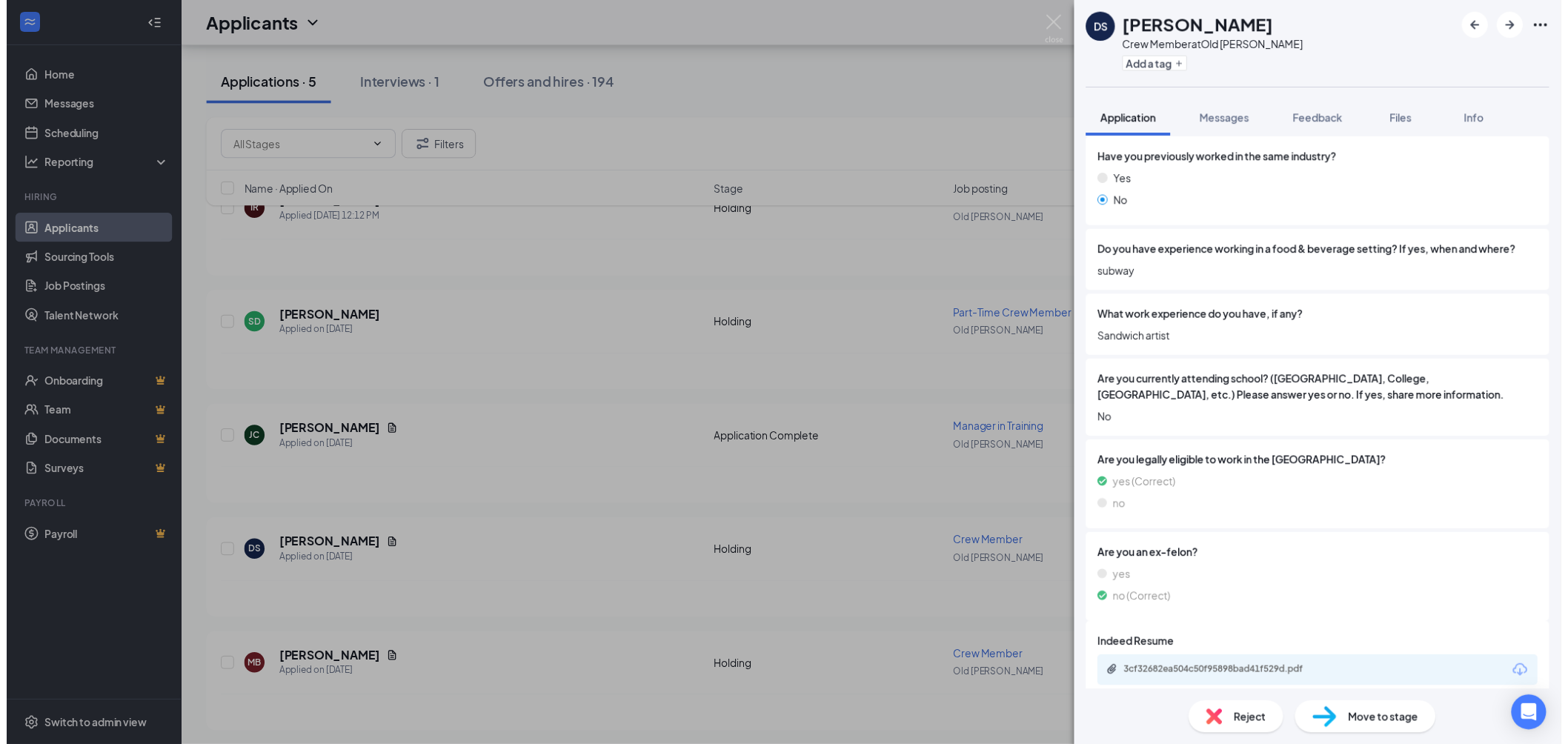
scroll to position [707, 0]
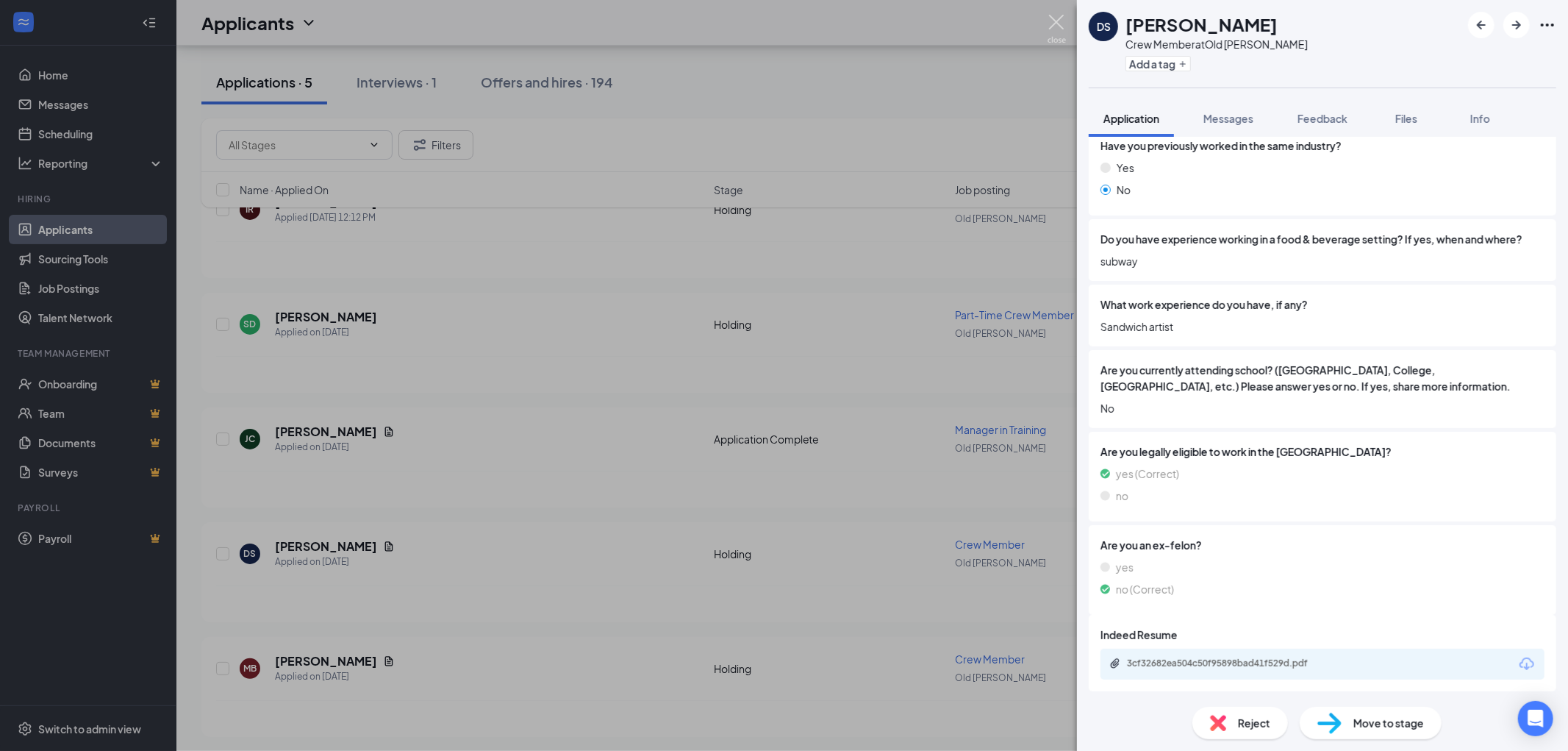
click at [1060, 19] on img at bounding box center [1056, 28] width 19 height 28
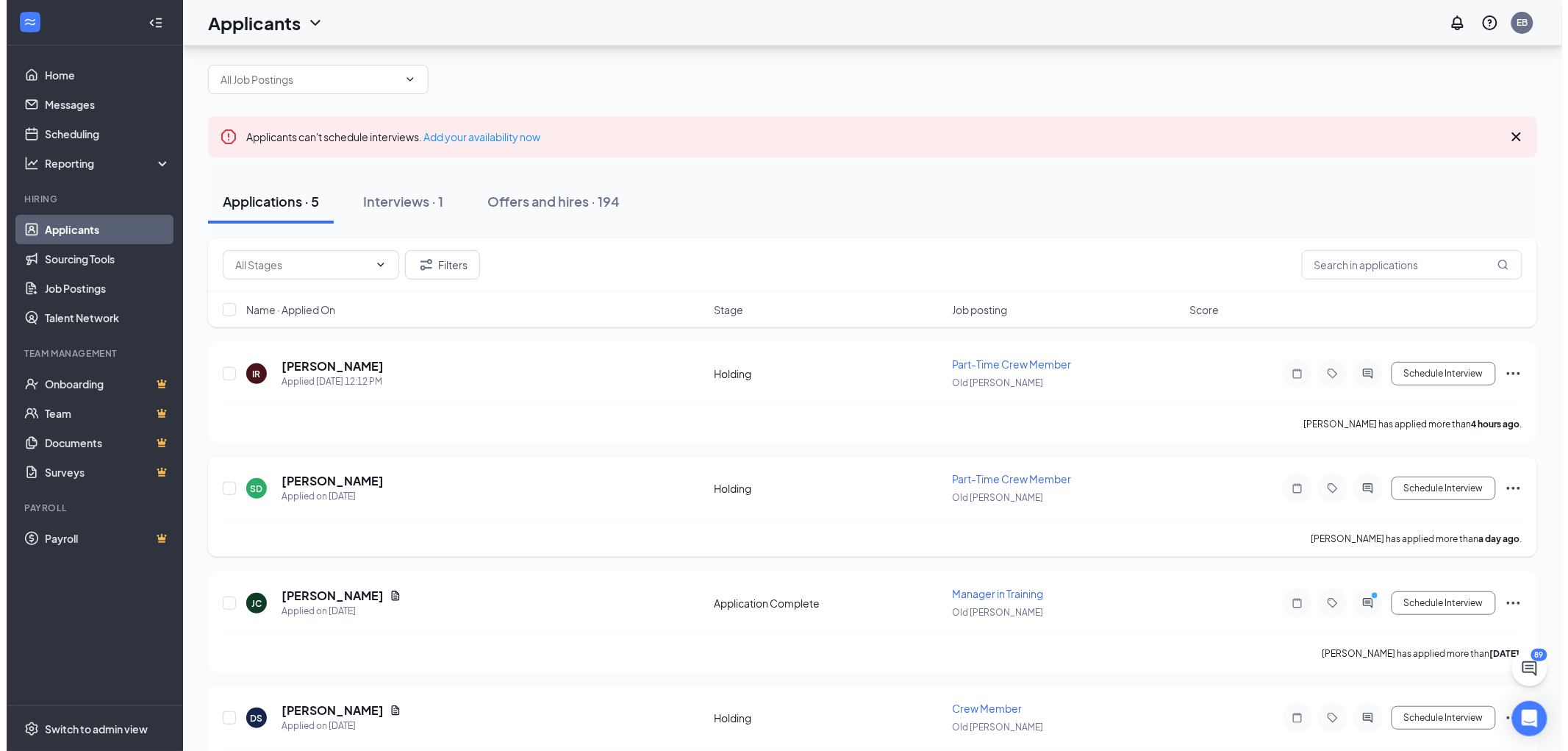
scroll to position [178, 0]
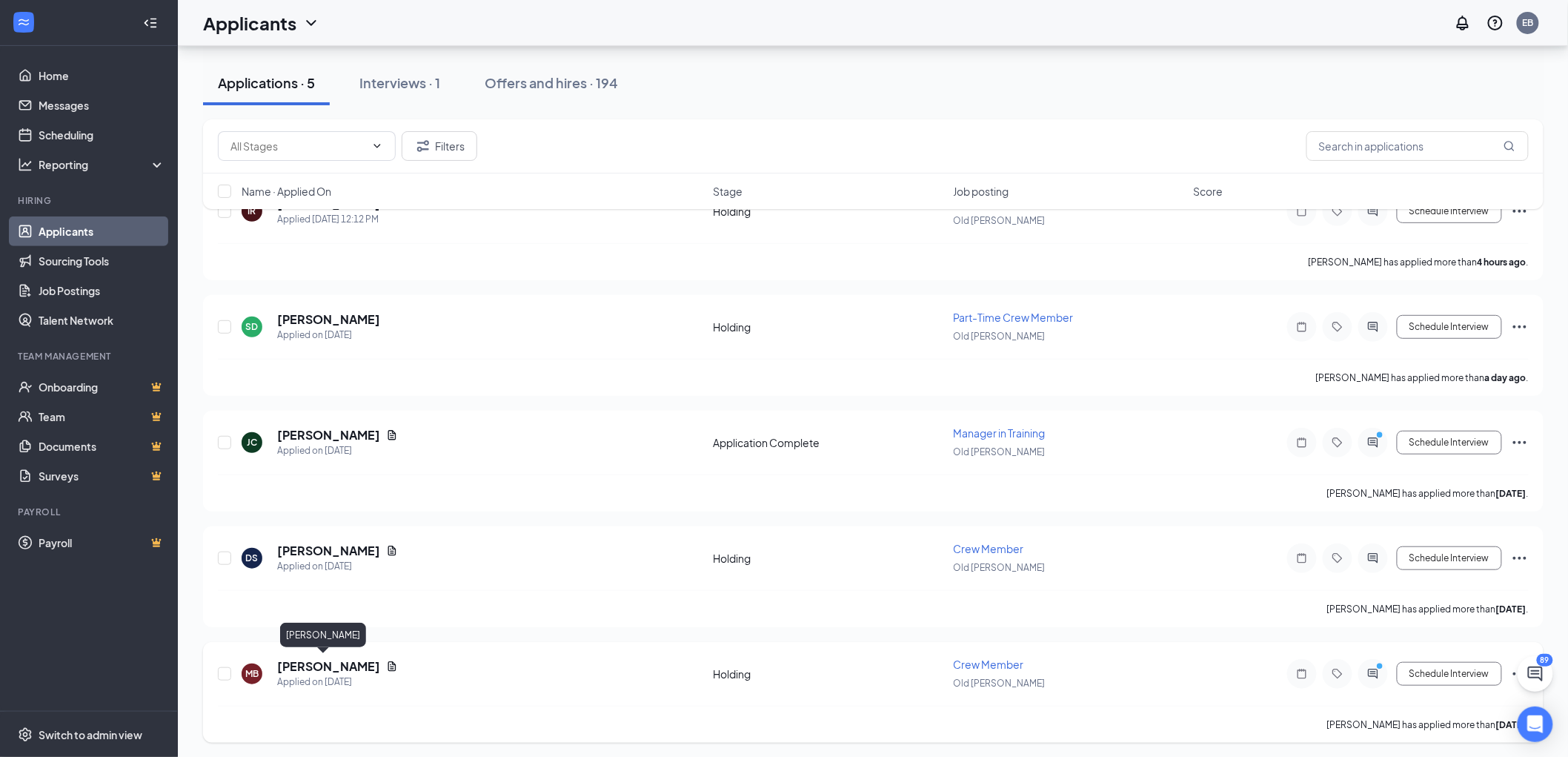
click at [310, 658] on h5 "Mick Bianco" at bounding box center [328, 666] width 103 height 16
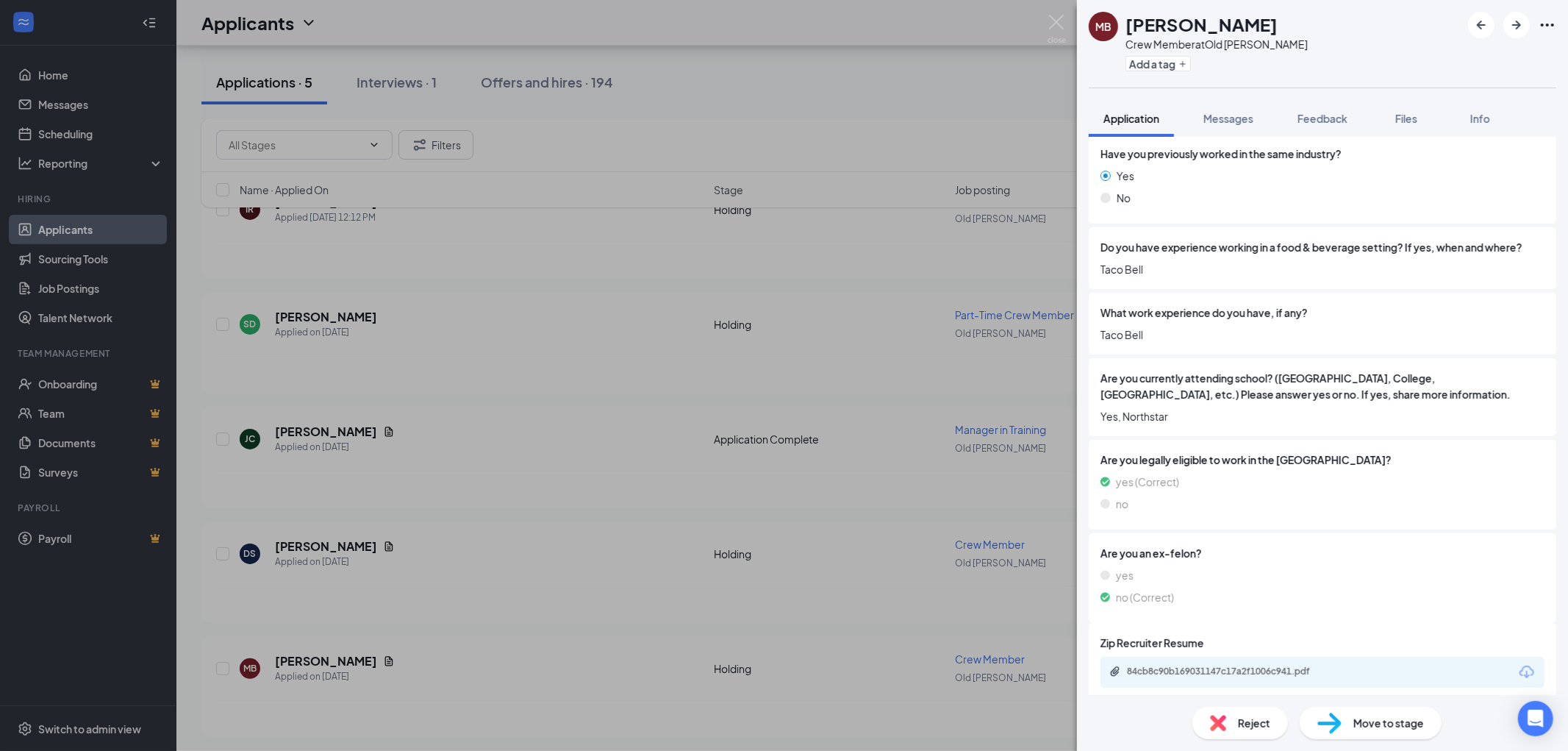
scroll to position [702, 0]
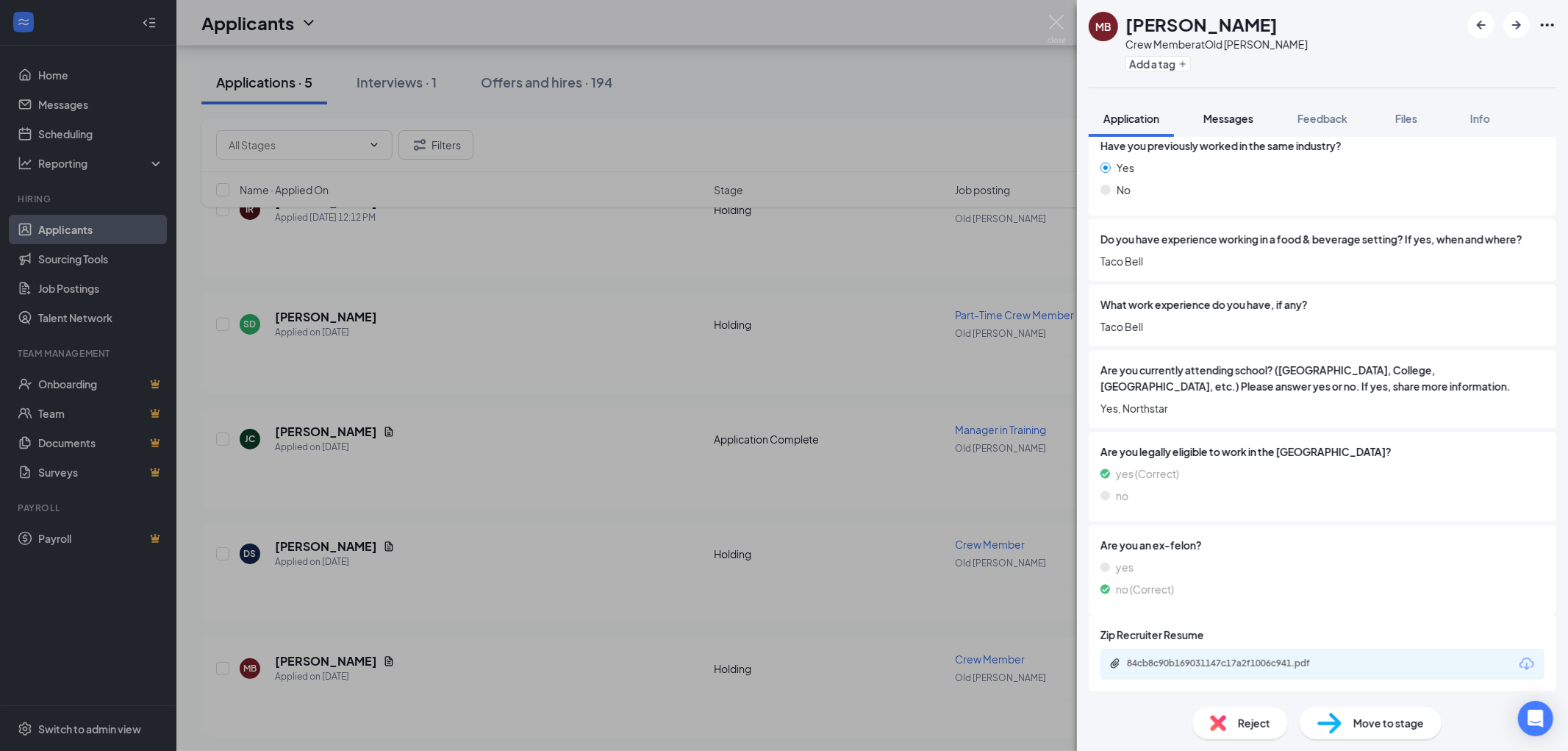
click at [1241, 120] on span "Messages" at bounding box center [1228, 118] width 50 height 13
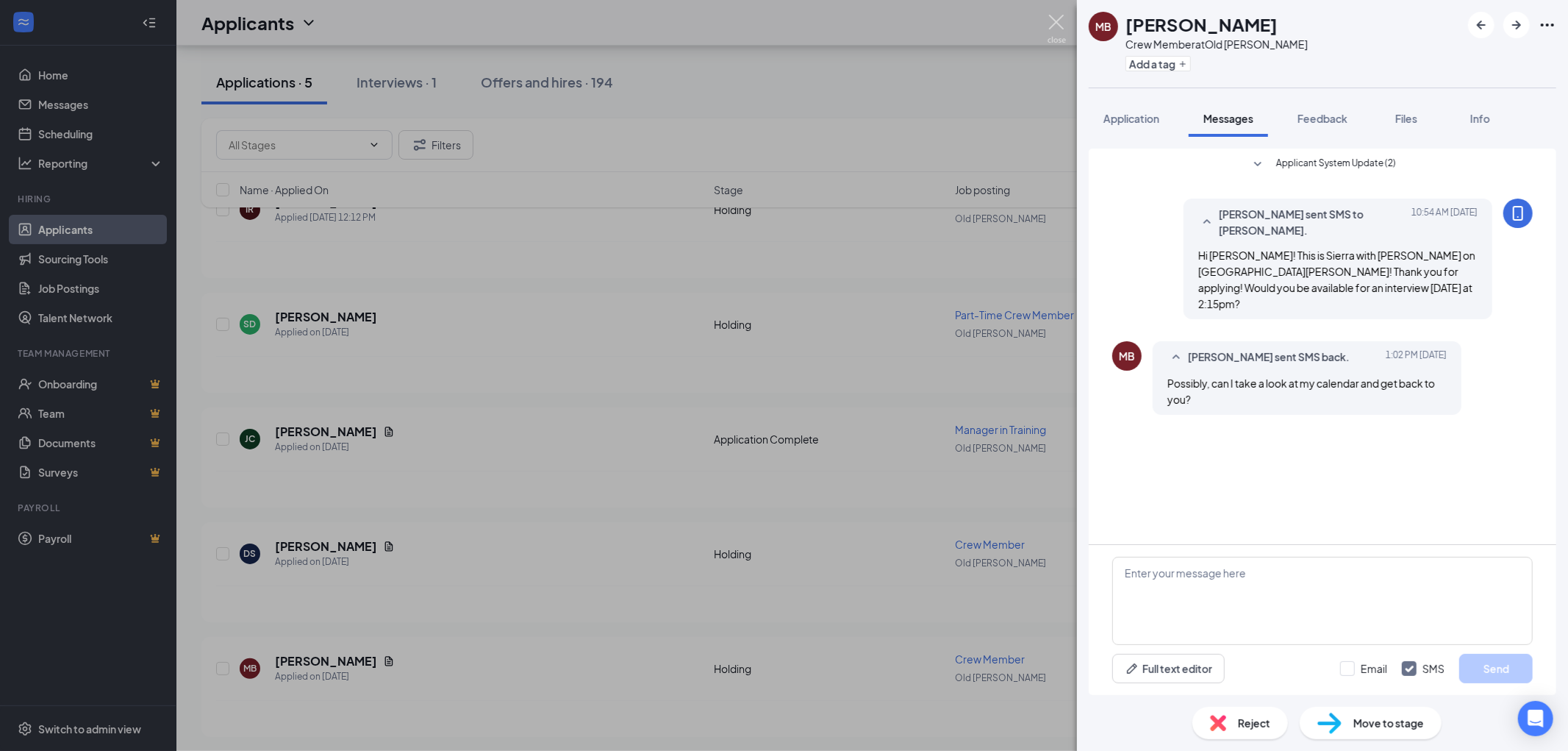
click at [1049, 28] on img at bounding box center [1056, 28] width 19 height 28
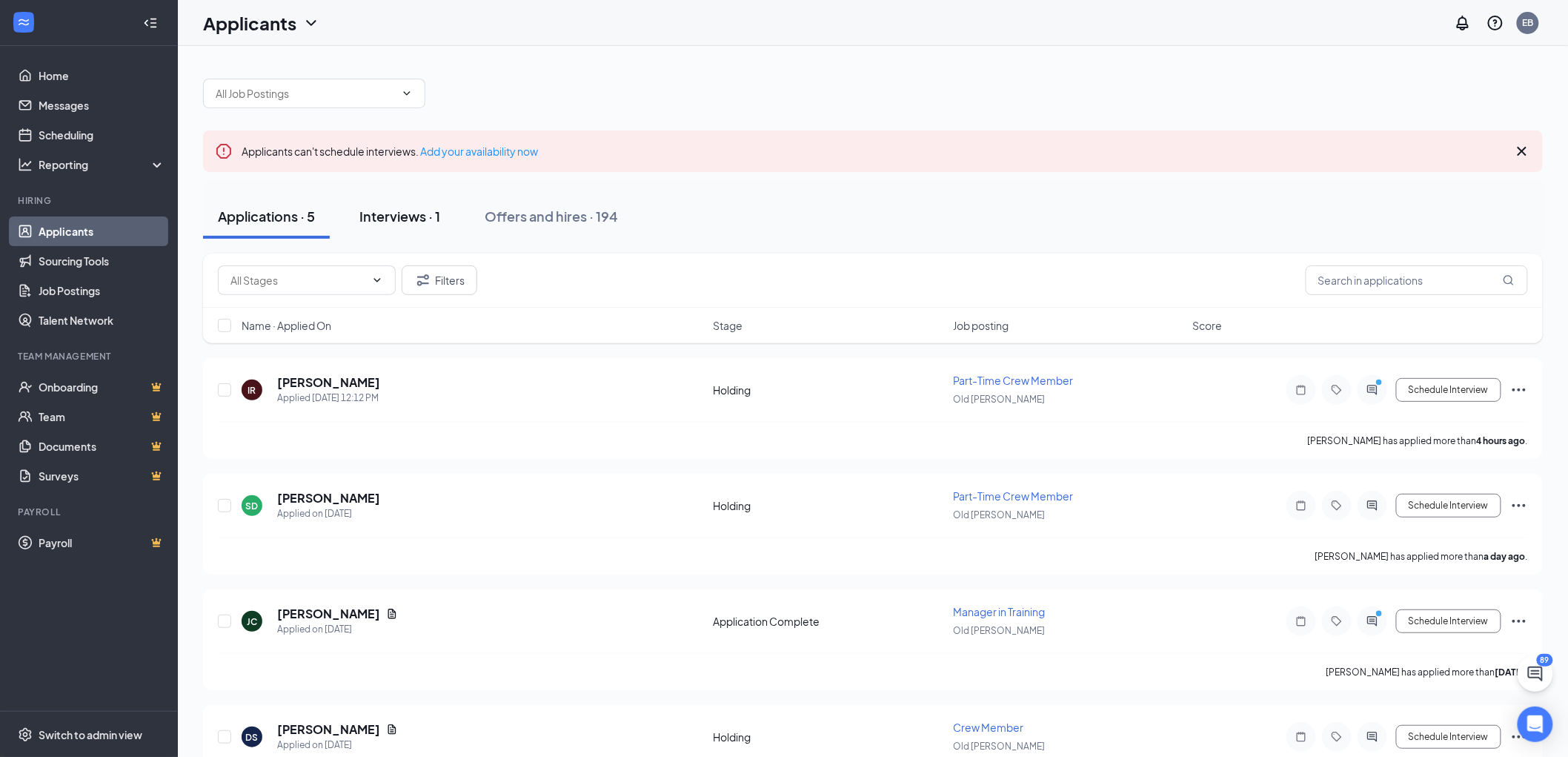
click at [390, 204] on button "Interviews · 1" at bounding box center [400, 217] width 110 height 44
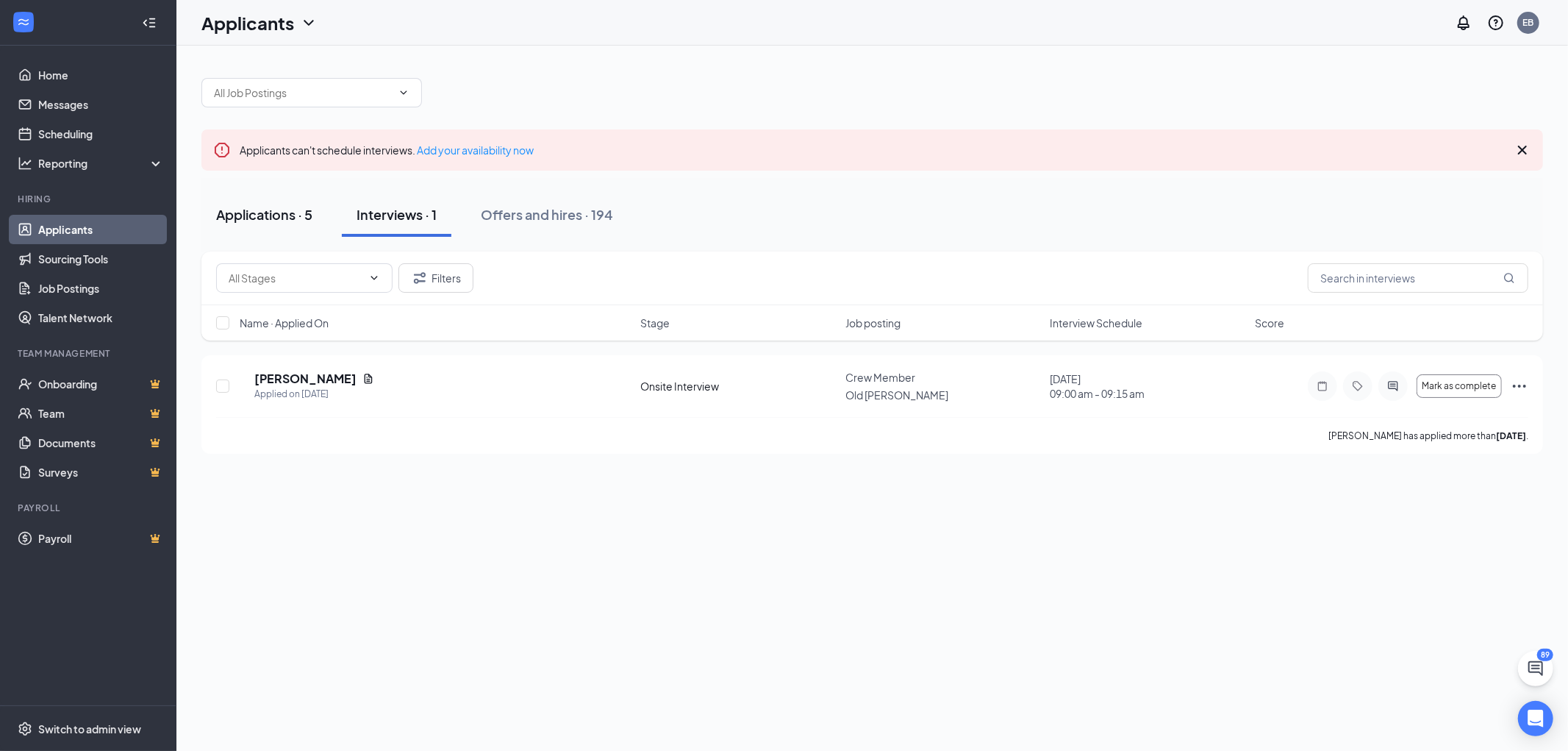
click at [288, 211] on div "Applications · 5" at bounding box center [264, 214] width 96 height 19
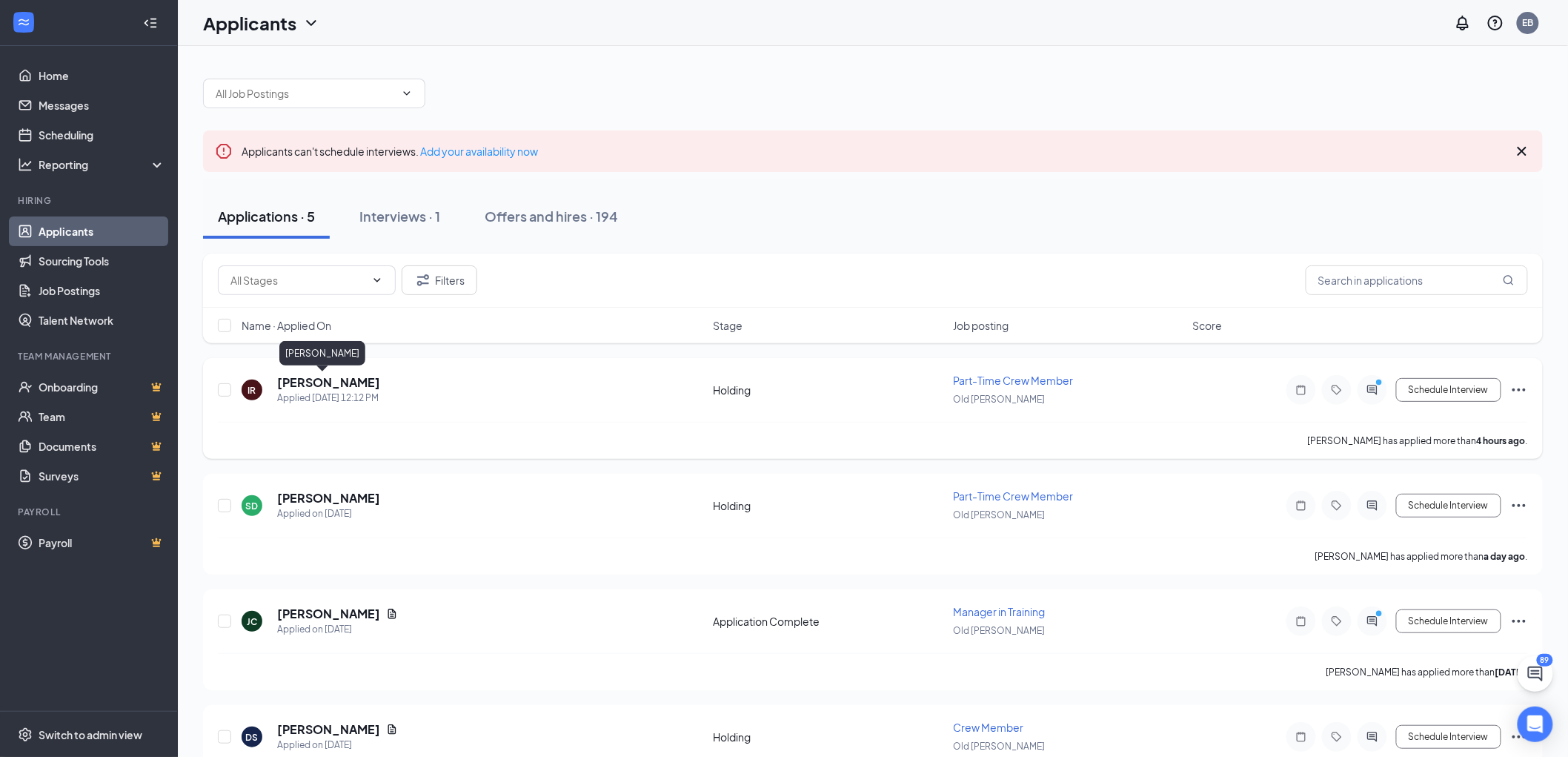
click at [306, 379] on h5 "Isaac Reyes" at bounding box center [328, 383] width 103 height 16
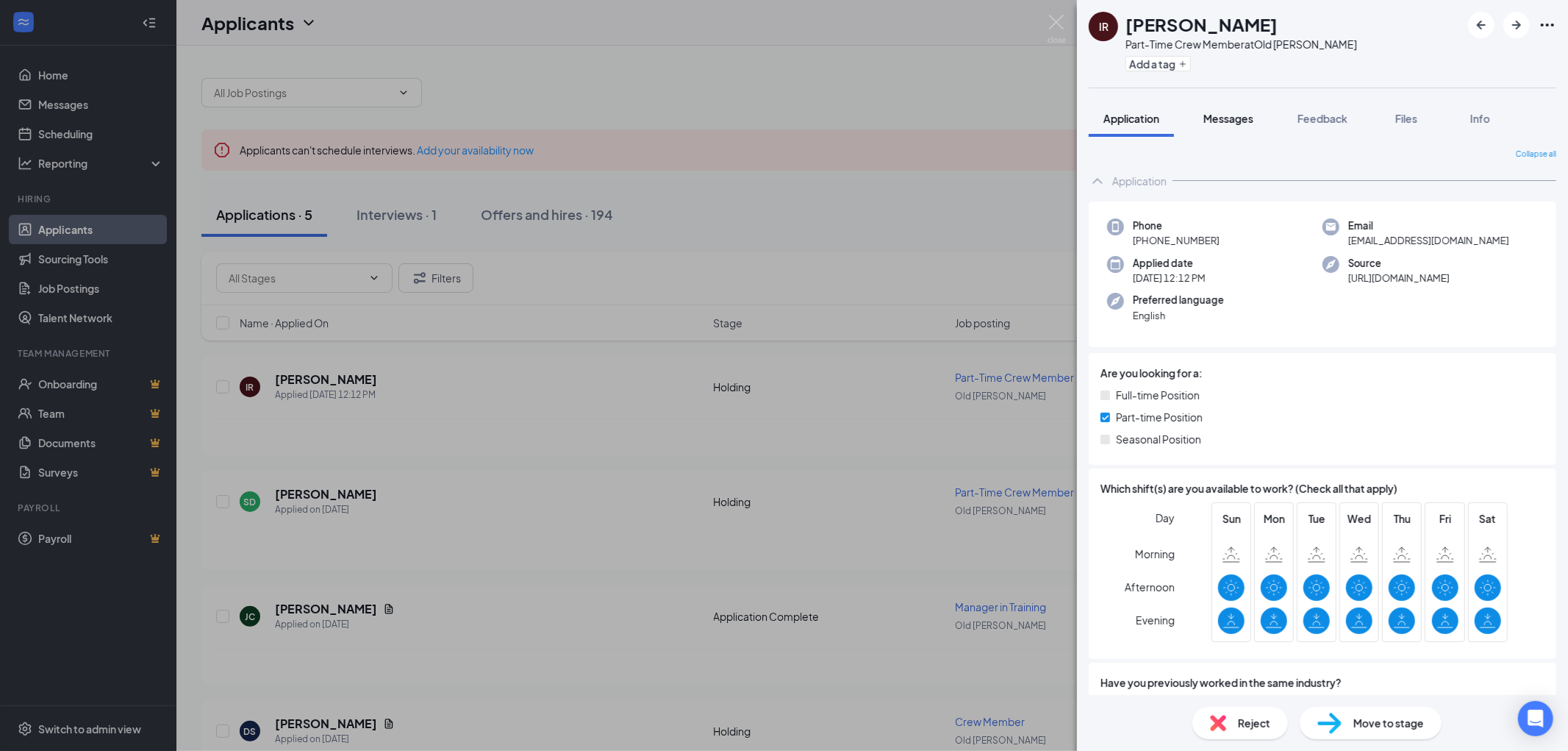
click at [1224, 116] on span "Messages" at bounding box center [1228, 118] width 50 height 13
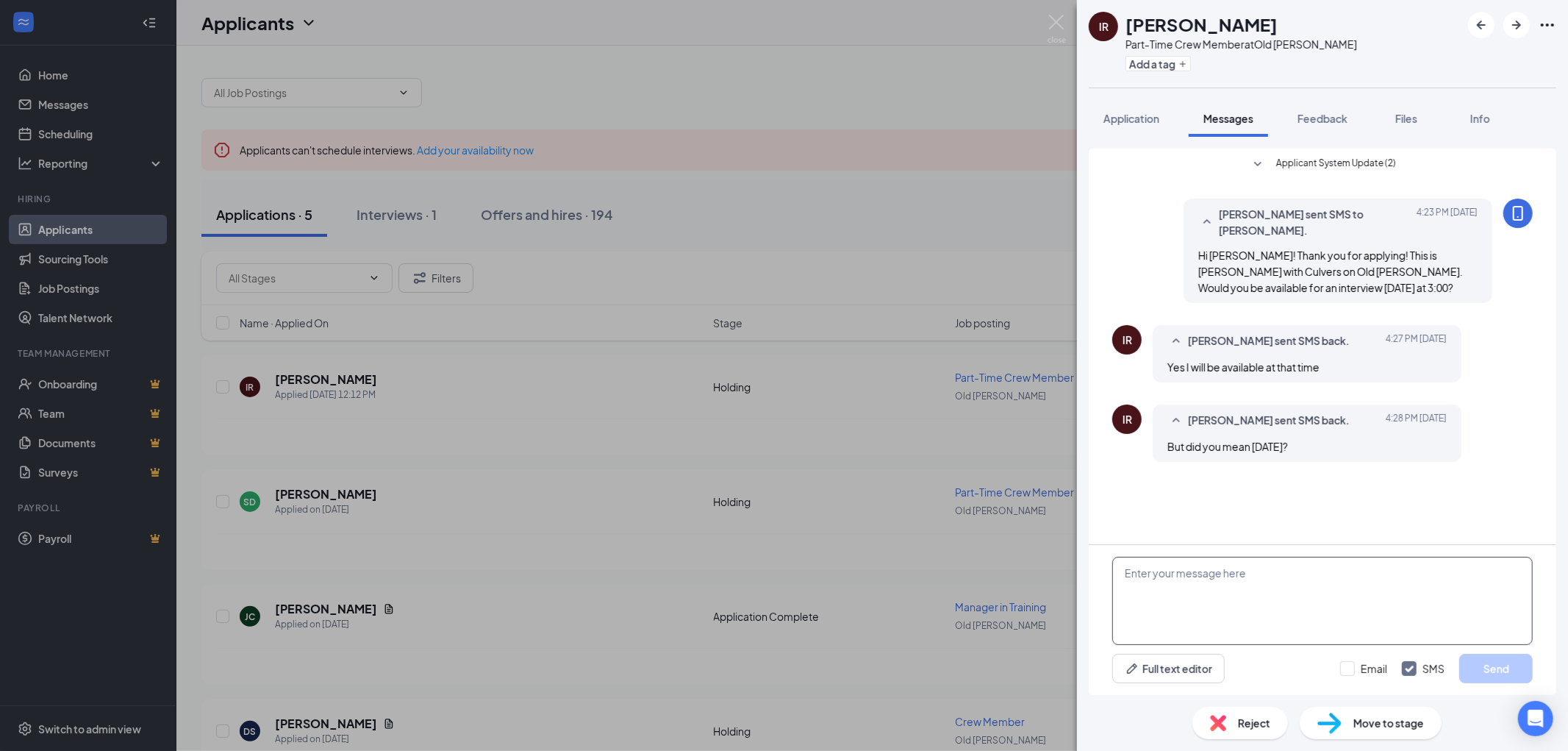
click at [1241, 590] on textarea at bounding box center [1322, 600] width 421 height 88
click at [1137, 576] on textarea "Im sorry about that. I meant Sunday the 19th" at bounding box center [1322, 600] width 421 height 88
click at [1341, 581] on textarea "So sorry about that. I meant Sunday the 19th" at bounding box center [1322, 600] width 421 height 88
type textarea "So sorry about that. I meant Sunday the 19th at 3:00. Does this still work for …"
click at [1484, 664] on button "Send" at bounding box center [1496, 668] width 74 height 29
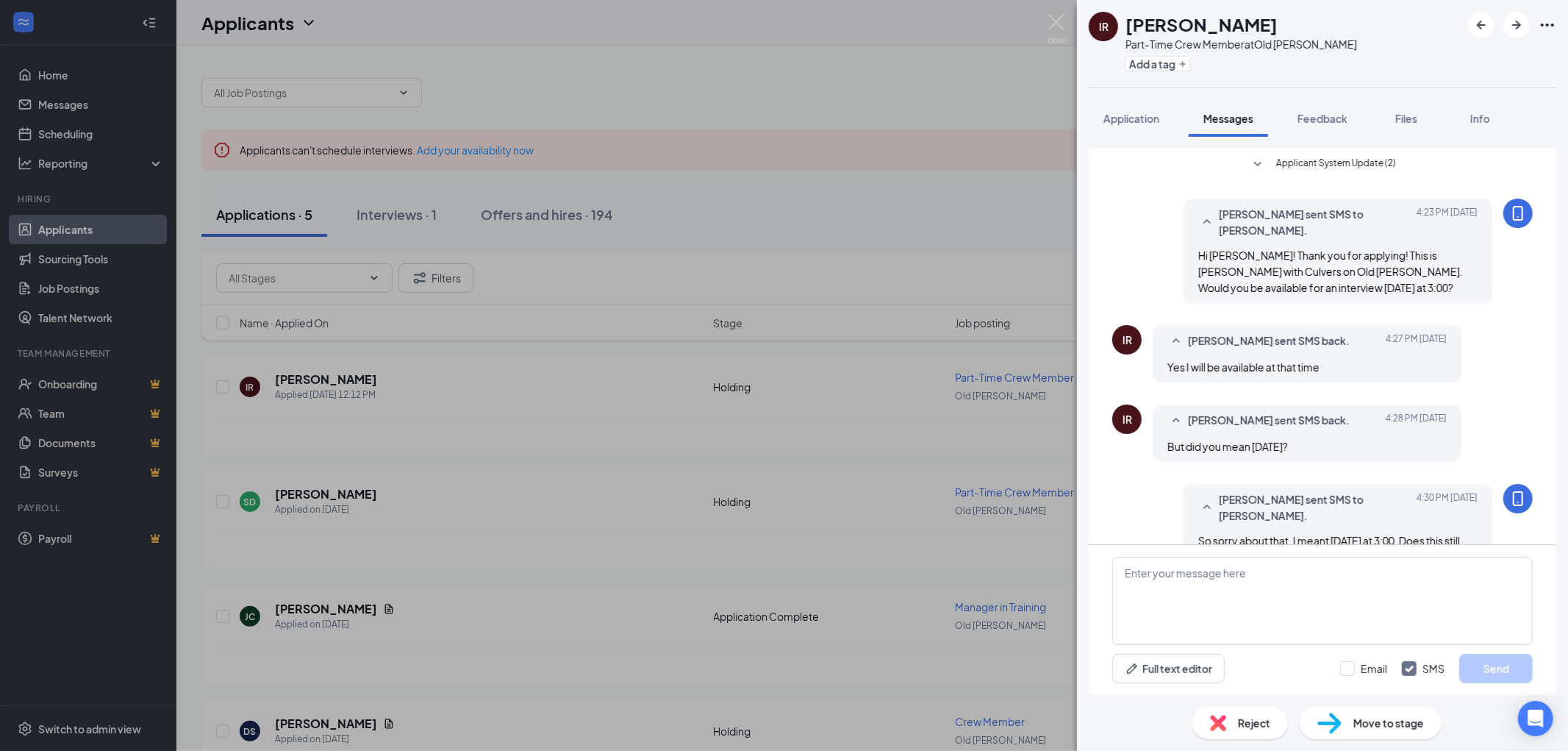
scroll to position [12, 0]
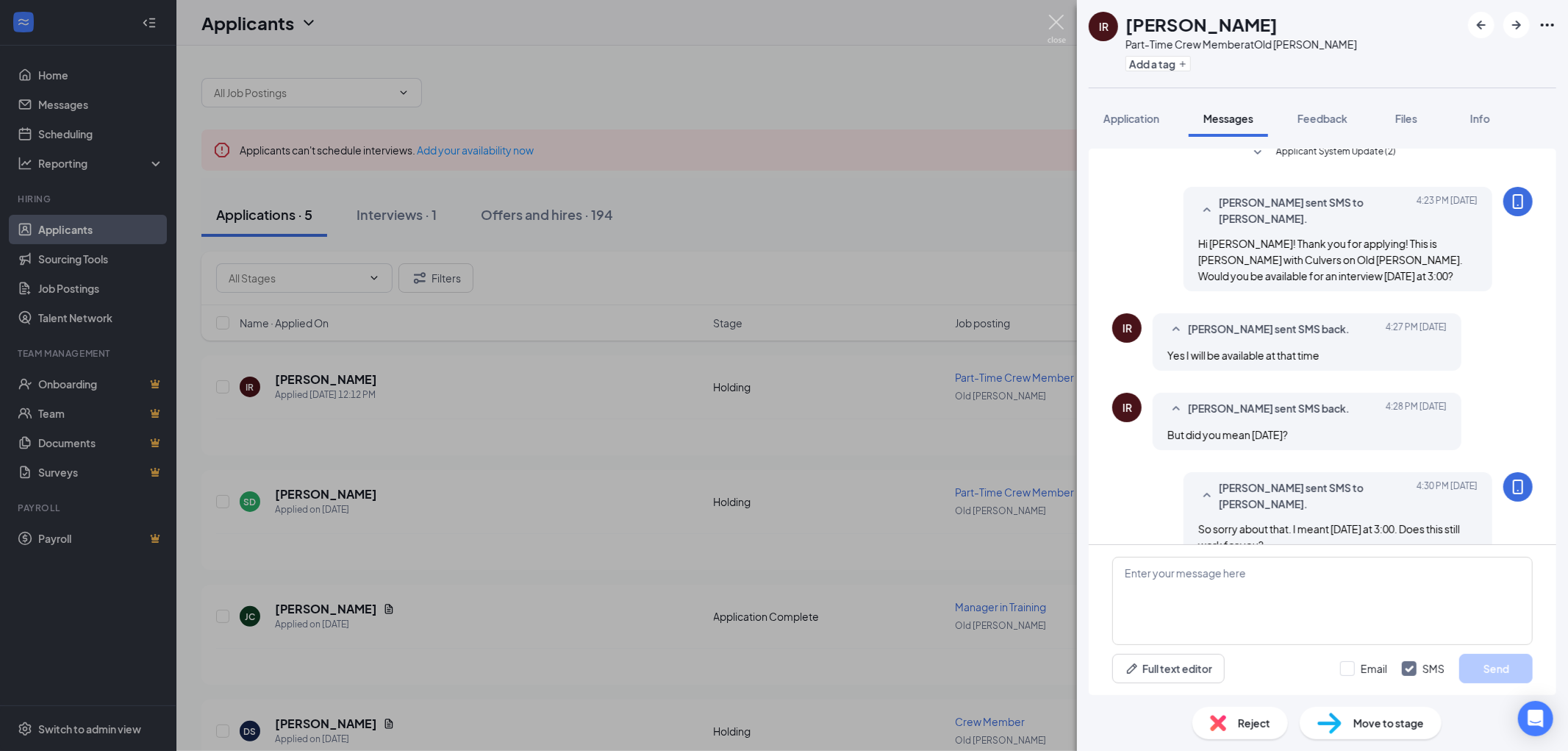
click at [1052, 20] on img at bounding box center [1056, 28] width 19 height 28
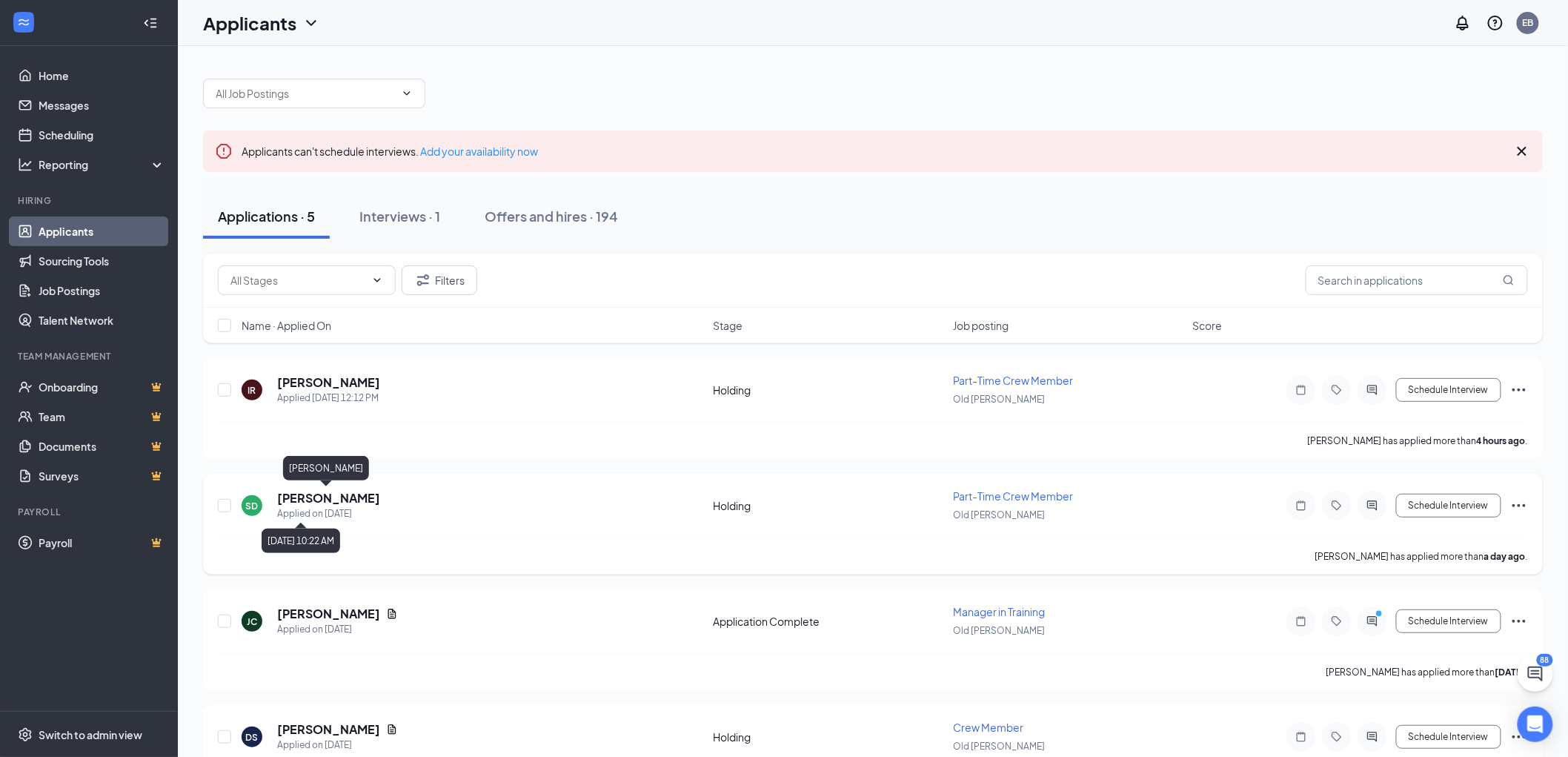
click at [328, 498] on h5 "Samson Daharsh" at bounding box center [328, 498] width 103 height 16
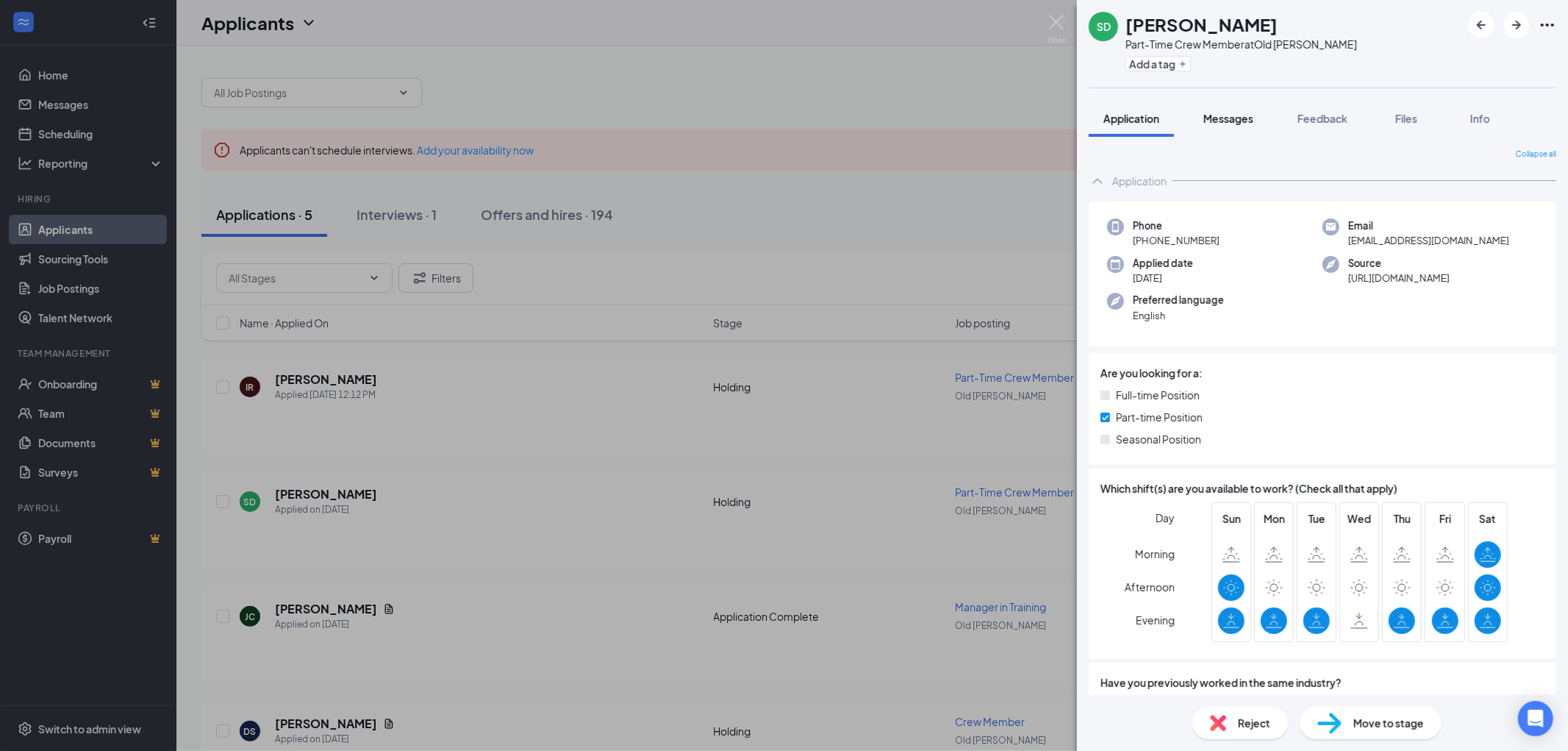
click at [1227, 114] on span "Messages" at bounding box center [1228, 118] width 50 height 13
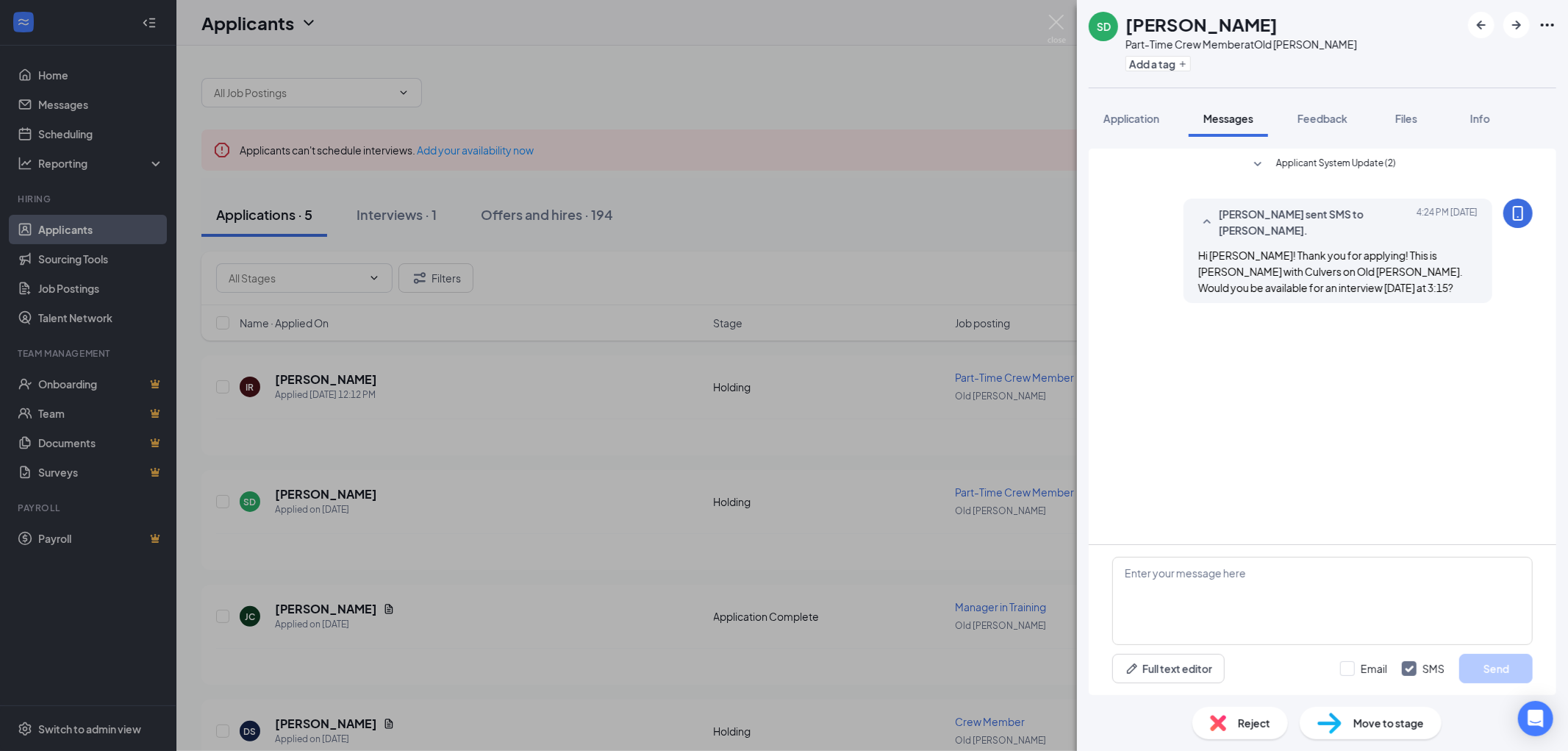
click at [1305, 291] on span "Hi Samson! Thank you for applying! This is Emily with Culvers on Old Cheney. Wo…" at bounding box center [1330, 271] width 264 height 45
click at [1245, 581] on textarea at bounding box center [1322, 600] width 421 height 88
type textarea "S"
click at [1163, 580] on textarea "So sorry I meant Sunday the 19th at 3:15. Let me know if this works for you." at bounding box center [1322, 600] width 421 height 88
click at [1146, 578] on textarea "So sorry about that I meant Sunday the 19th at 3:15. Let me know if this works …" at bounding box center [1322, 600] width 421 height 88
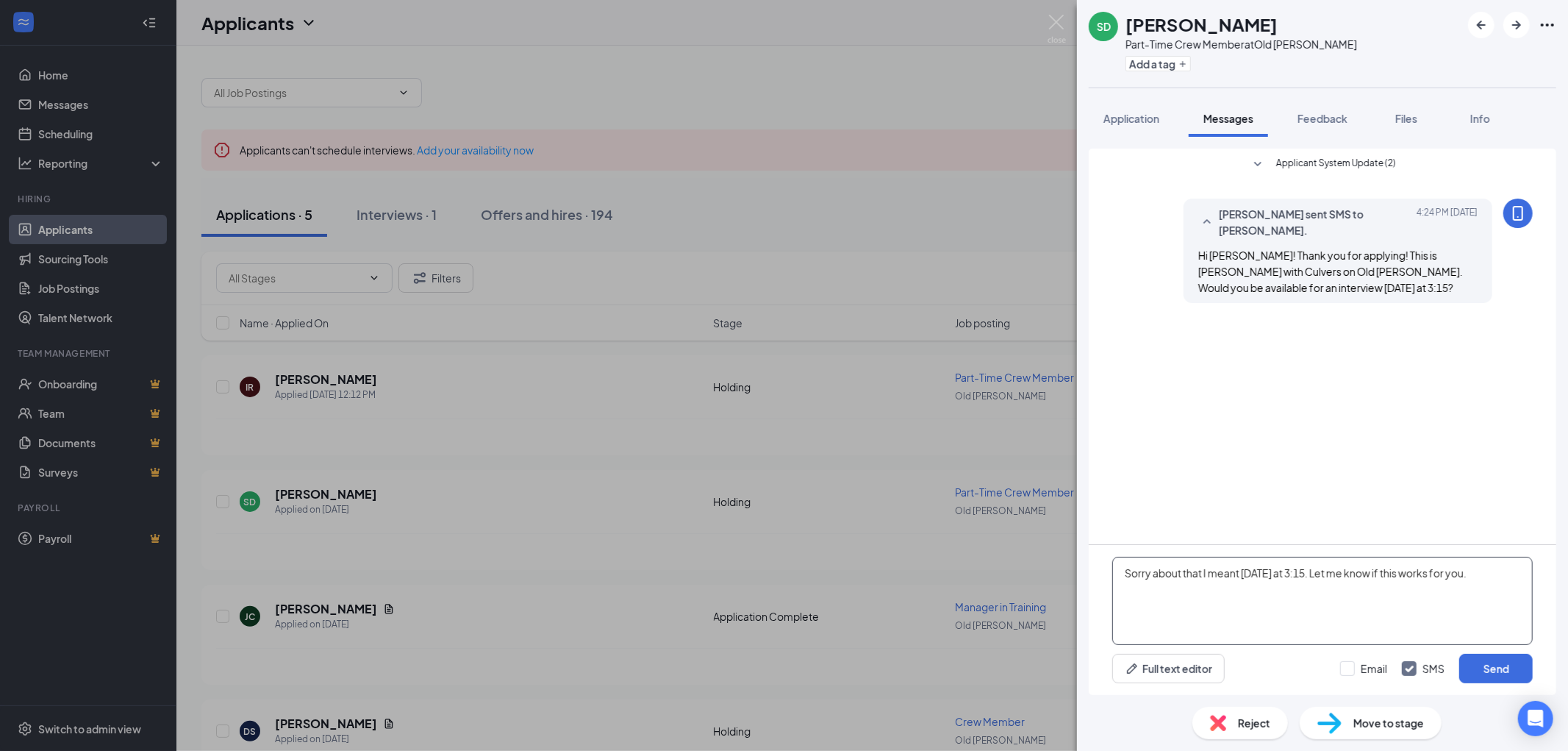
click at [1163, 581] on textarea "Sorry about that I meant Sunday the 19th at 3:15. Let me know if this works for…" at bounding box center [1322, 600] width 421 height 88
type textarea "Sorry about that I meant Sunday the 19th at 3:15. Let me know if this works for…"
click at [1487, 667] on button "Send" at bounding box center [1496, 668] width 74 height 29
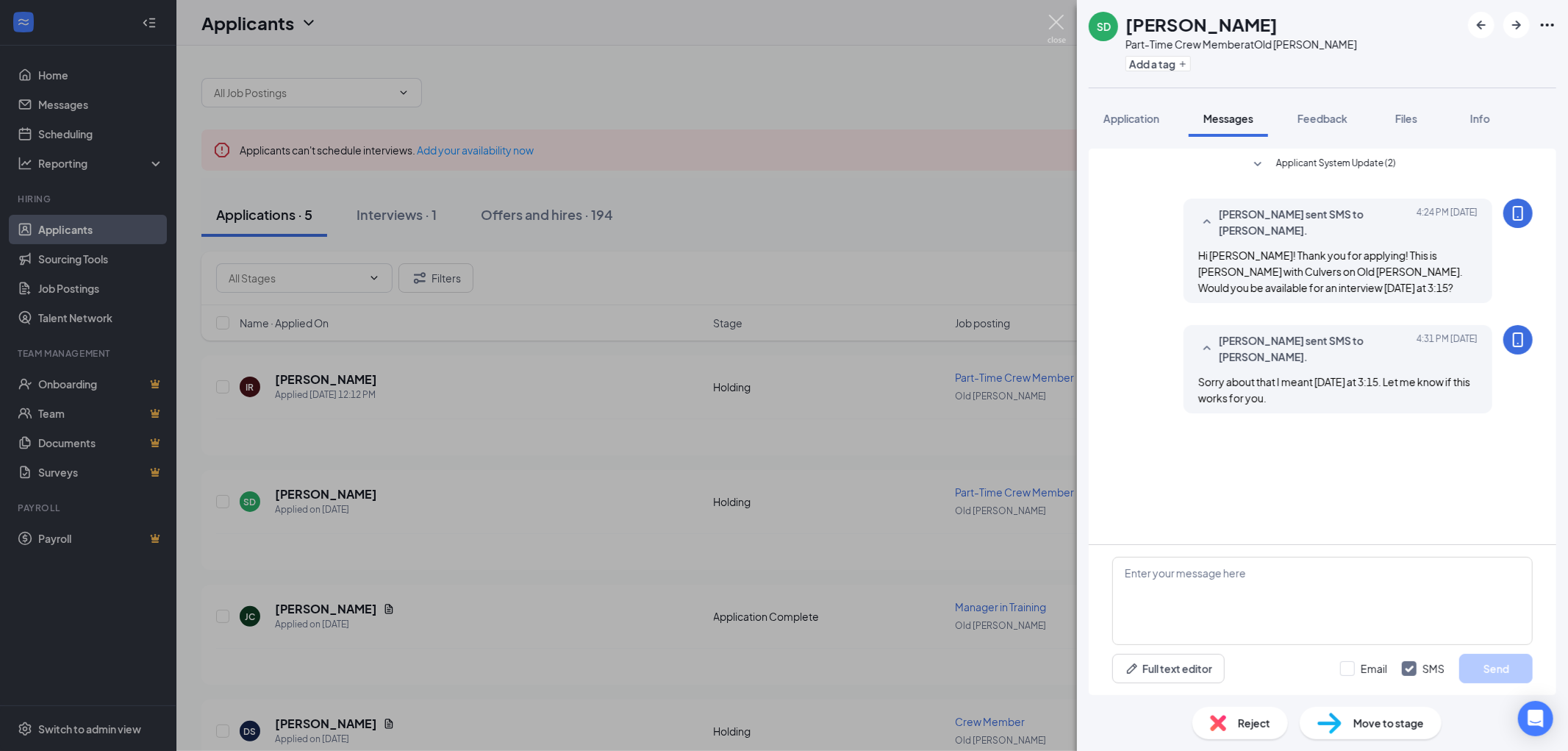
click at [1050, 24] on img at bounding box center [1056, 28] width 19 height 28
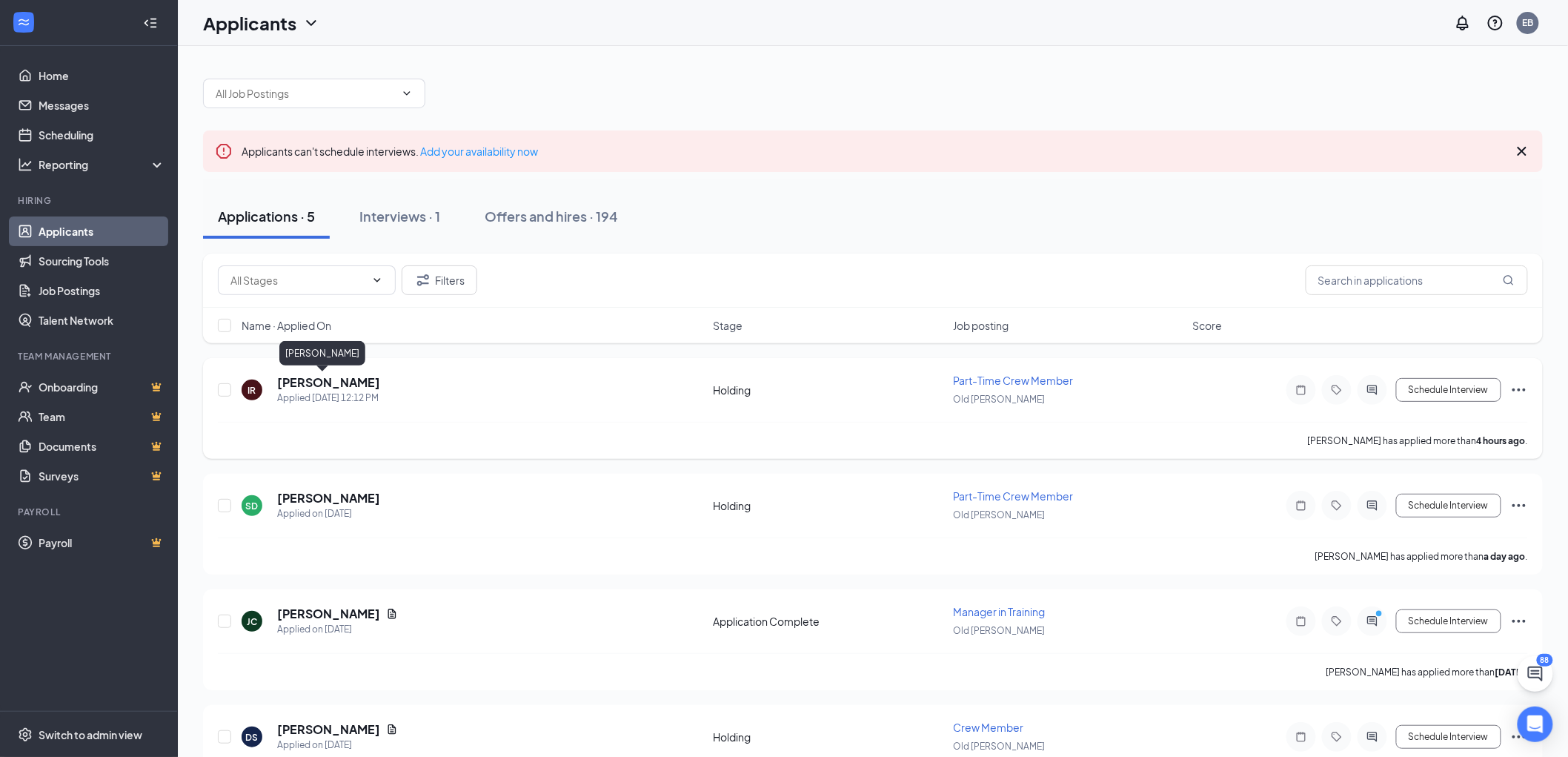
click at [315, 378] on h5 "Isaac Reyes" at bounding box center [328, 383] width 103 height 16
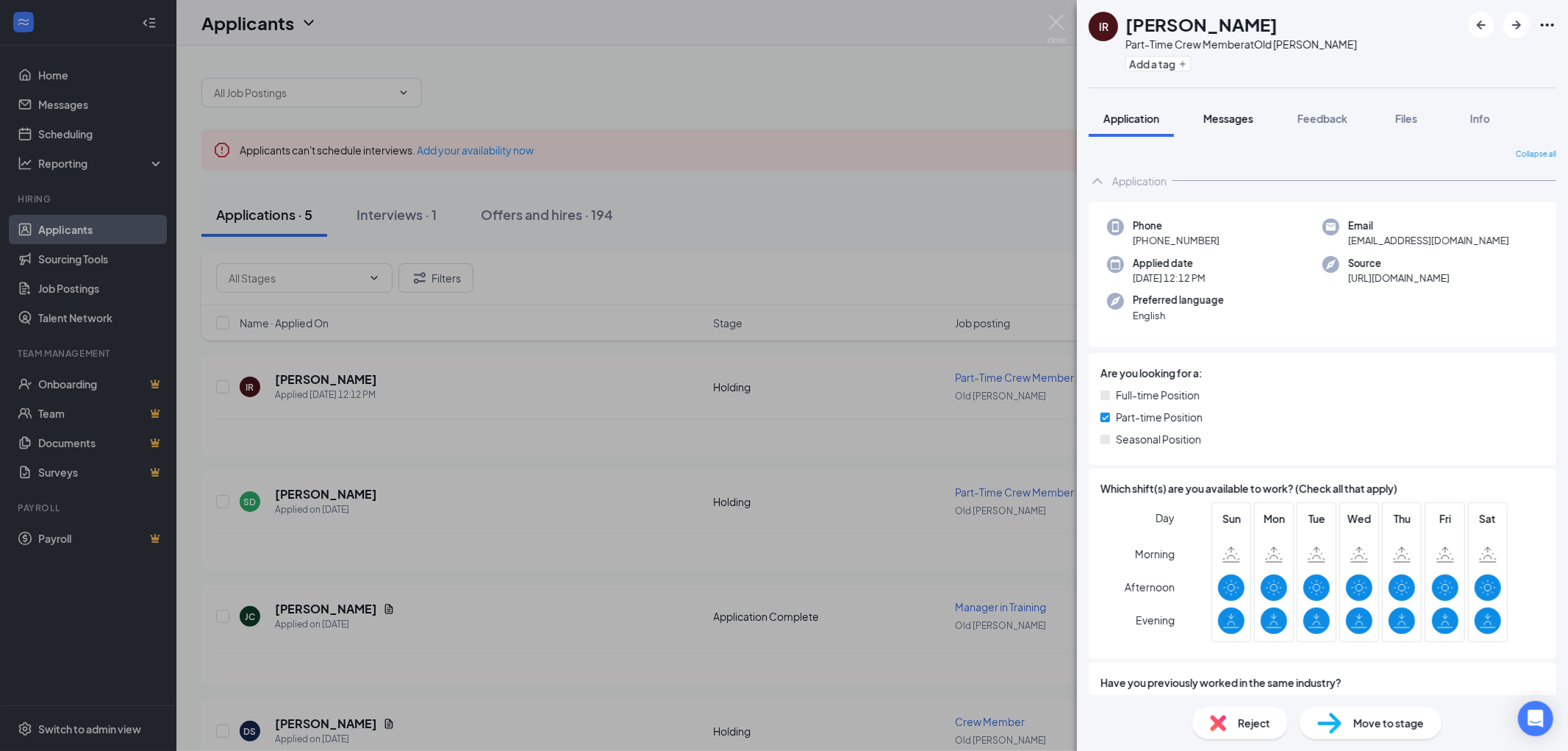
click at [1249, 118] on span "Messages" at bounding box center [1228, 118] width 50 height 13
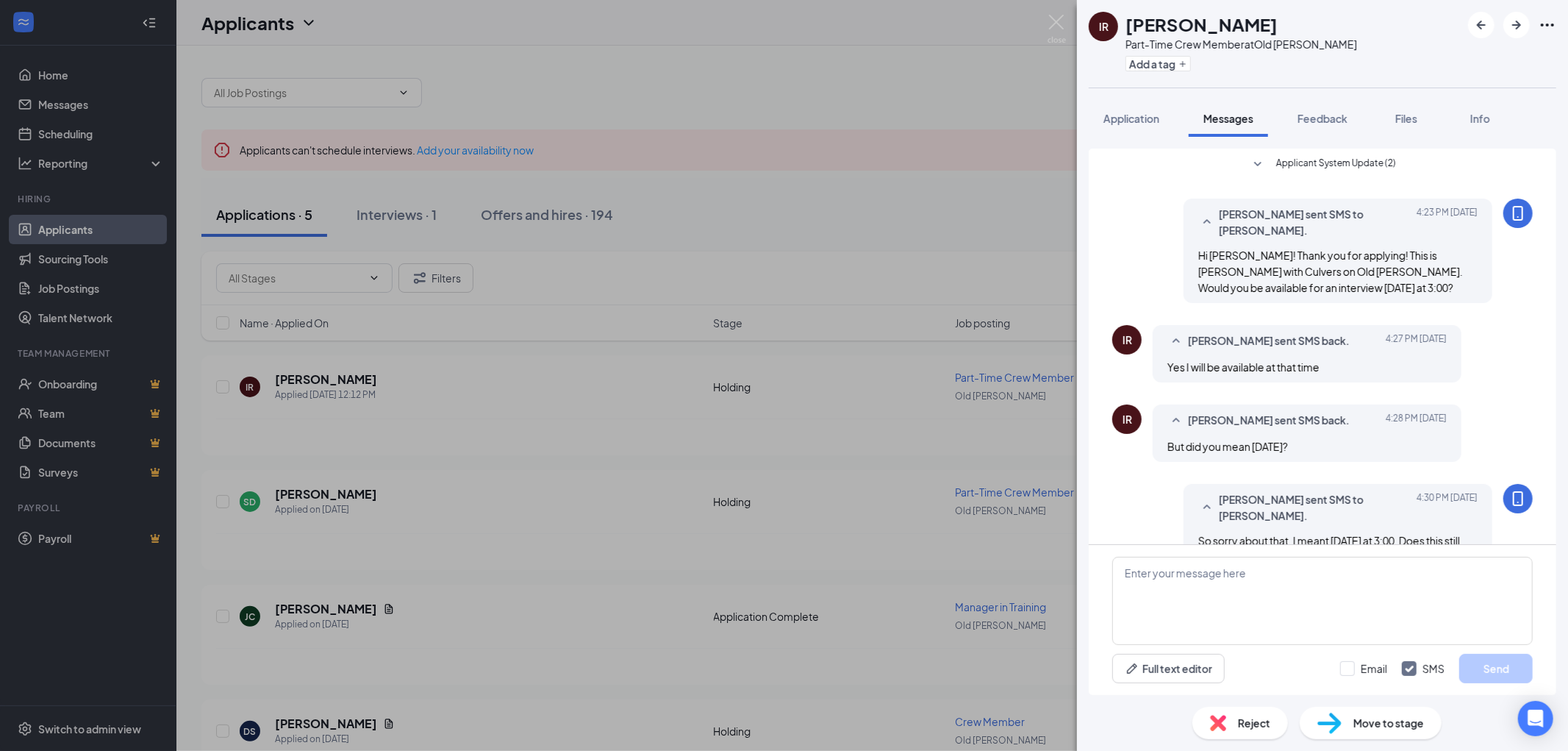
scroll to position [12, 0]
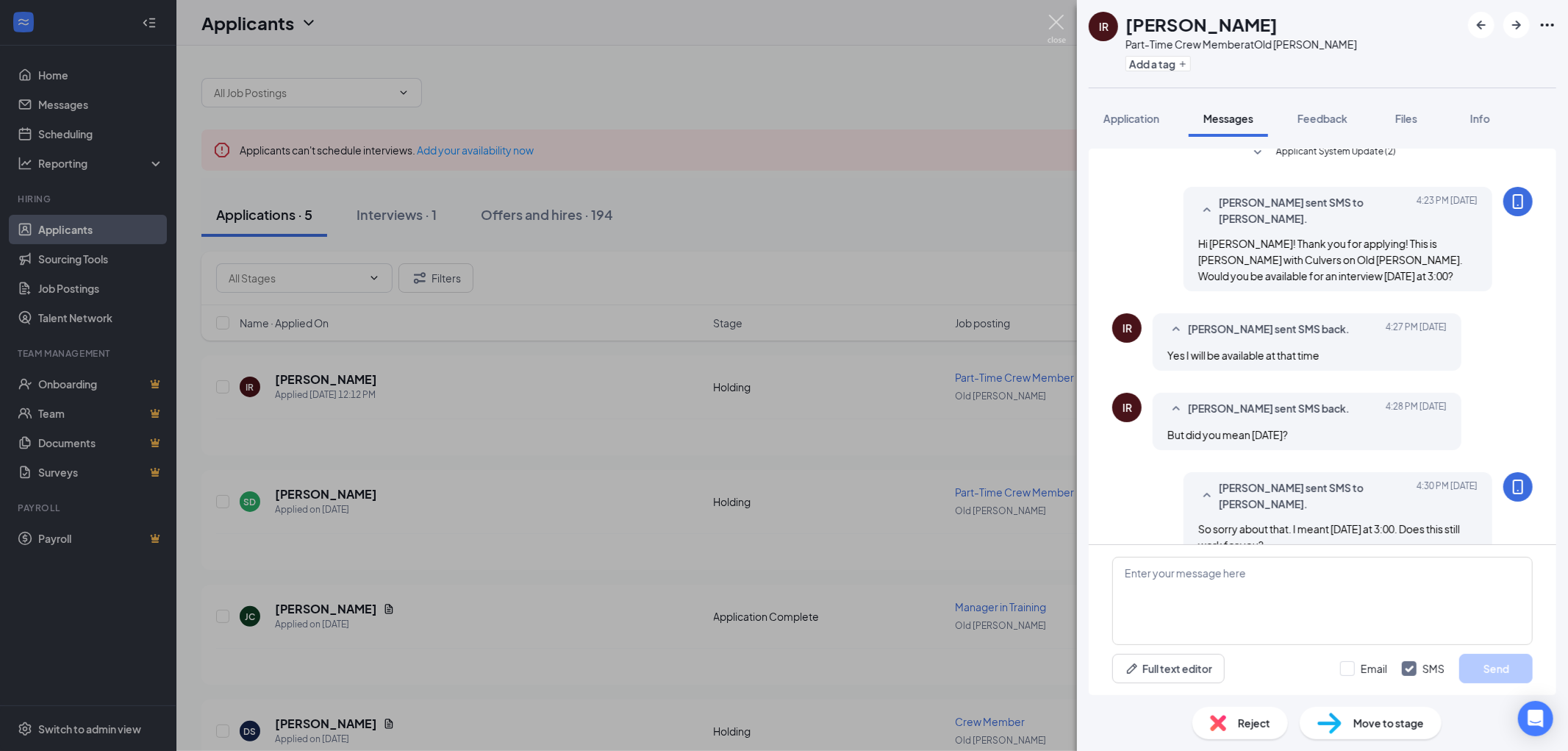
click at [1061, 15] on img at bounding box center [1056, 28] width 19 height 28
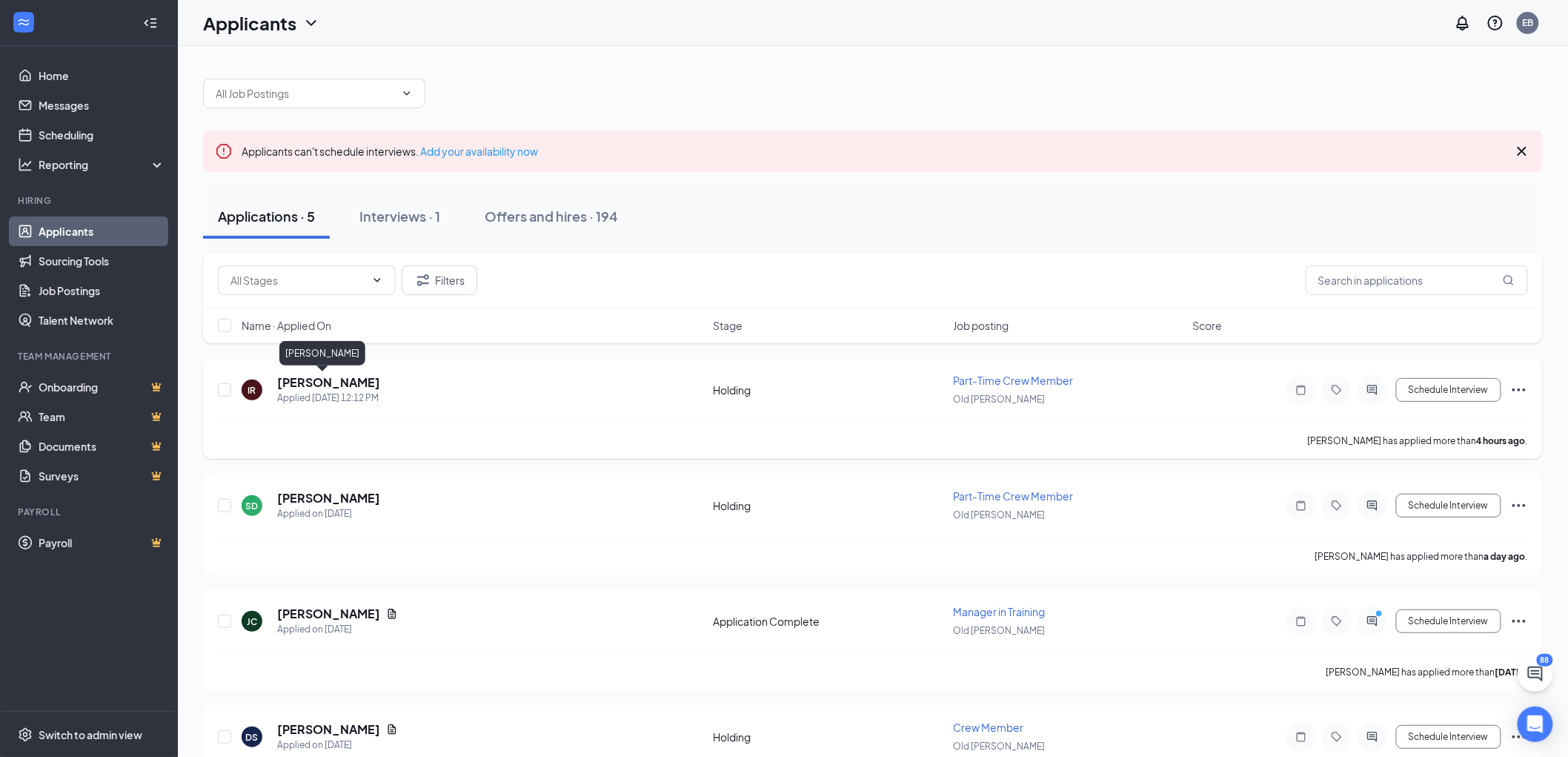
click at [321, 383] on h5 "Isaac Reyes" at bounding box center [328, 383] width 103 height 16
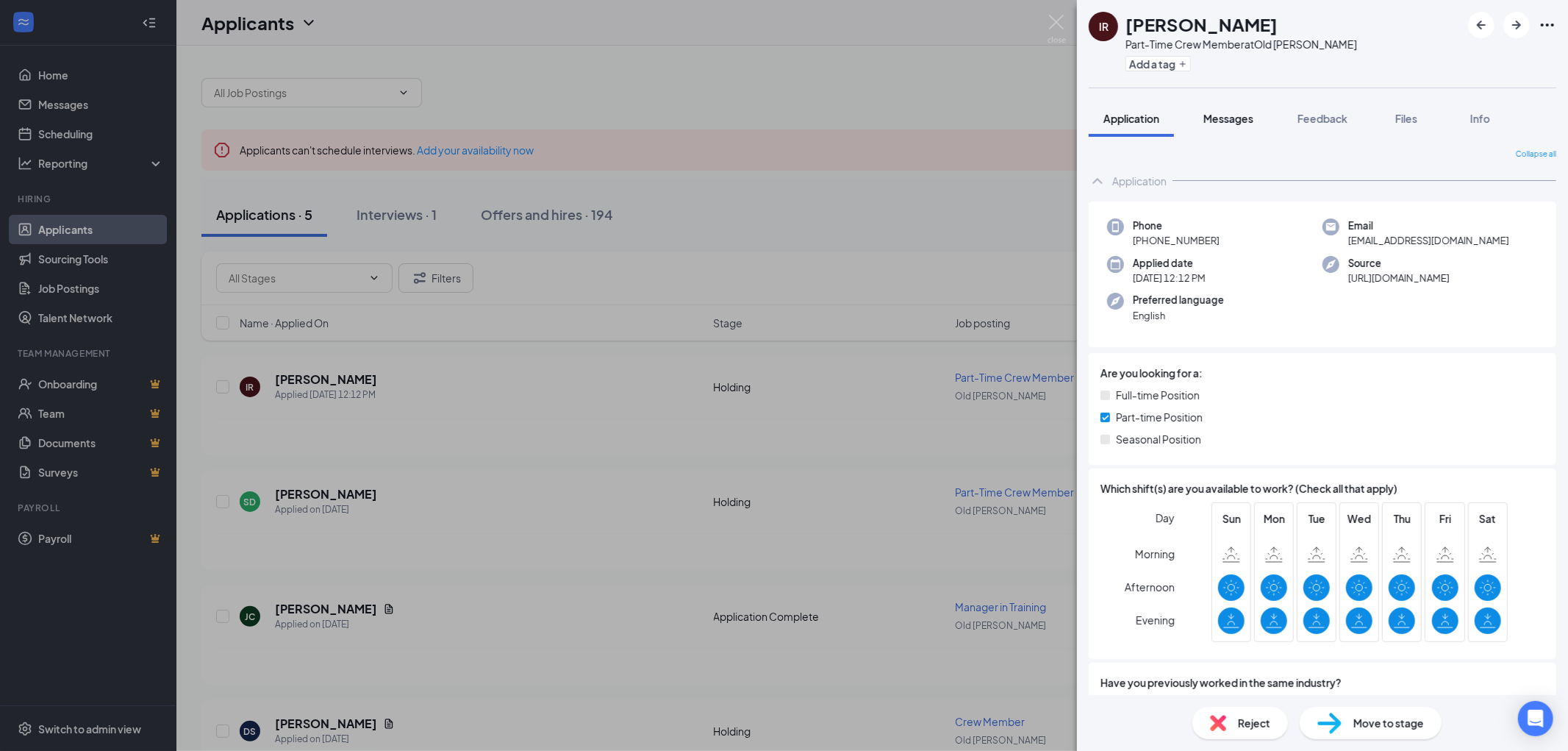
click at [1223, 118] on span "Messages" at bounding box center [1228, 118] width 50 height 13
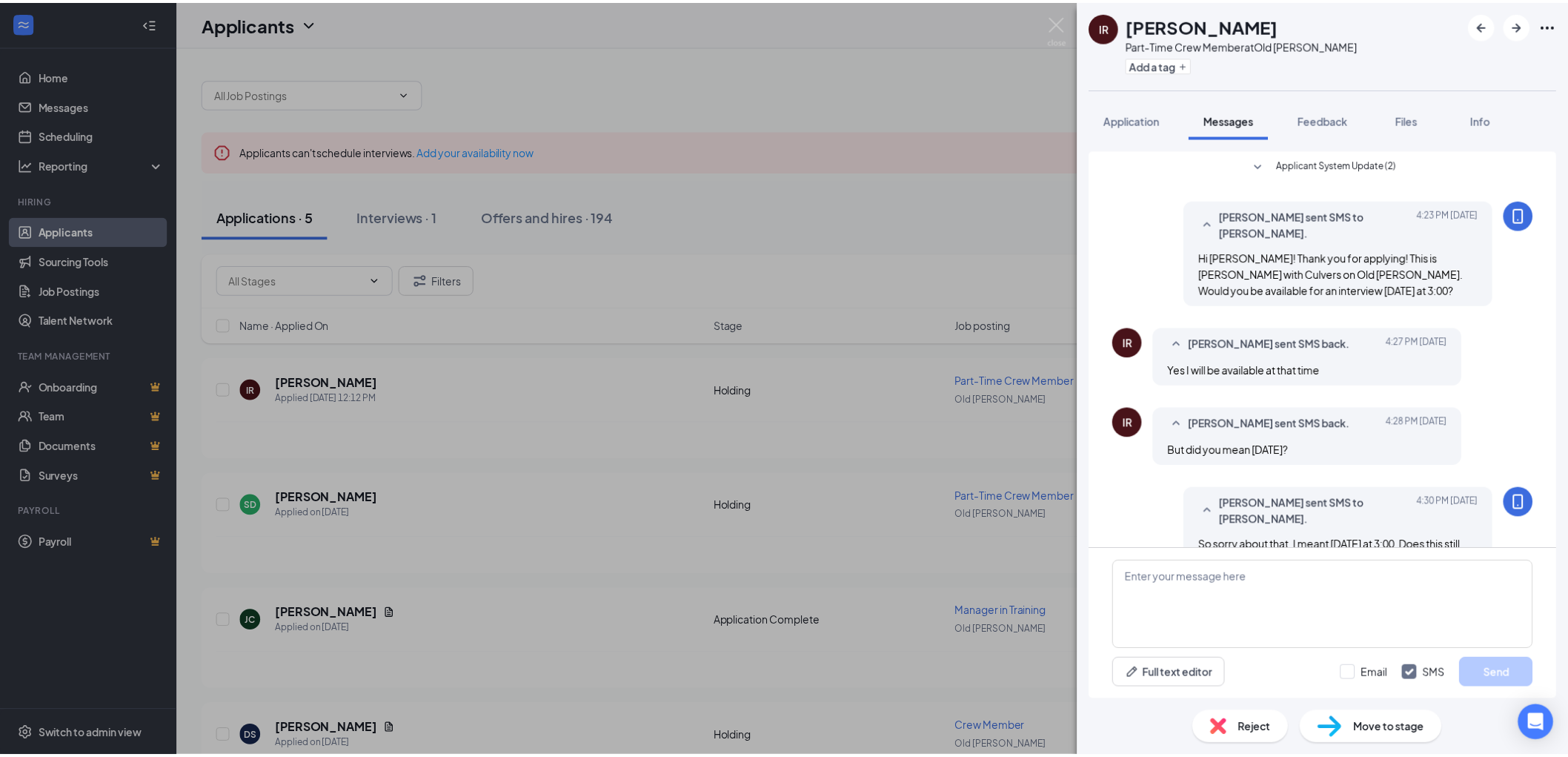
scroll to position [12, 0]
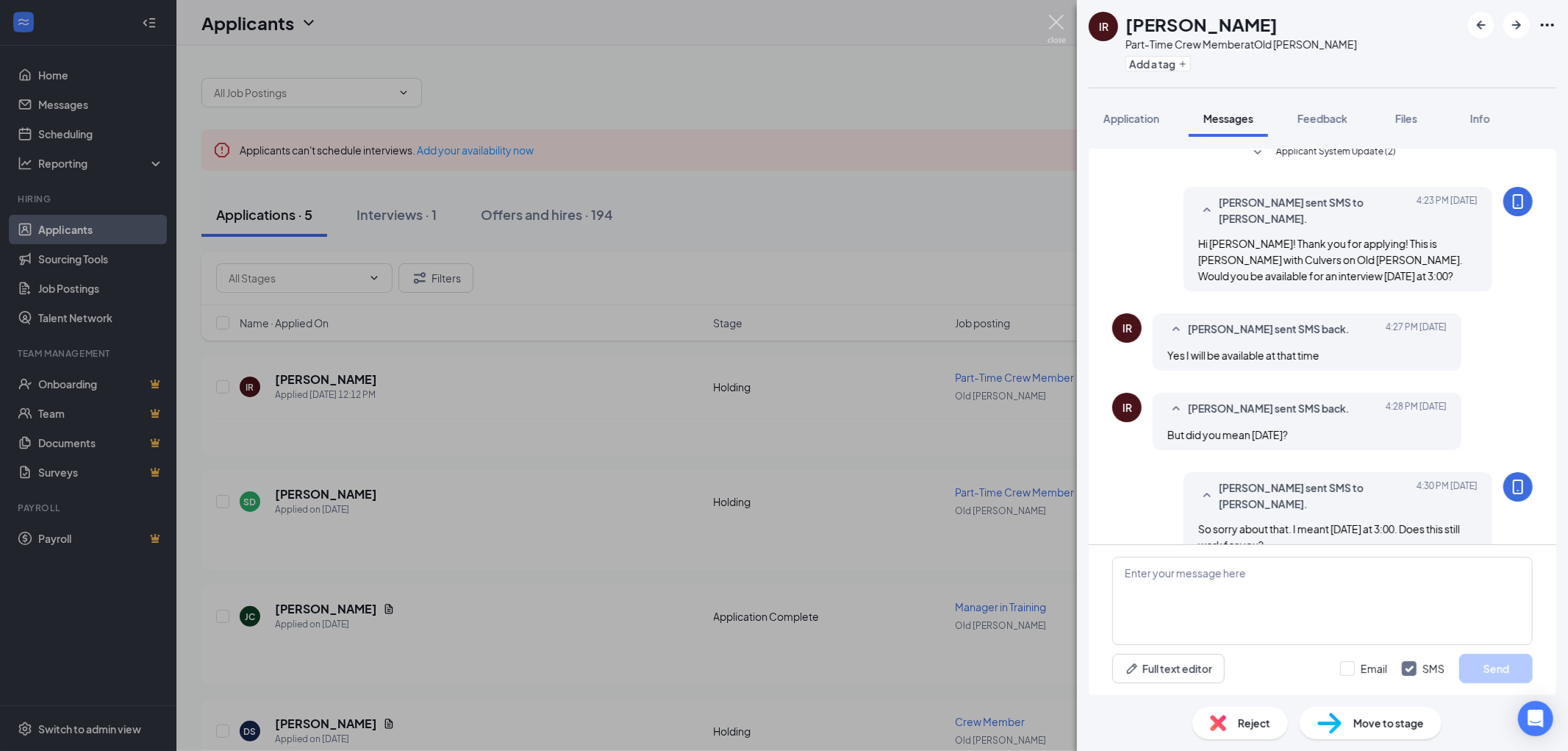
click at [1053, 23] on img at bounding box center [1056, 28] width 19 height 28
